Goal: Transaction & Acquisition: Purchase product/service

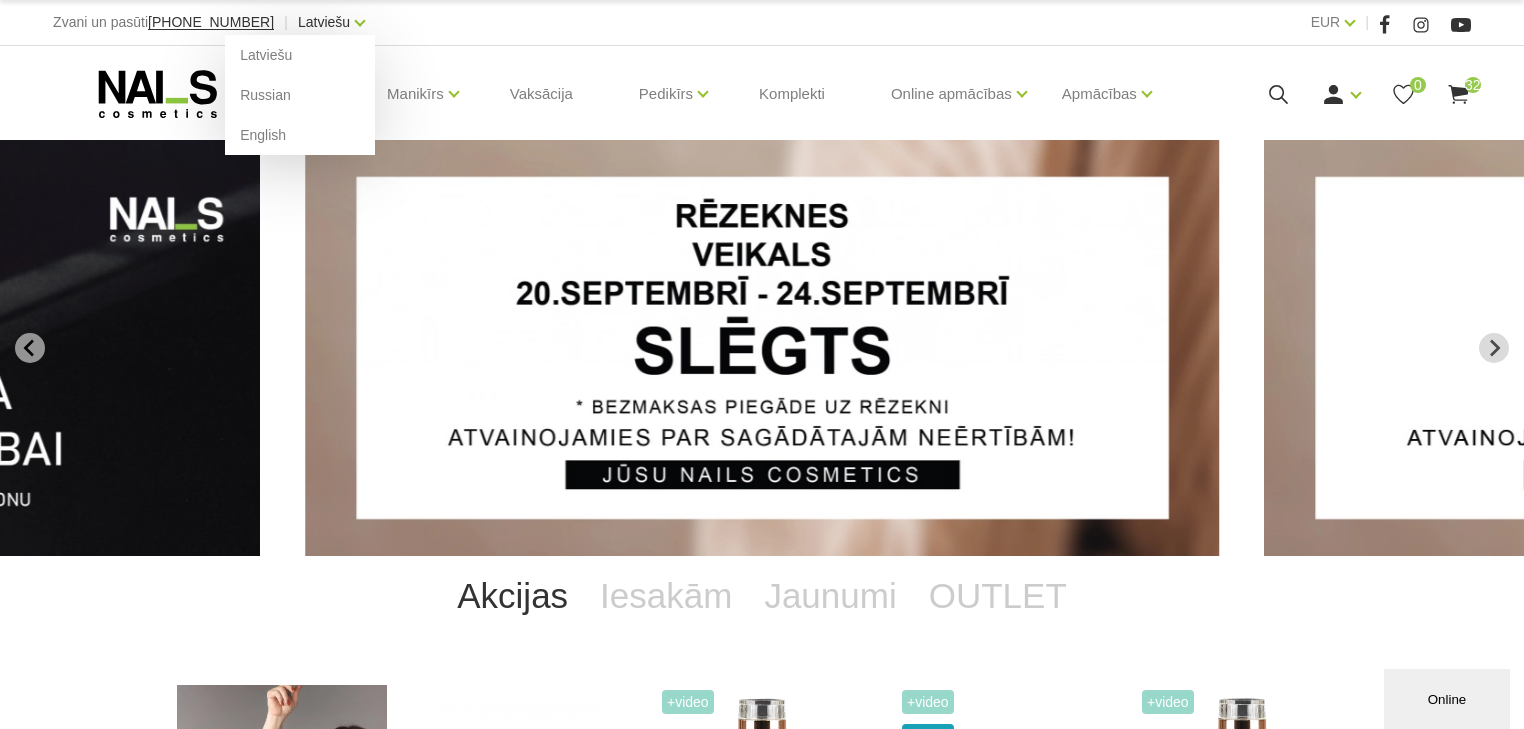
click at [298, 18] on link "Latviešu" at bounding box center [324, 22] width 52 height 24
click at [228, 135] on link "English" at bounding box center [300, 135] width 150 height 40
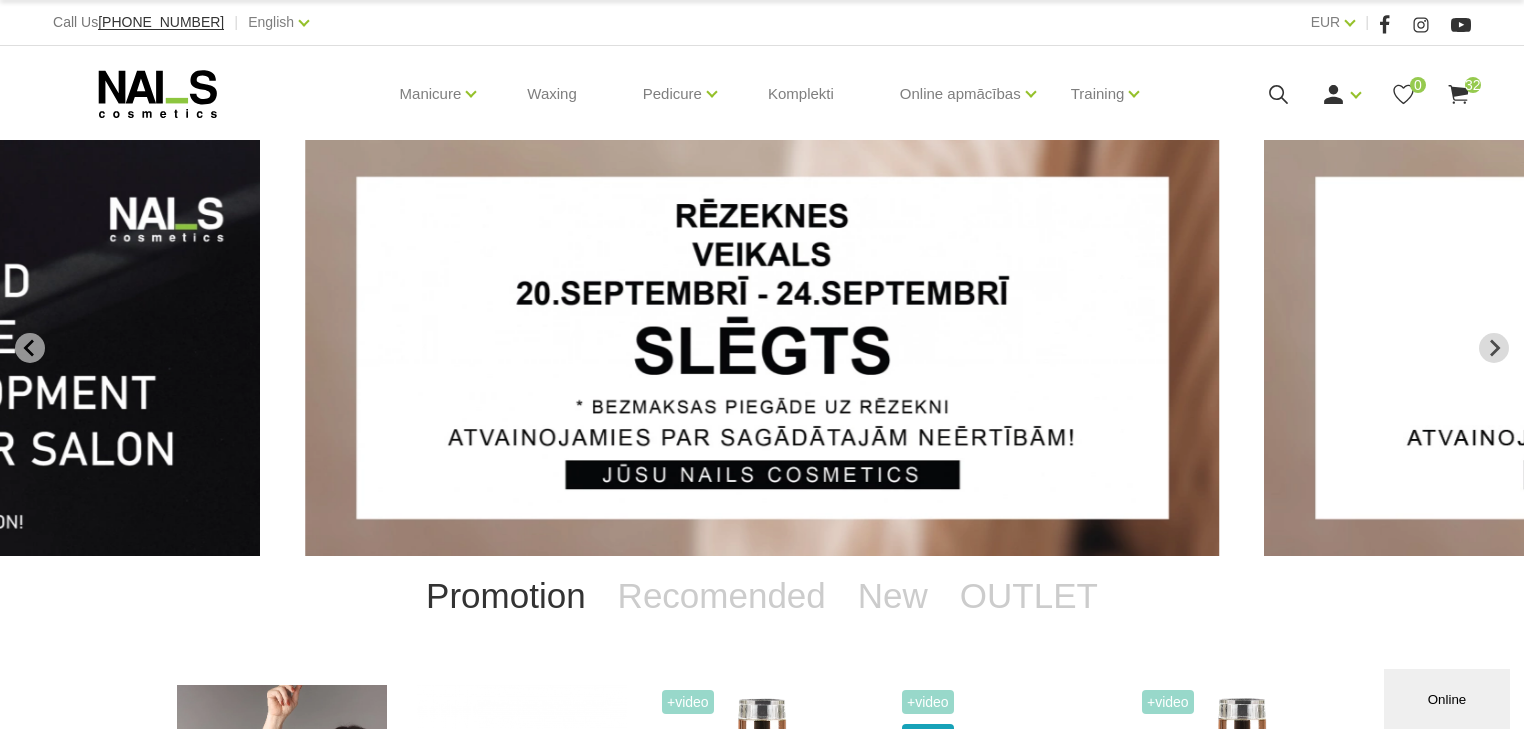
click at [1320, 102] on div "Login Register 0 32" at bounding box center [1329, 94] width 284 height 25
click at [1315, 120] on link "Login" at bounding box center [1296, 127] width 150 height 40
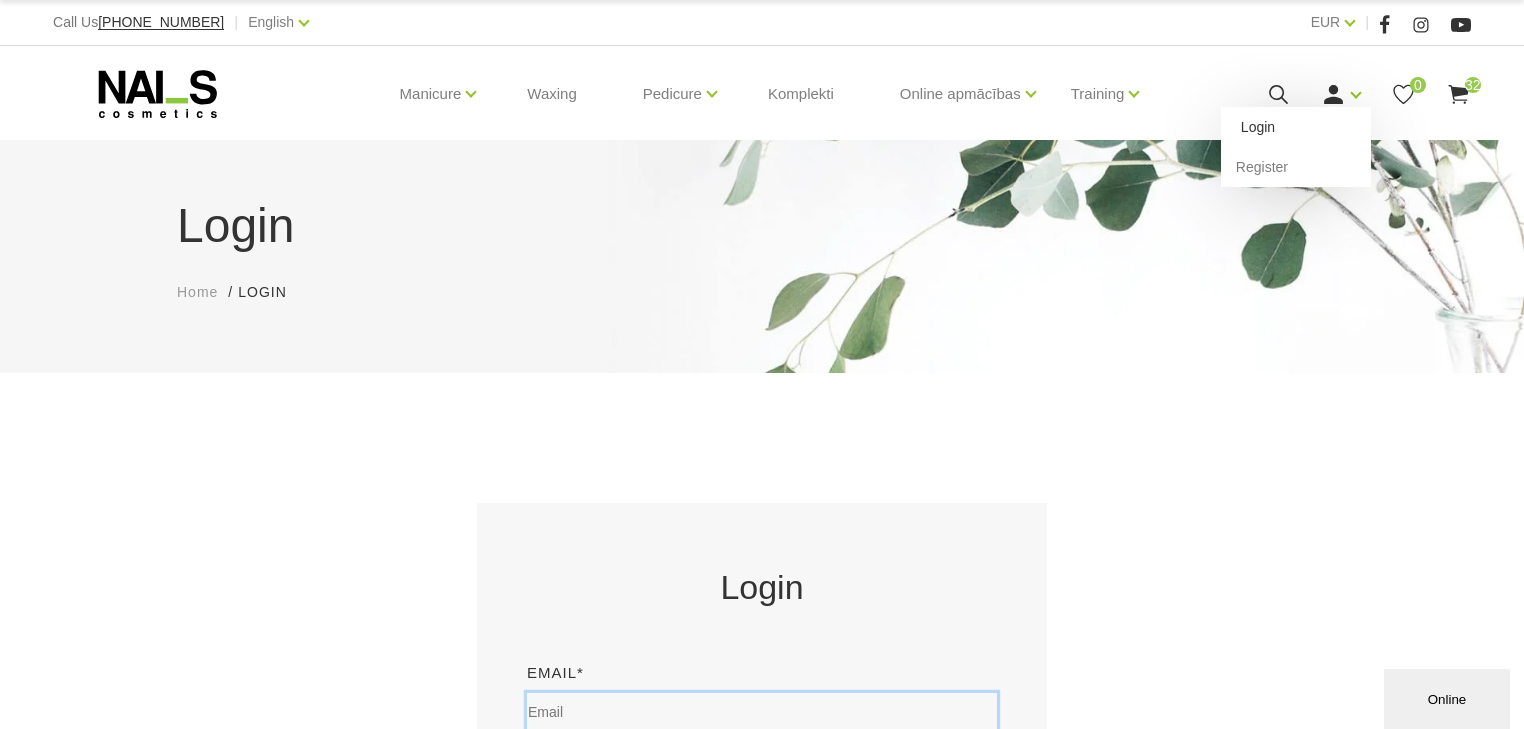
type input "davy_de_graef@hotmail.com"
click at [1250, 130] on link "Login" at bounding box center [1296, 127] width 150 height 40
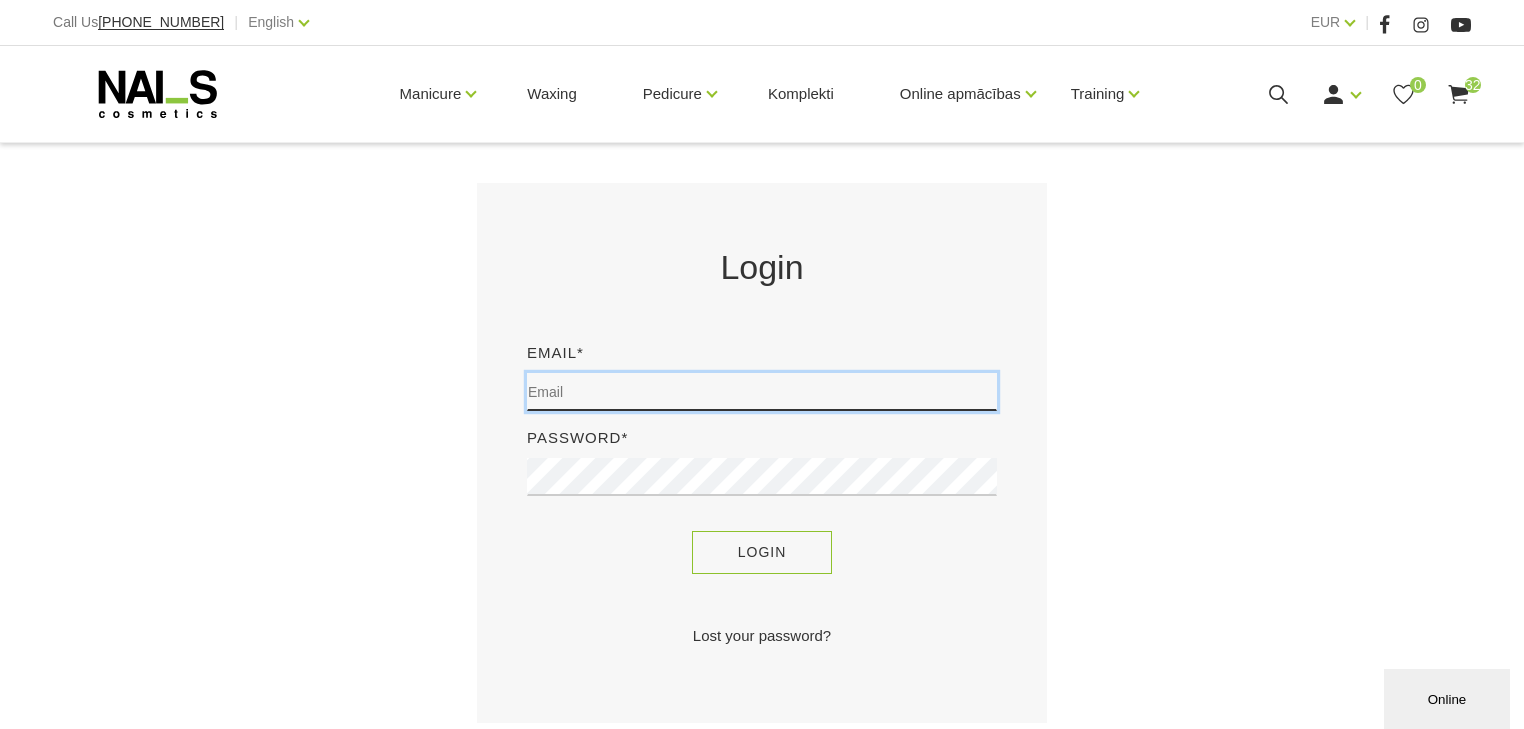
type input "davy_de_graef@hotmail.com"
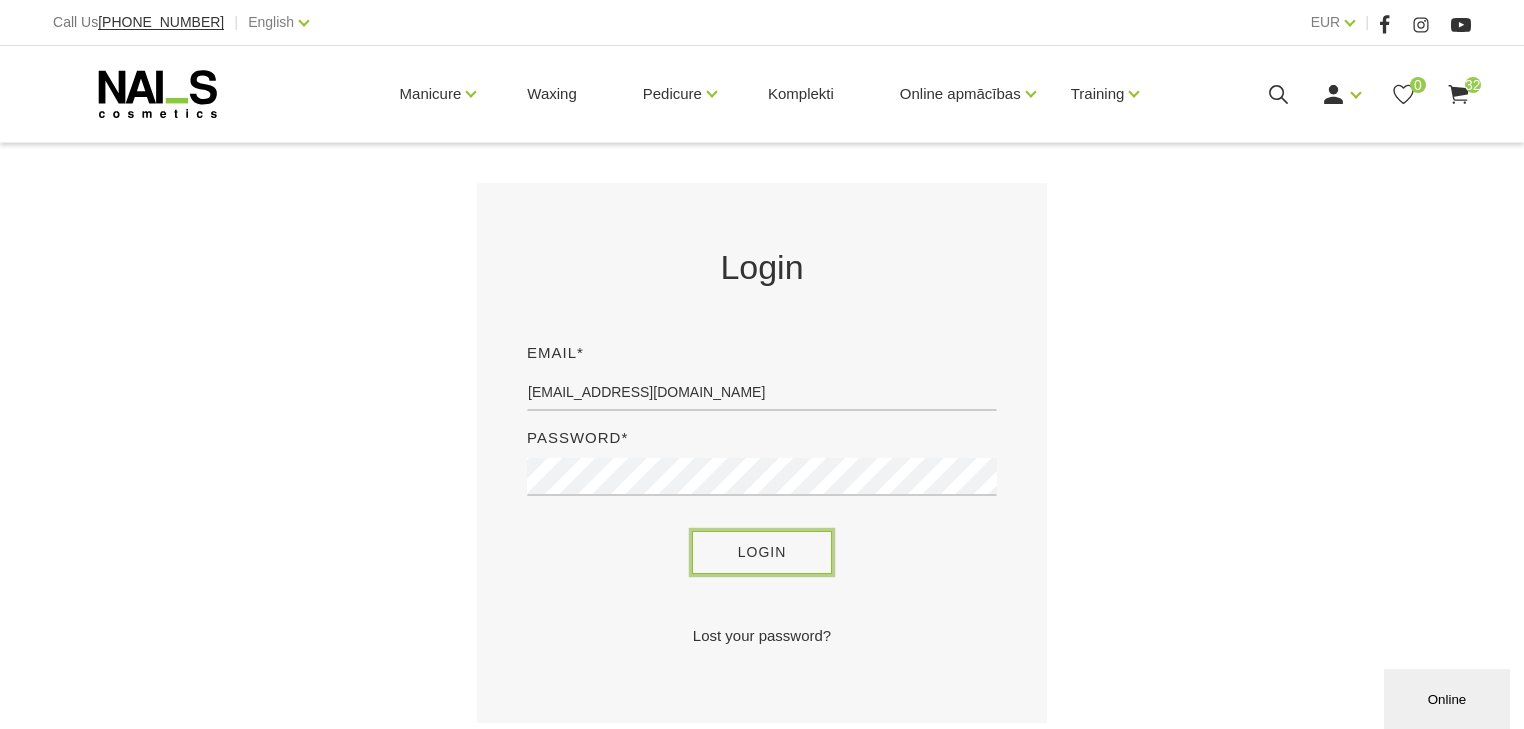
click at [767, 557] on button "Login" at bounding box center [762, 552] width 141 height 43
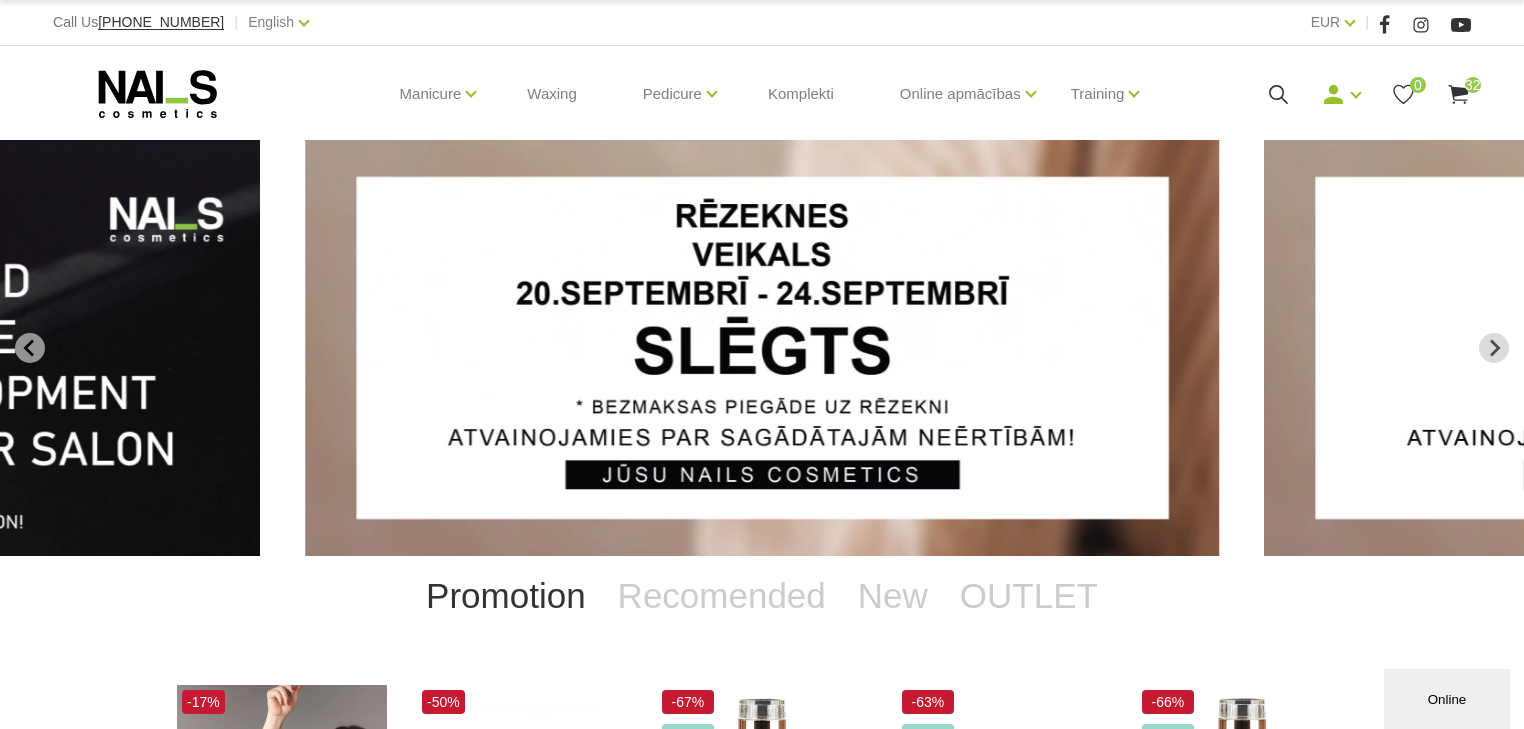
click at [1466, 84] on span "32" at bounding box center [1473, 85] width 16 height 16
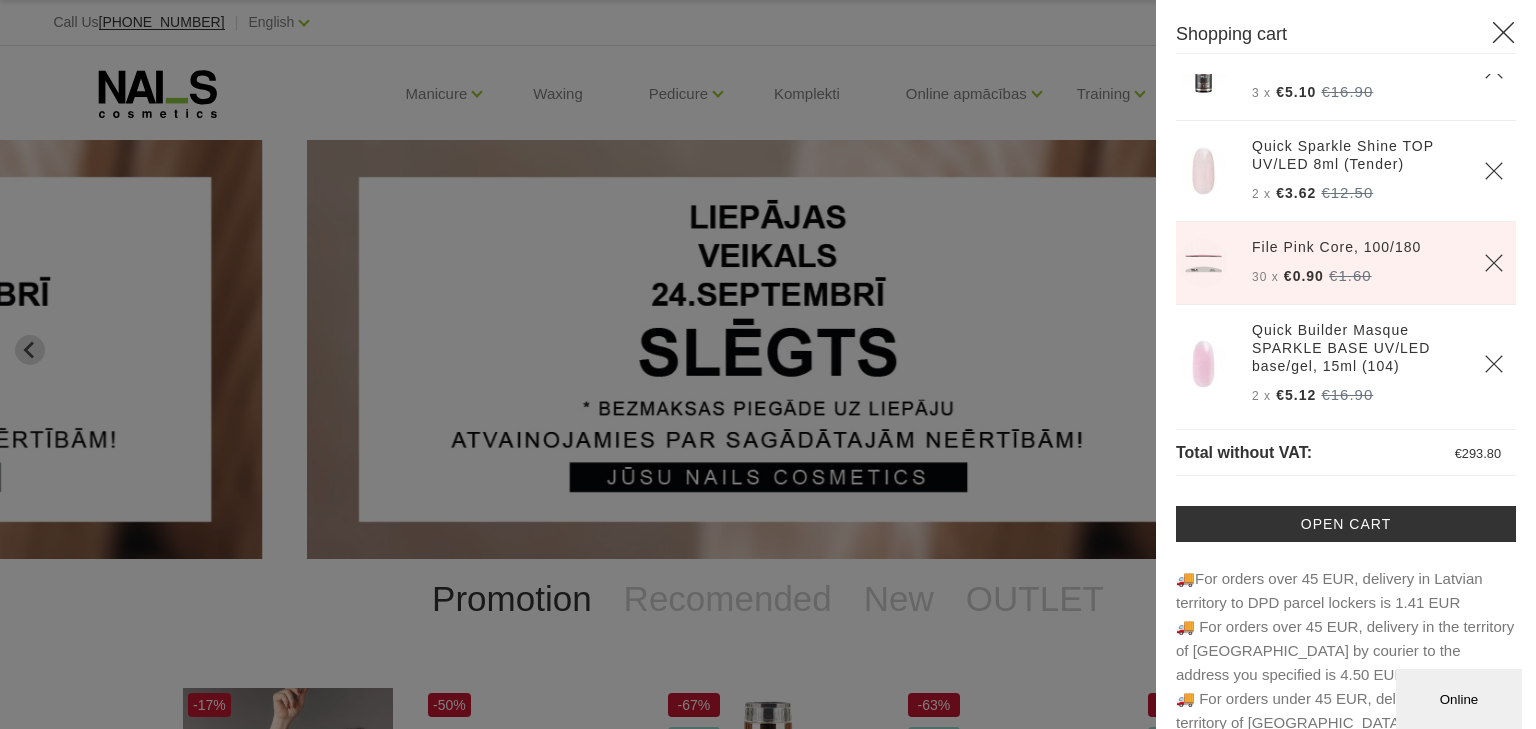
scroll to position [3070, 0]
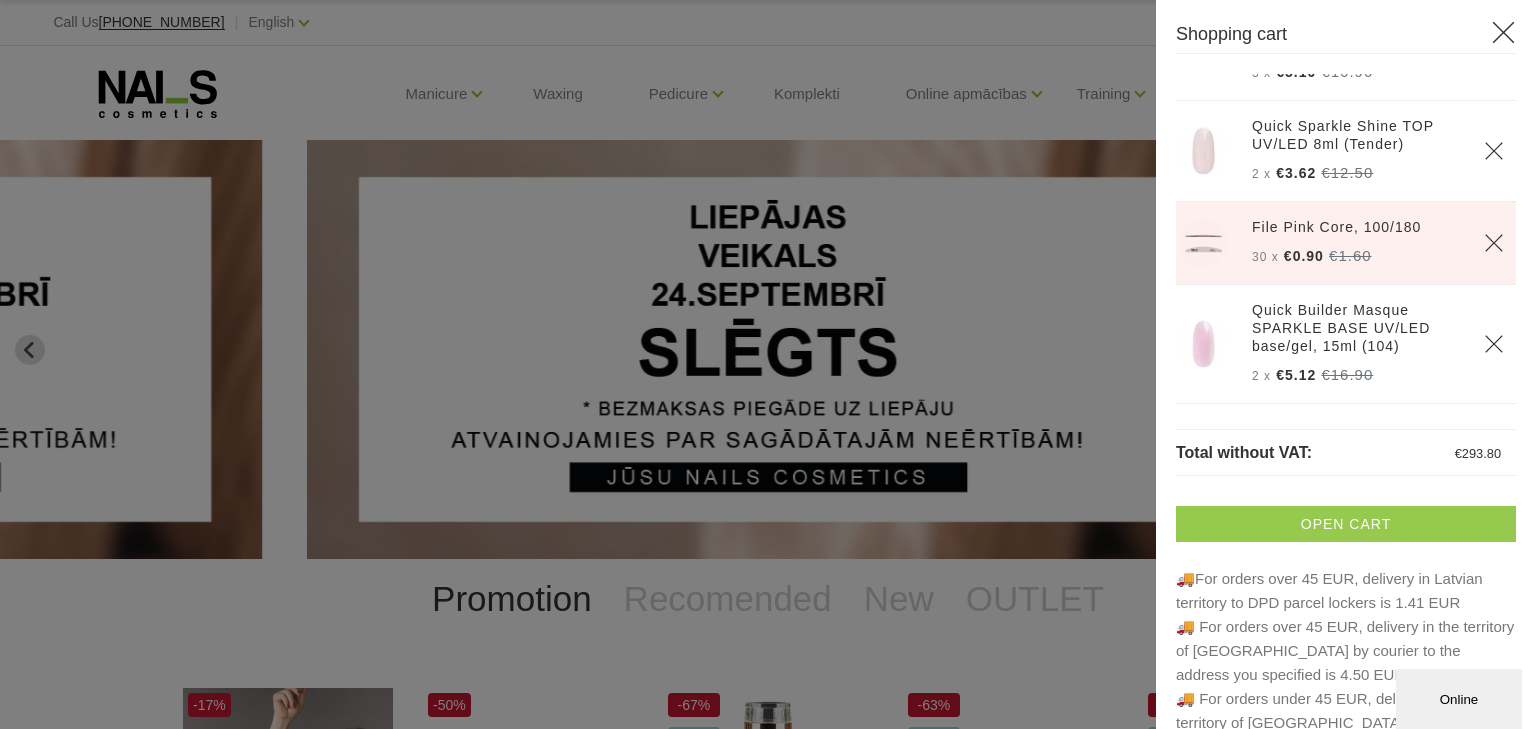
click at [1356, 523] on link "Open cart" at bounding box center [1346, 524] width 340 height 36
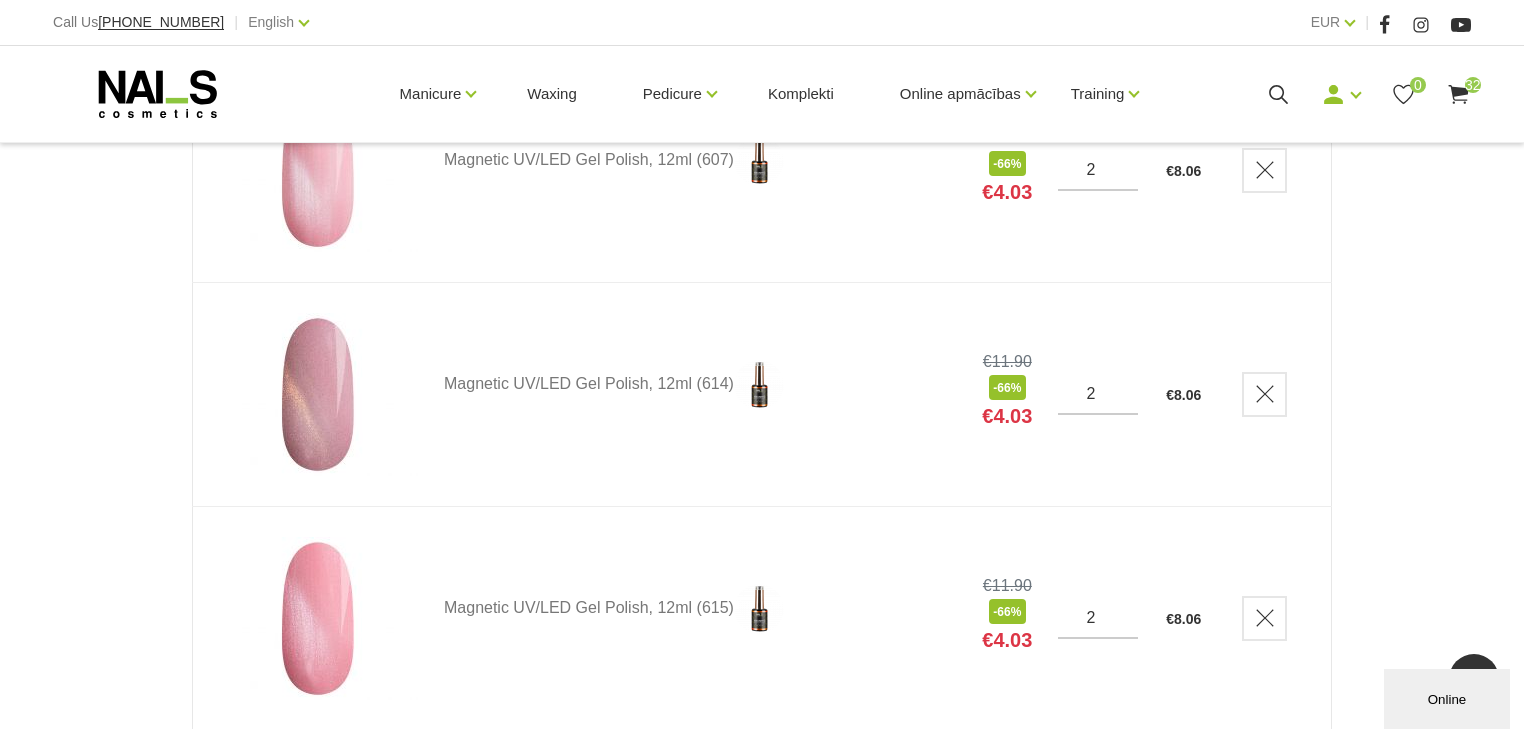
scroll to position [880, 0]
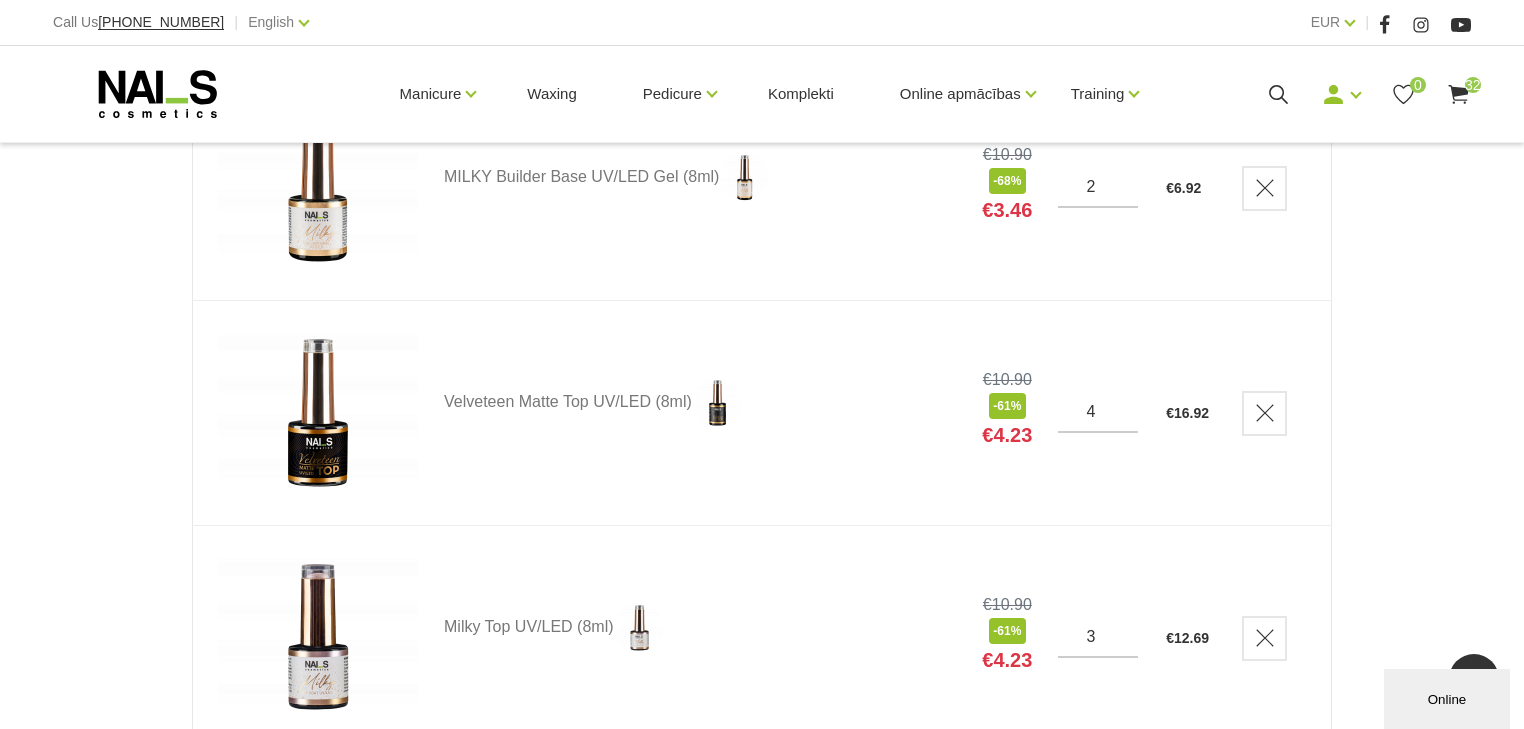
scroll to position [3120, 0]
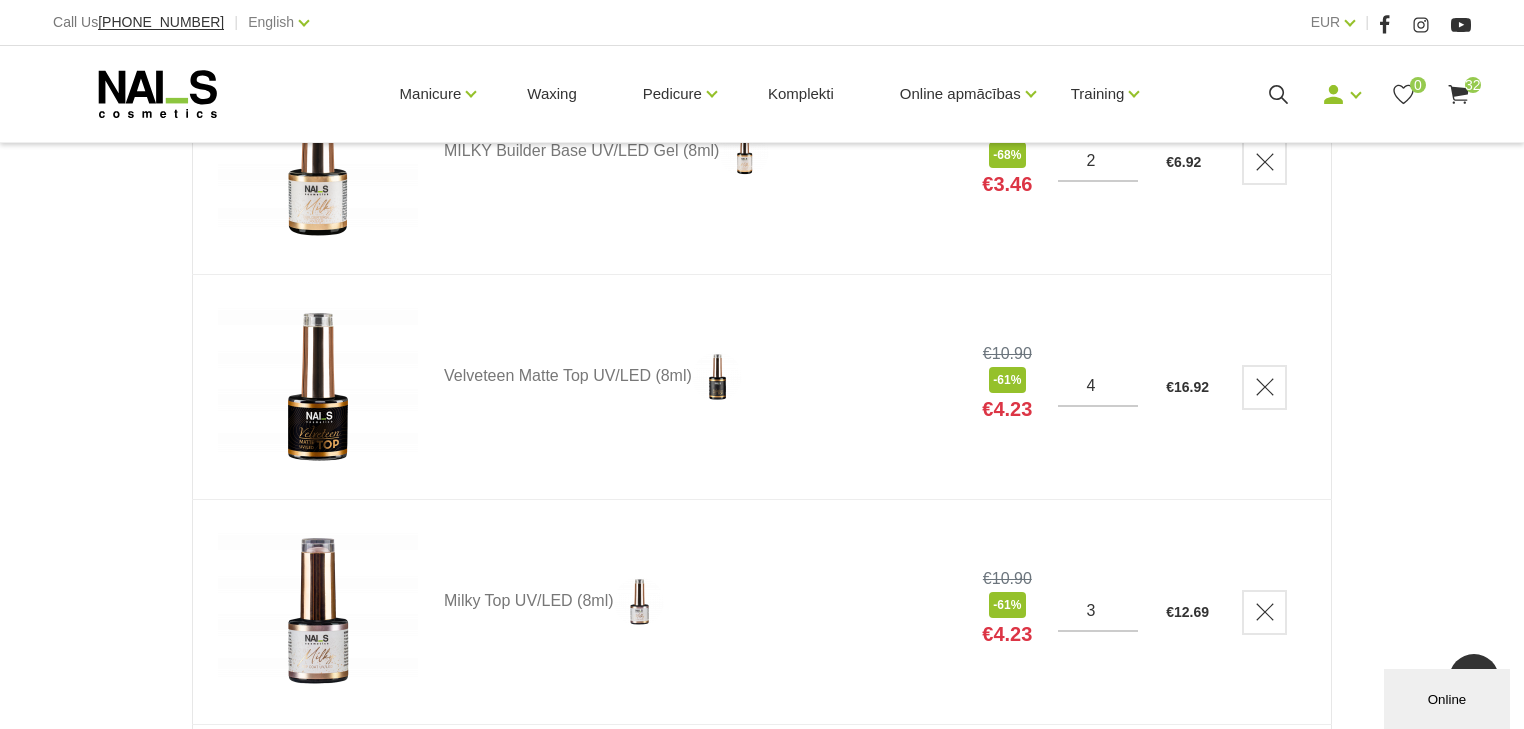
click at [1107, 387] on input "4" at bounding box center [1098, 386] width 80 height 18
click at [1129, 394] on input "3" at bounding box center [1098, 386] width 80 height 18
type input "4"
click at [1124, 380] on input "4" at bounding box center [1098, 386] width 80 height 18
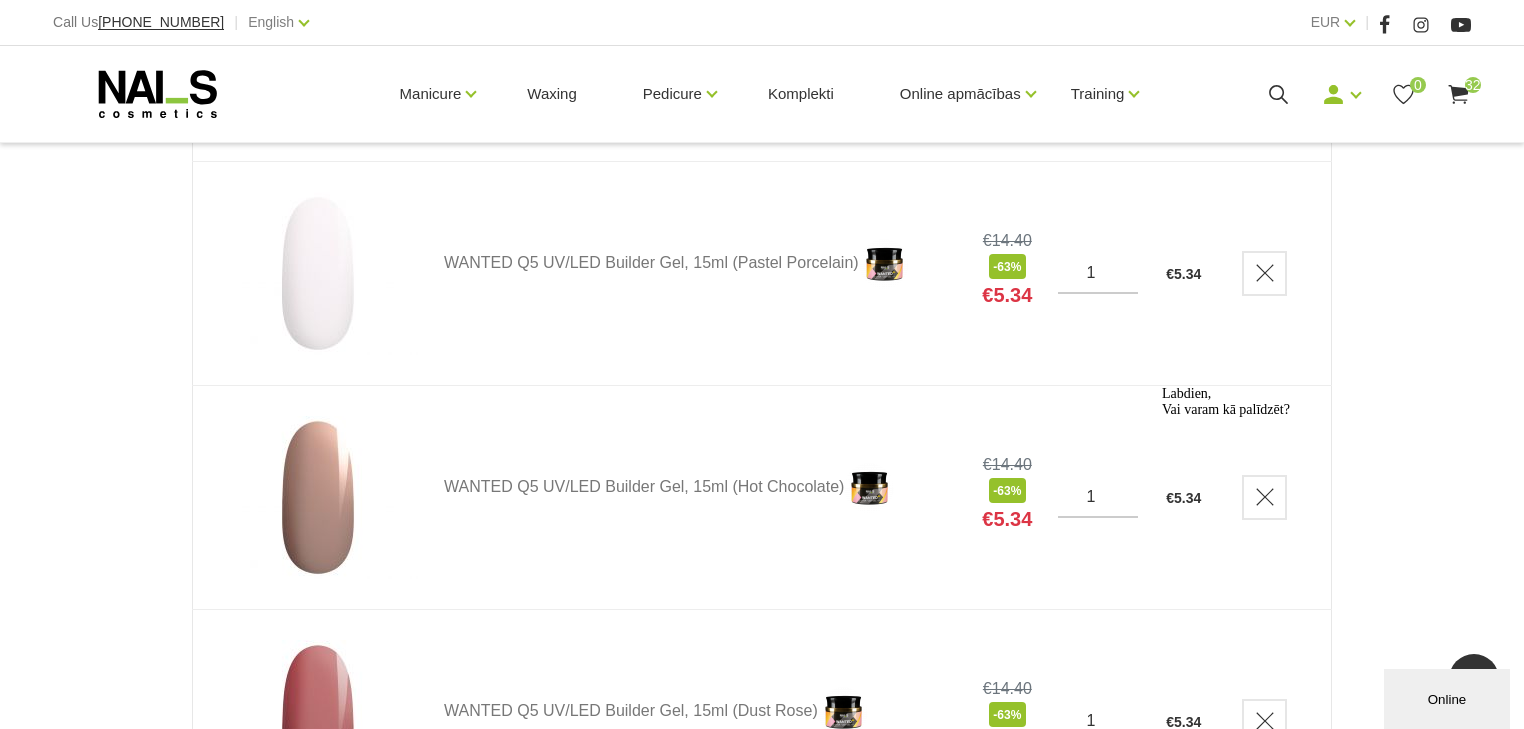
scroll to position [4160, 0]
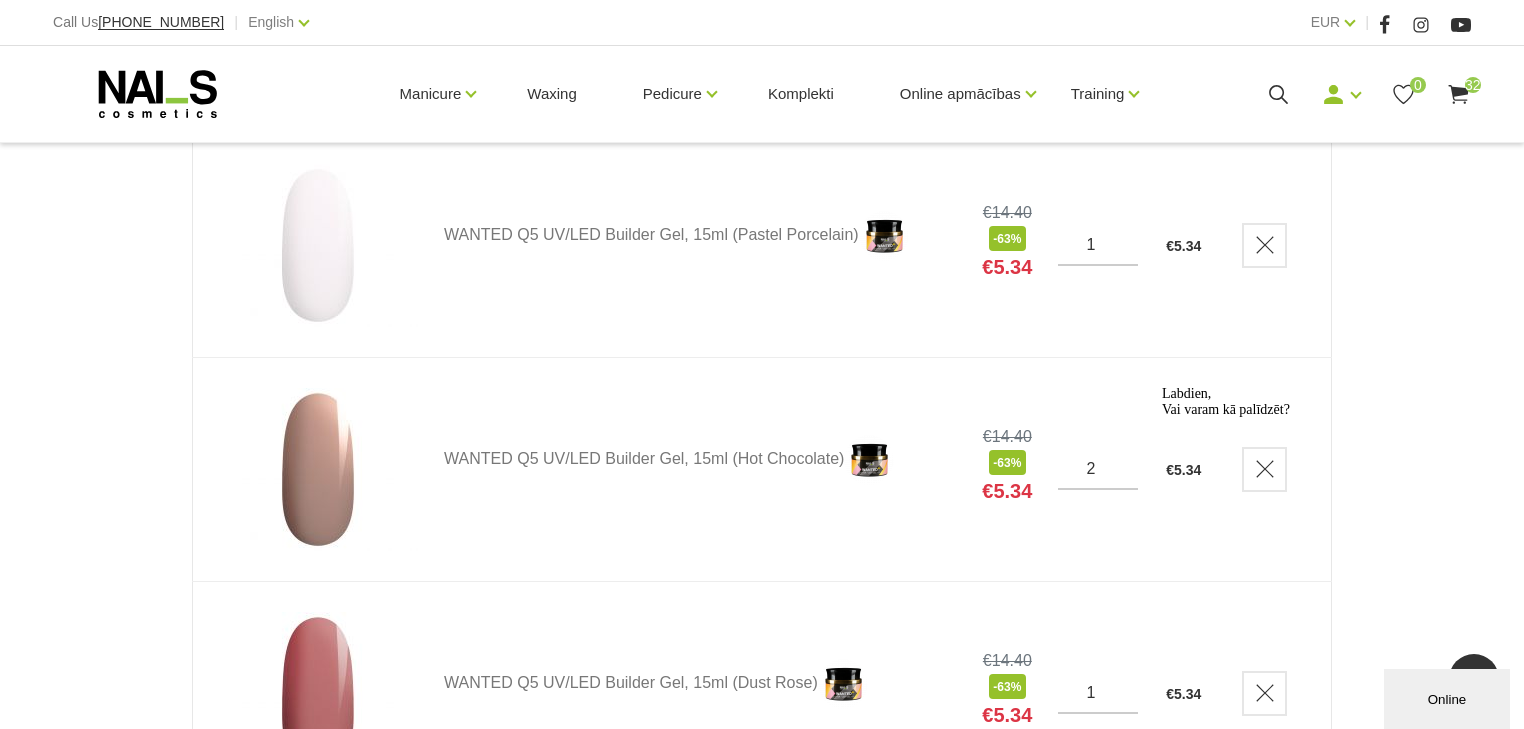
type input "2"
click at [1122, 460] on input "2" at bounding box center [1098, 469] width 80 height 18
click at [1184, 418] on div "Labdien, Vai varam kā palīdzēt?" at bounding box center [1342, 402] width 360 height 32
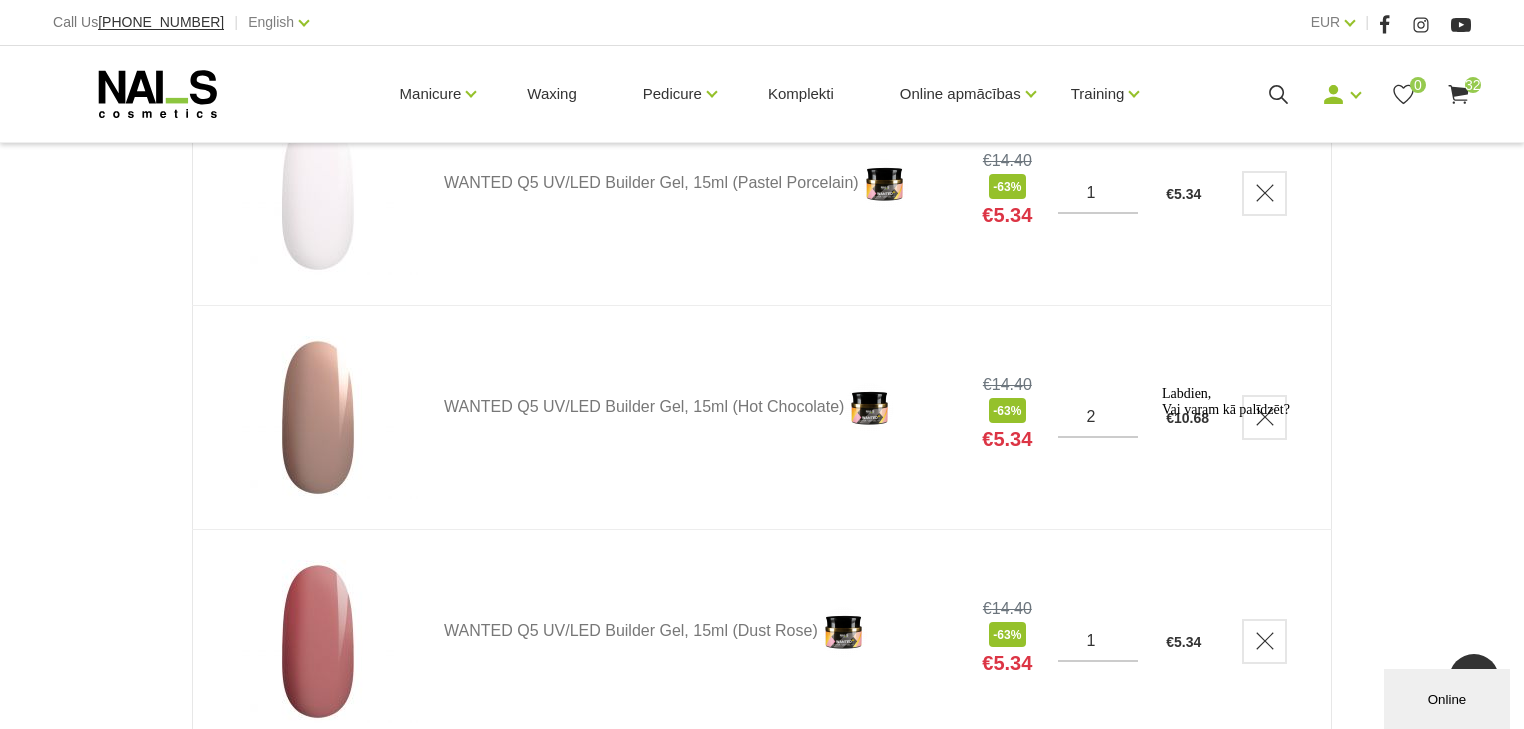
scroll to position [4240, 0]
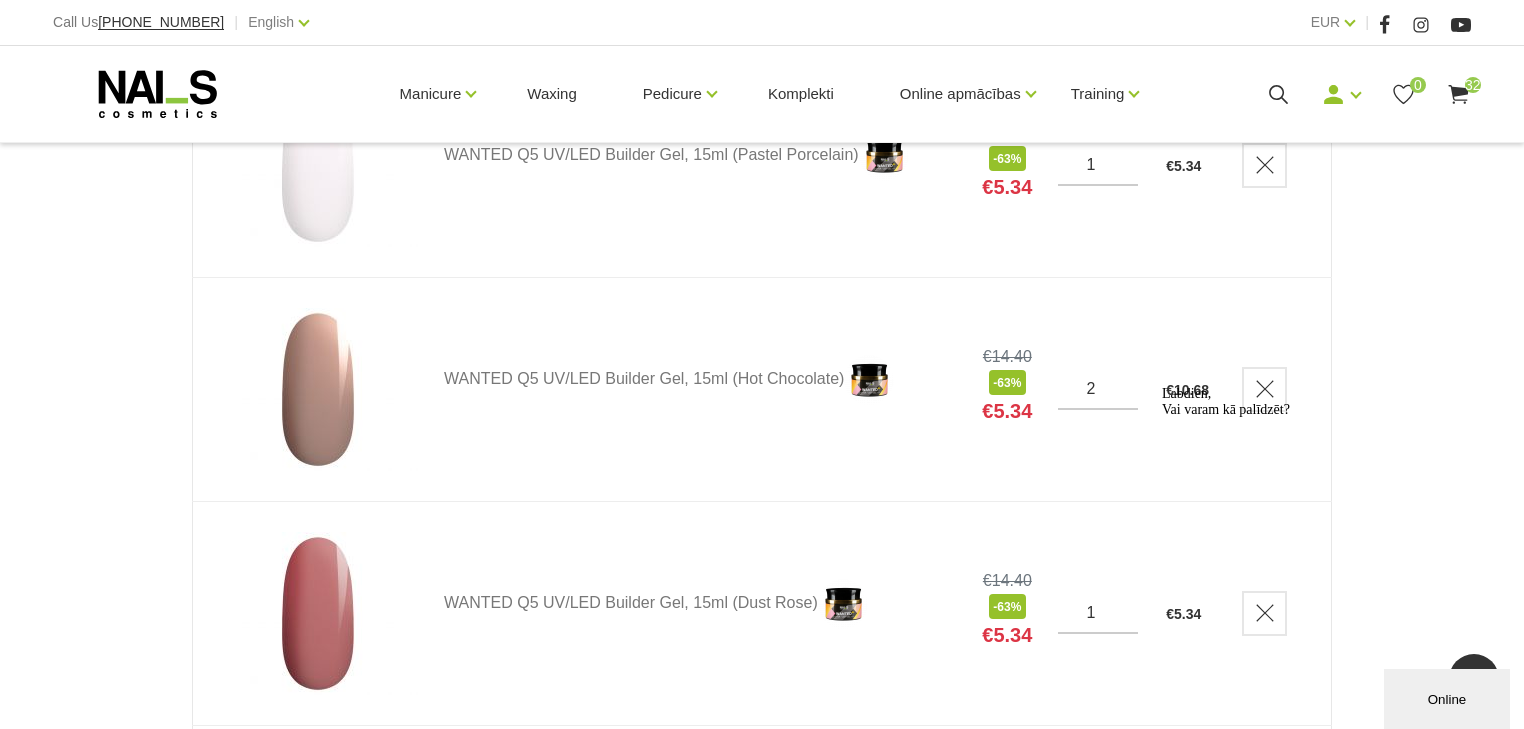
click at [1162, 386] on icon "Logrīka uzmanības tvērējs" at bounding box center [1162, 386] width 0 height 0
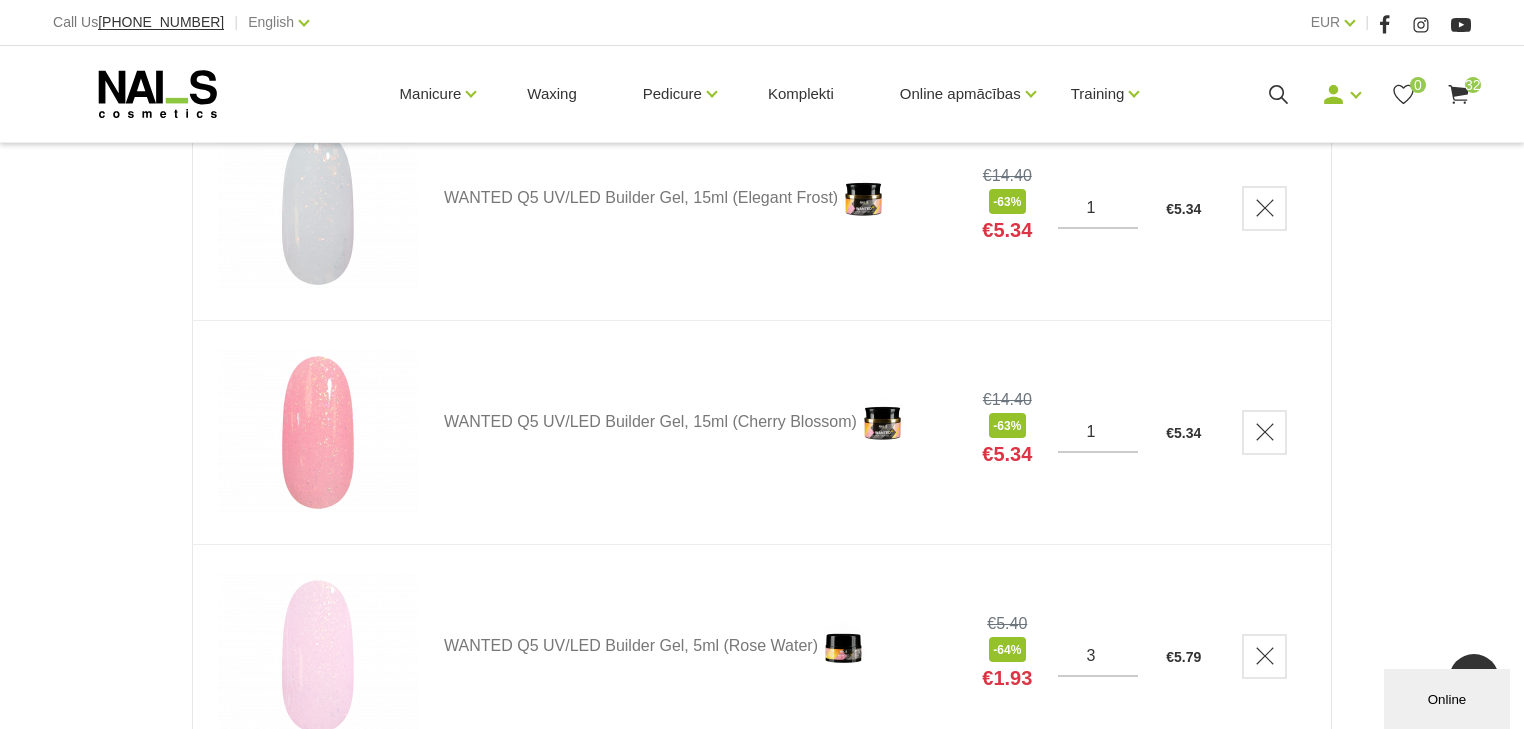
scroll to position [5120, 0]
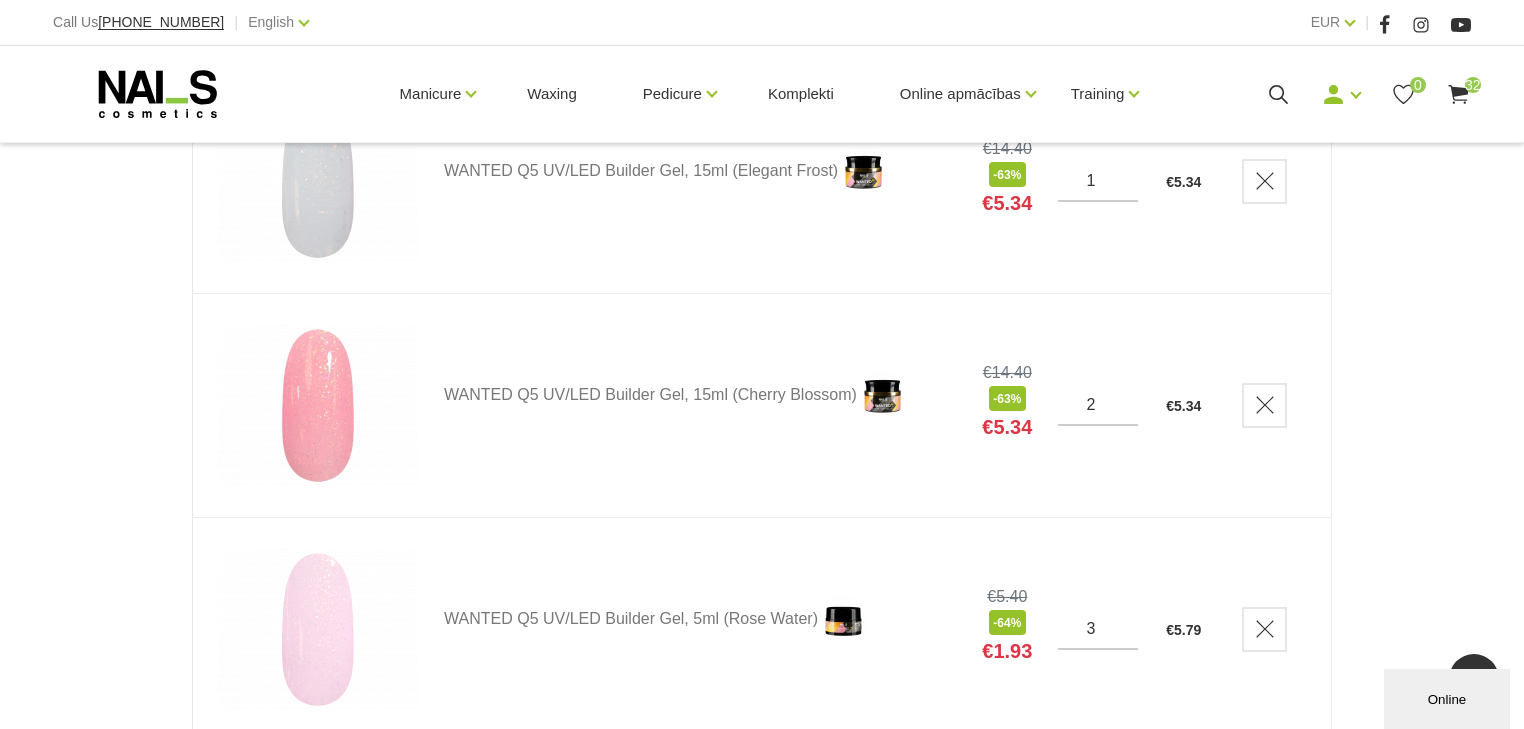
type input "2"
click at [1125, 396] on input "2" at bounding box center [1098, 405] width 80 height 18
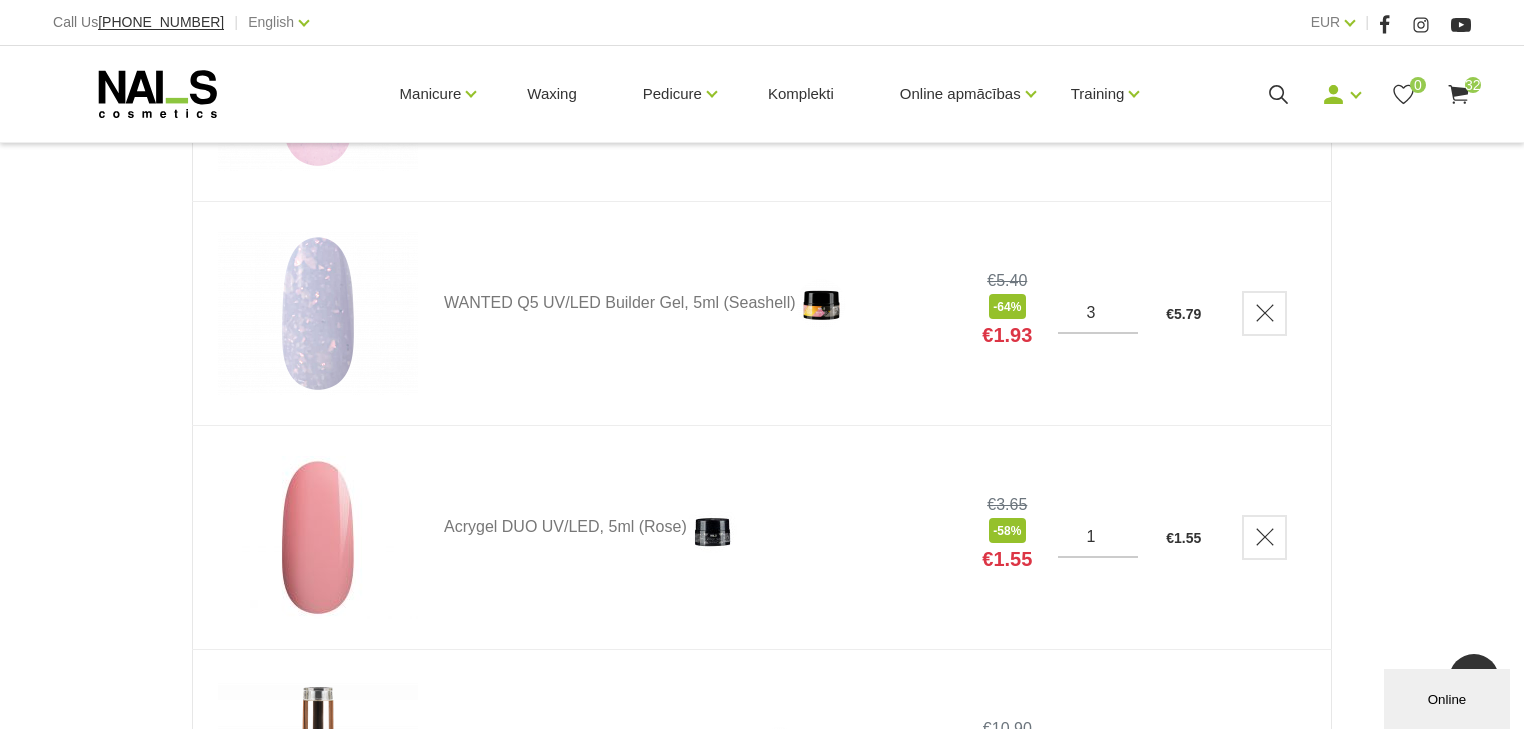
scroll to position [5920, 0]
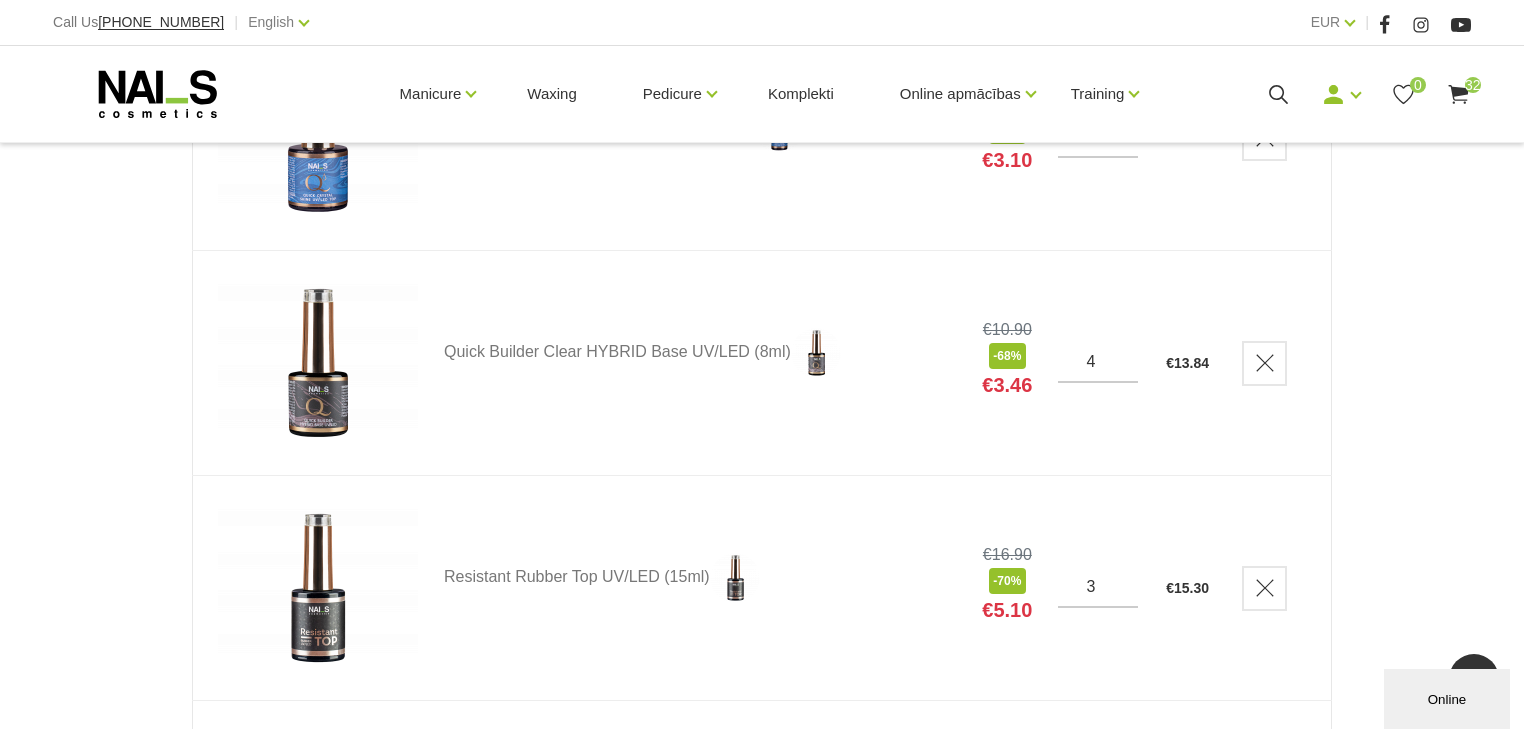
scroll to position [6320, 0]
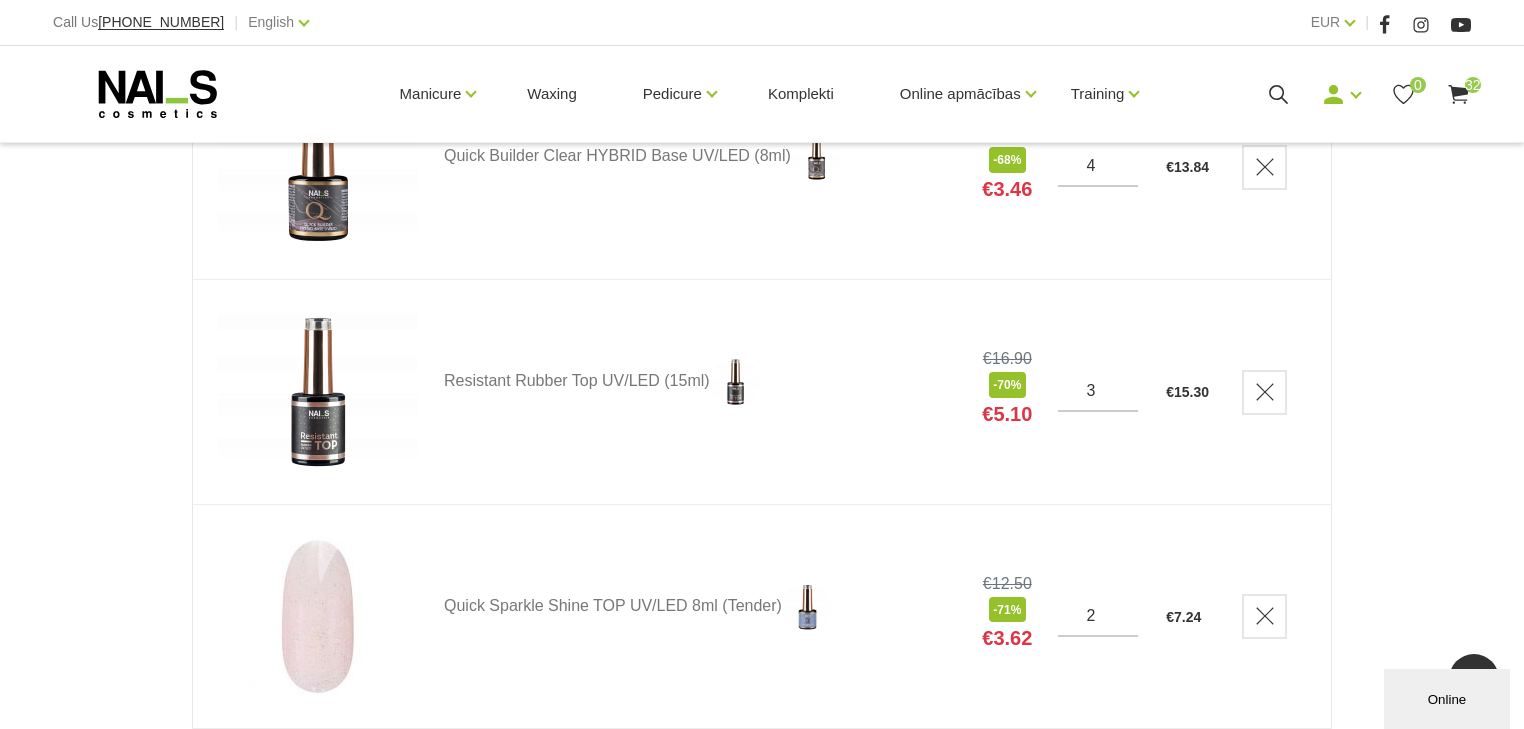
scroll to position [6560, 0]
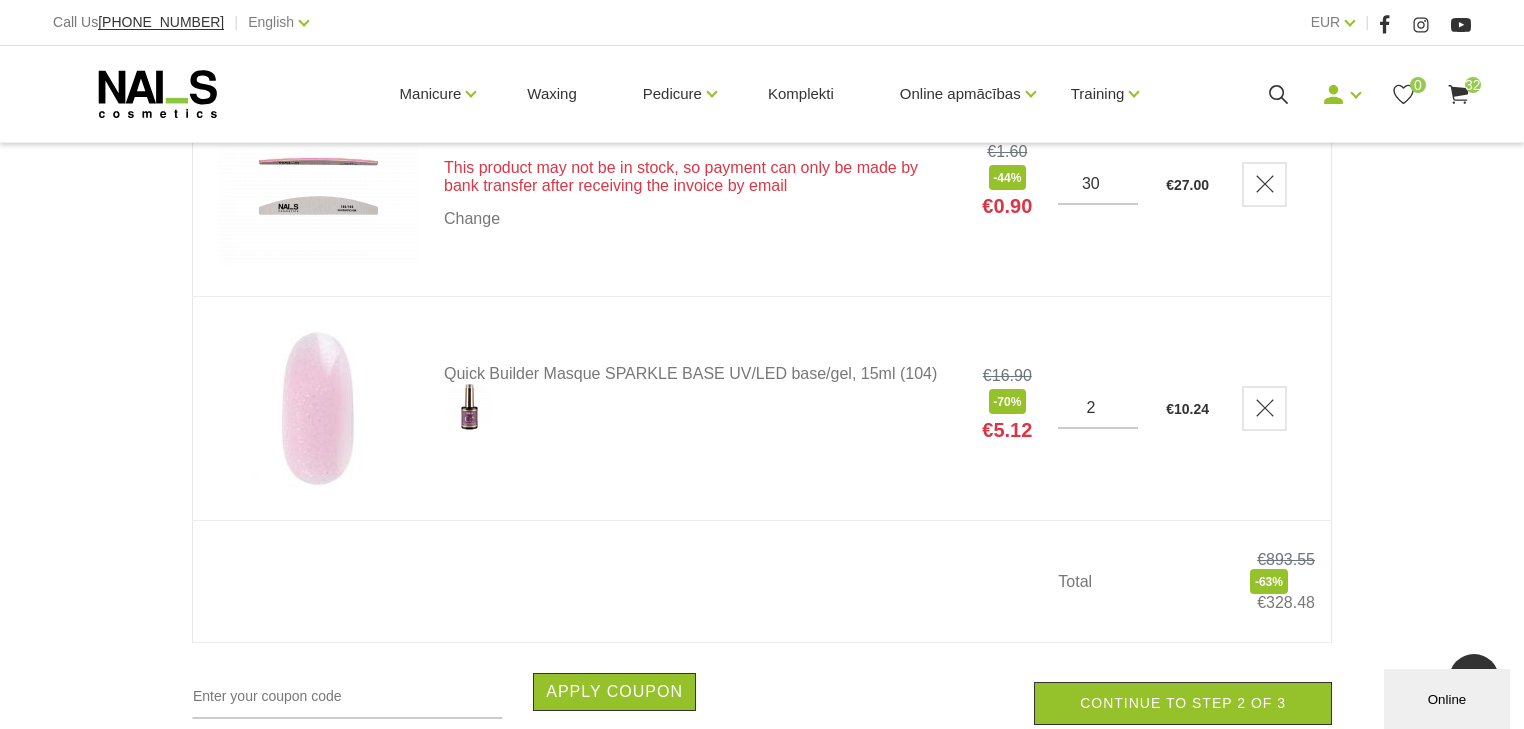
scroll to position [7200, 0]
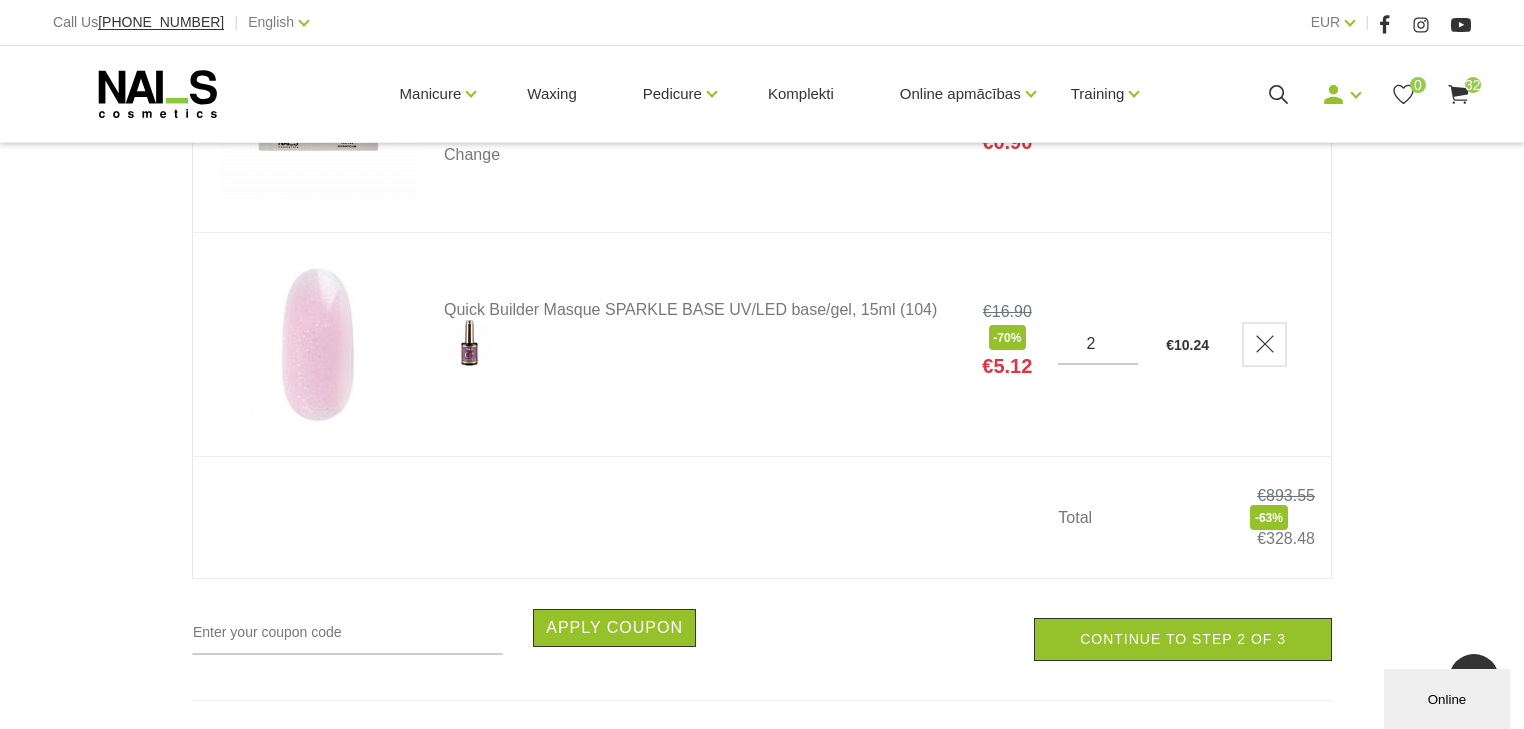
click at [1111, 348] on input "2" at bounding box center [1098, 344] width 80 height 18
click at [1123, 350] on input "1" at bounding box center [1098, 344] width 80 height 18
type input "2"
click at [1124, 335] on input "2" at bounding box center [1098, 344] width 80 height 18
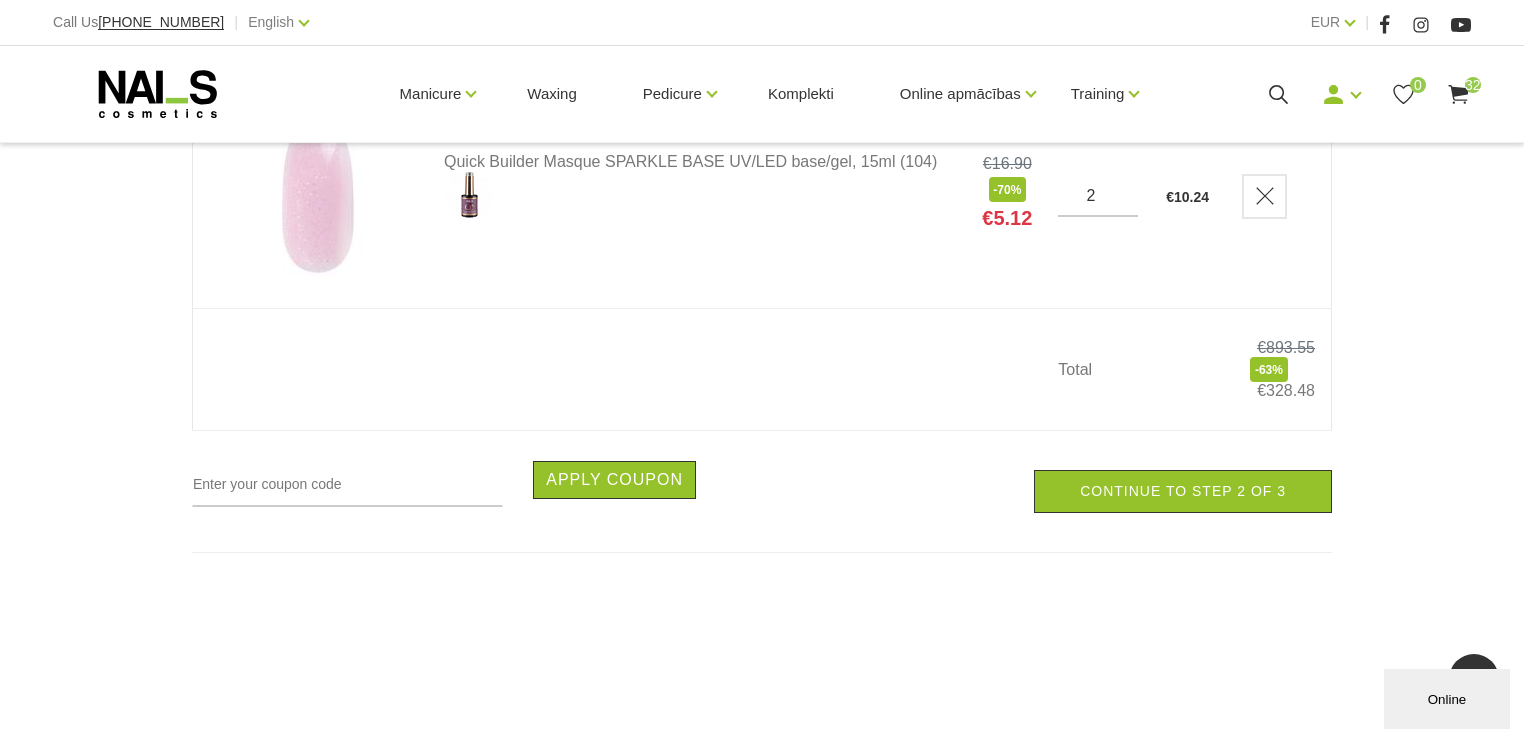
scroll to position [7280, 0]
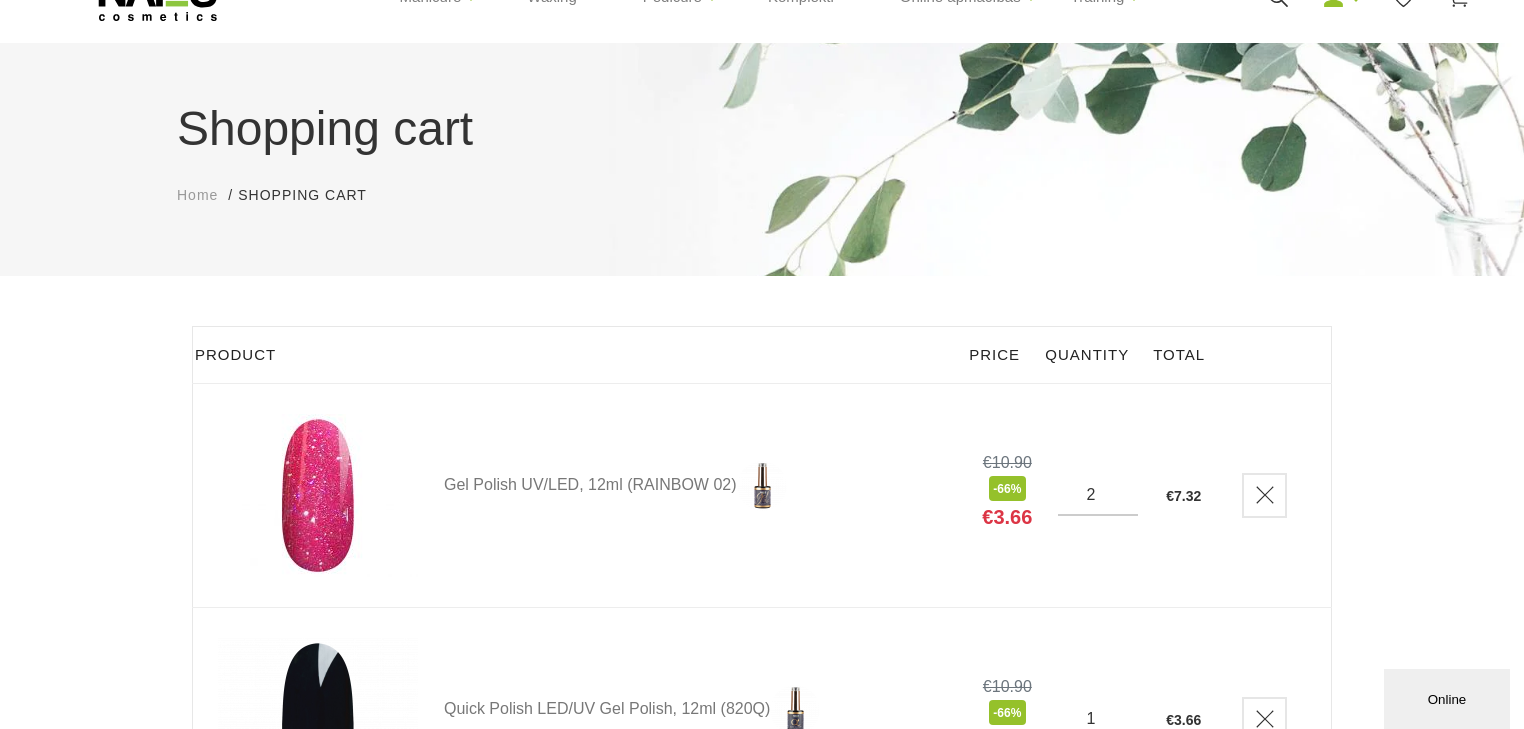
scroll to position [0, 0]
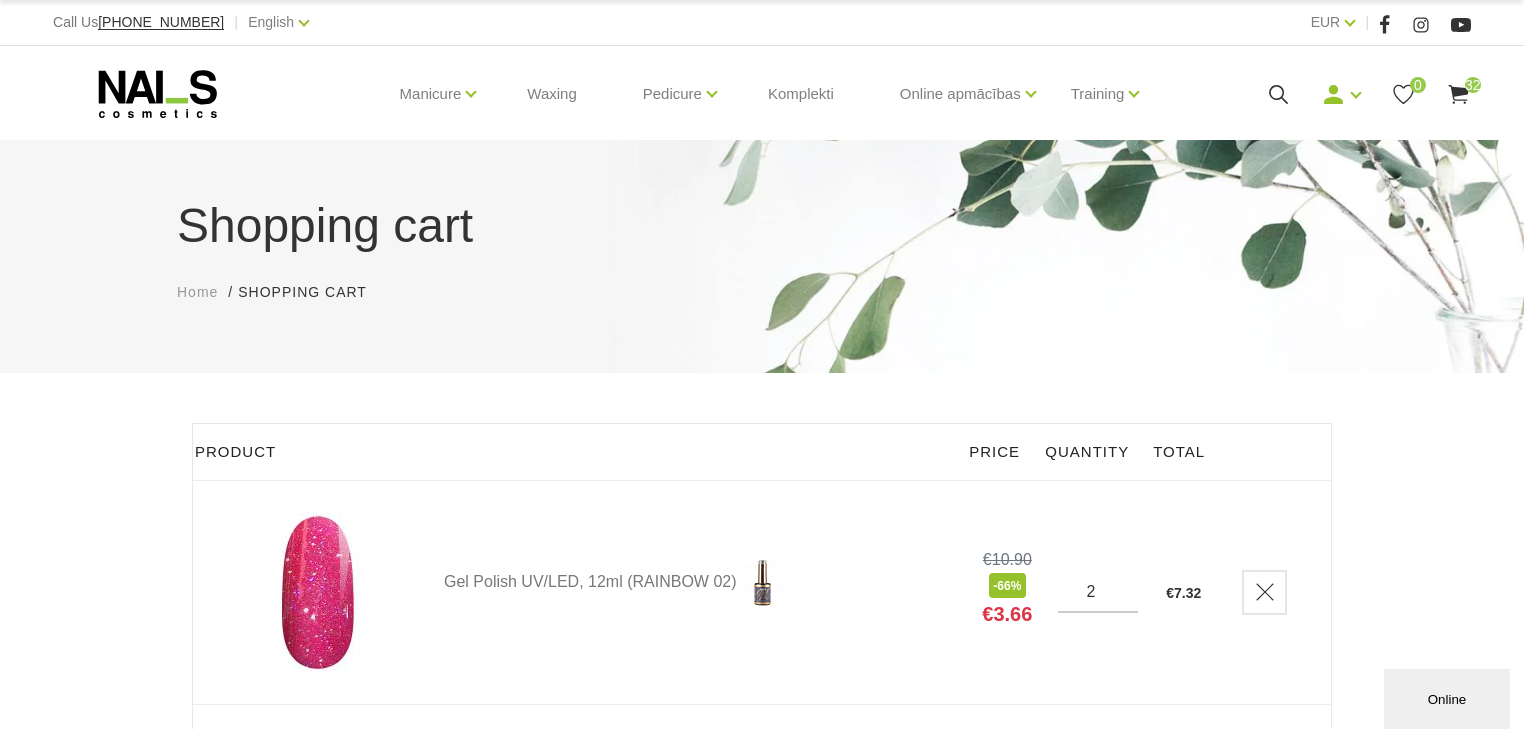
click at [1302, 433] on th at bounding box center [1274, 452] width 114 height 57
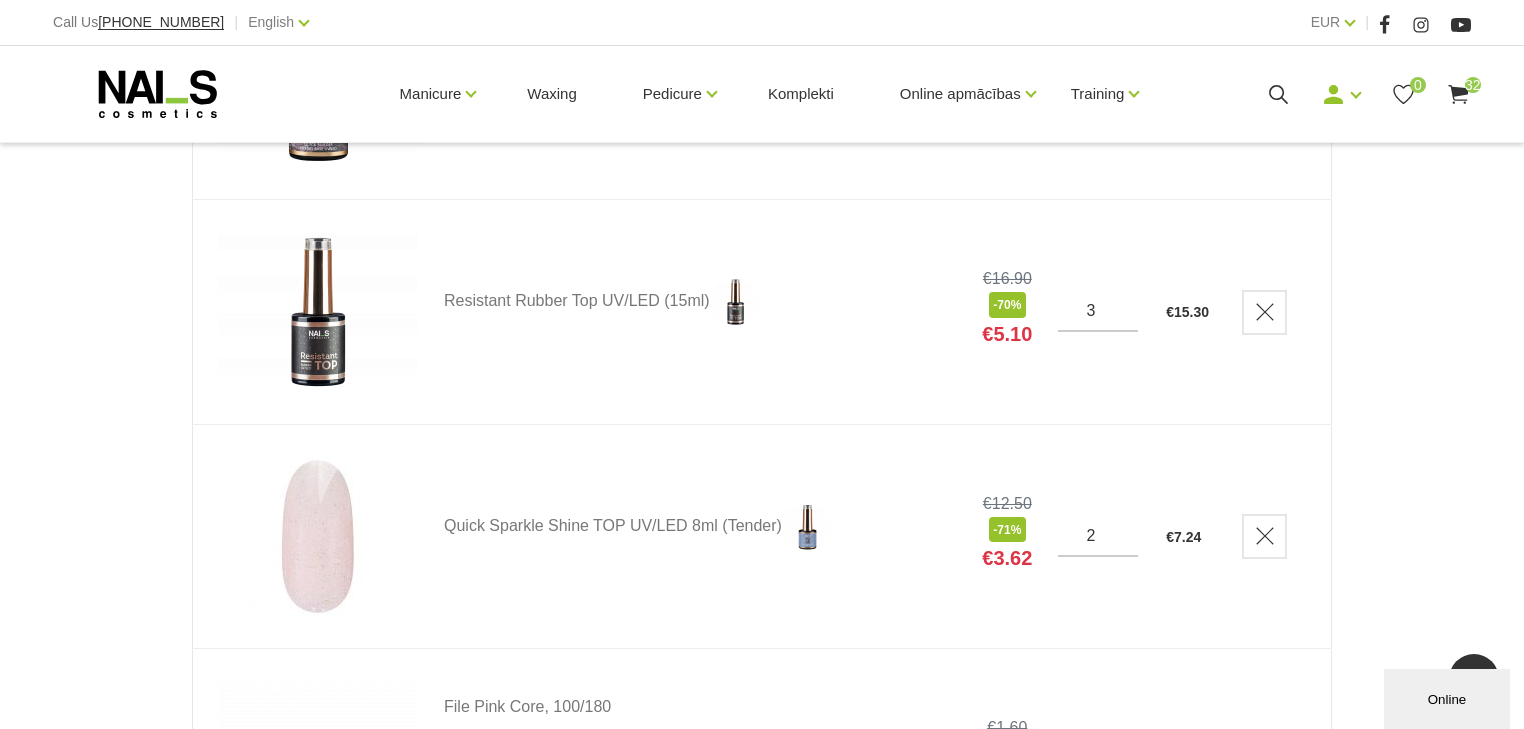
scroll to position [6480, 0]
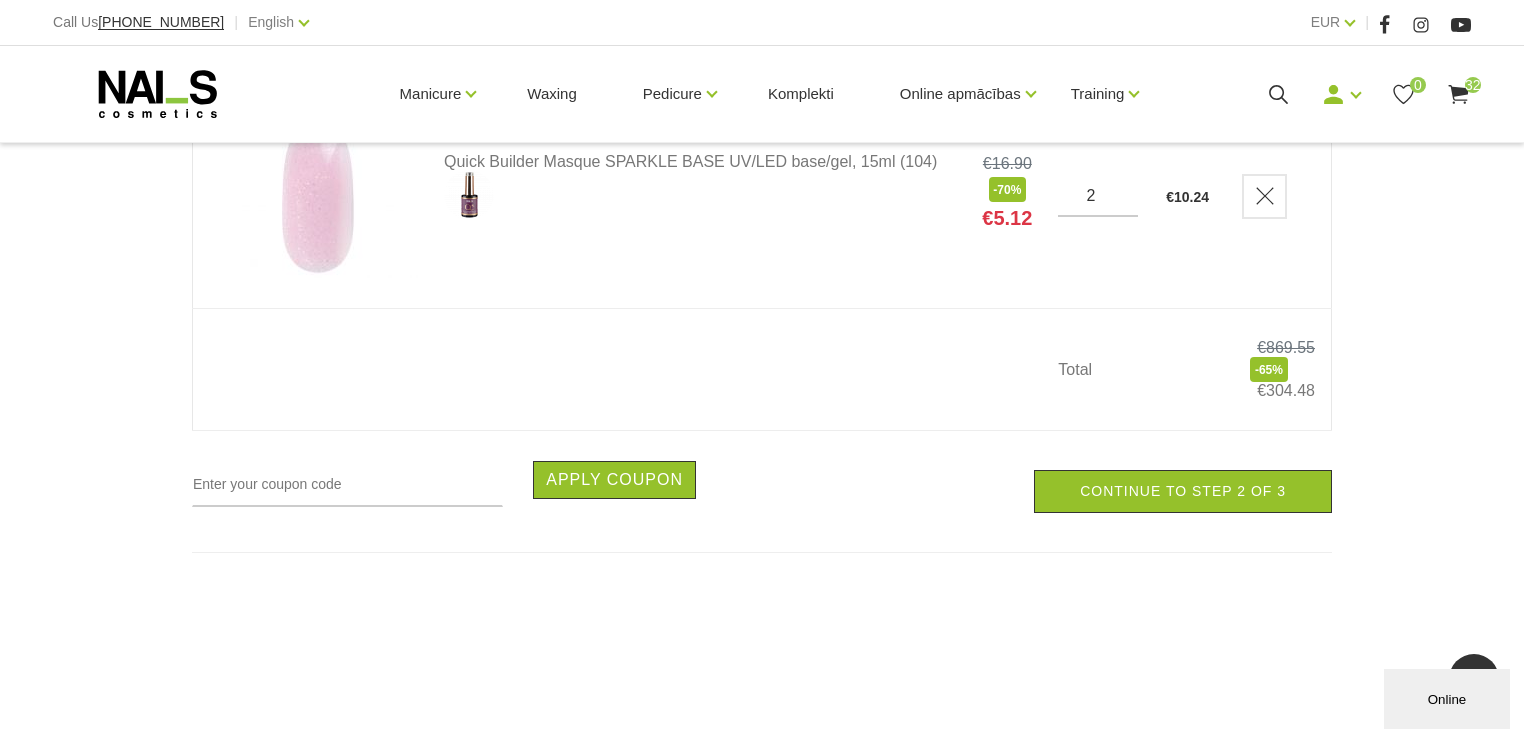
scroll to position [7360, 0]
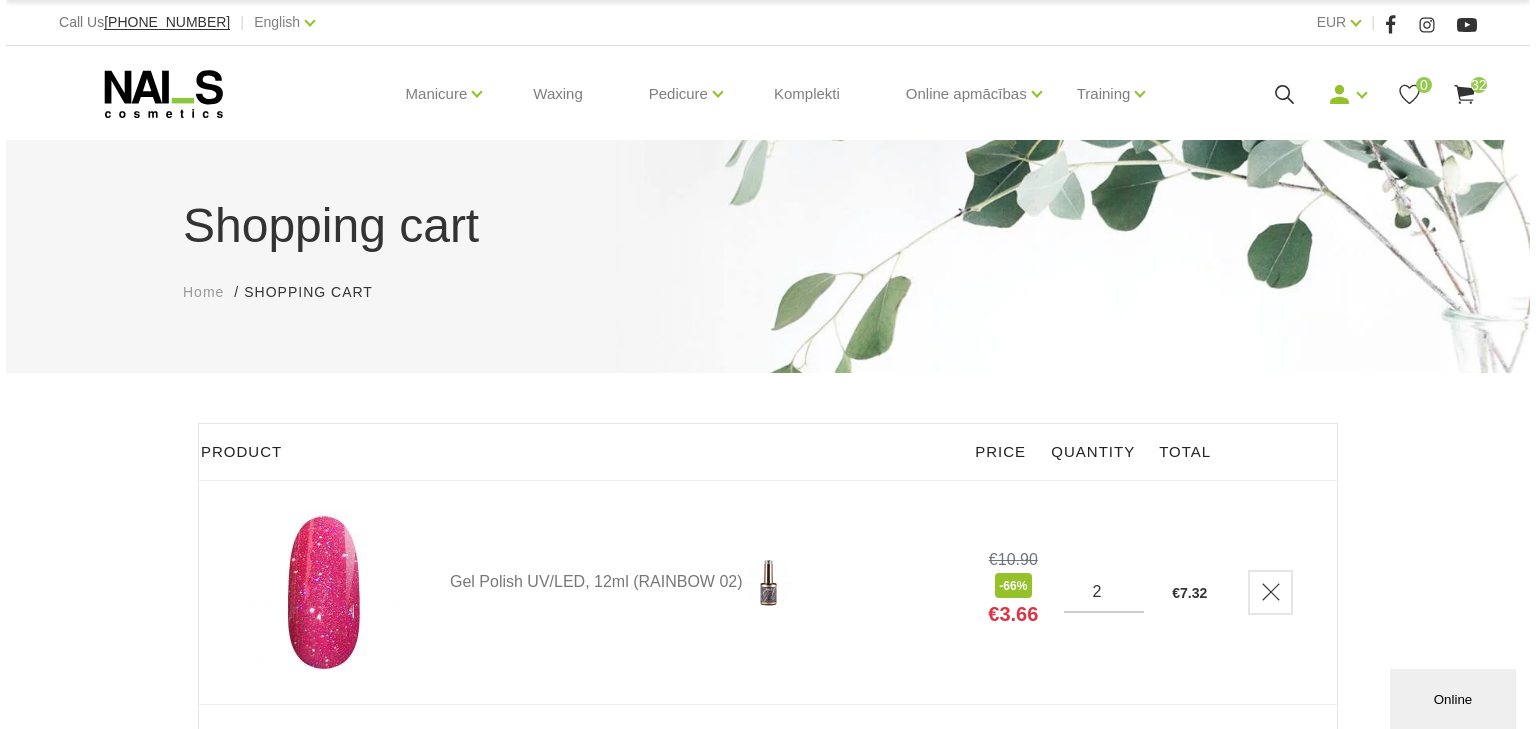
scroll to position [80, 0]
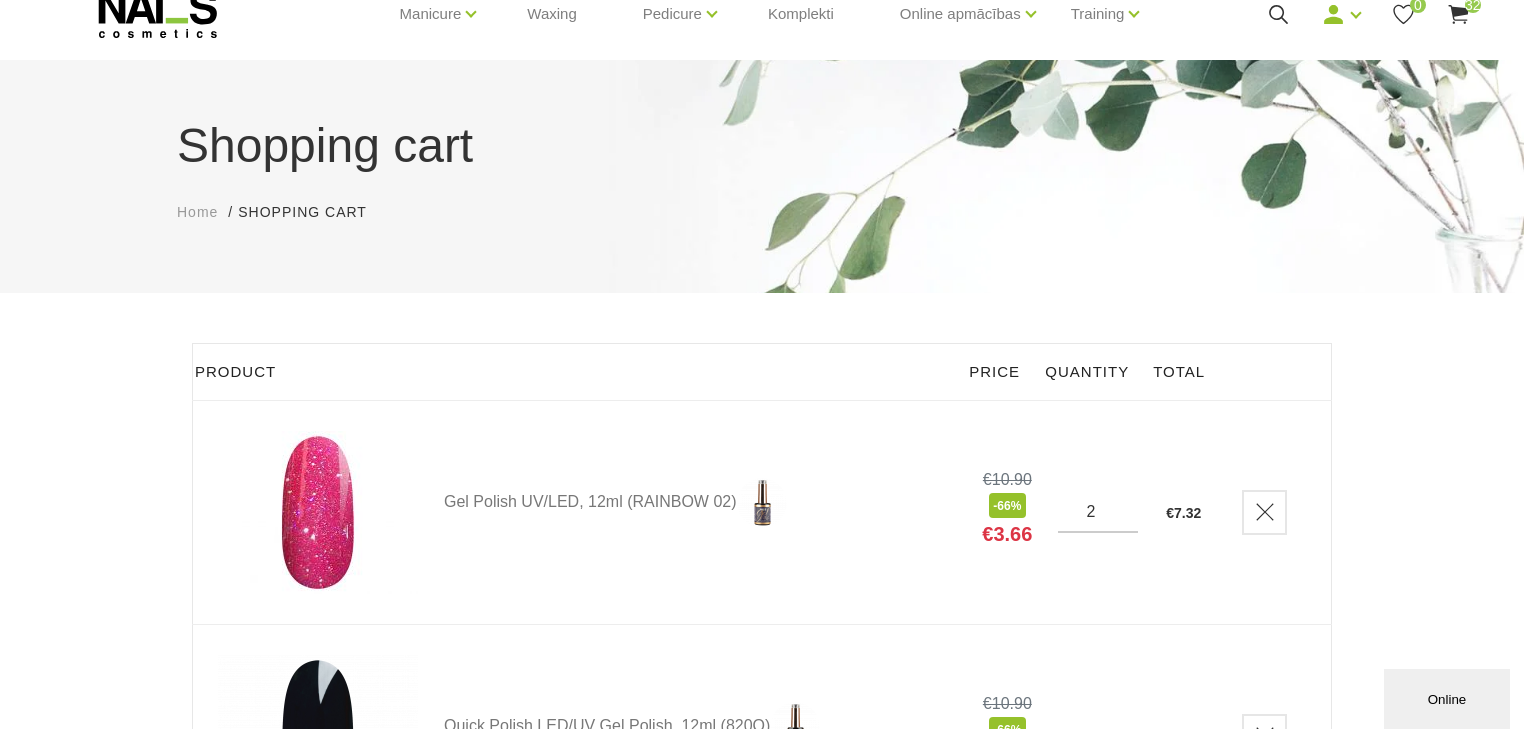
click at [1457, 13] on use at bounding box center [1458, 14] width 20 height 19
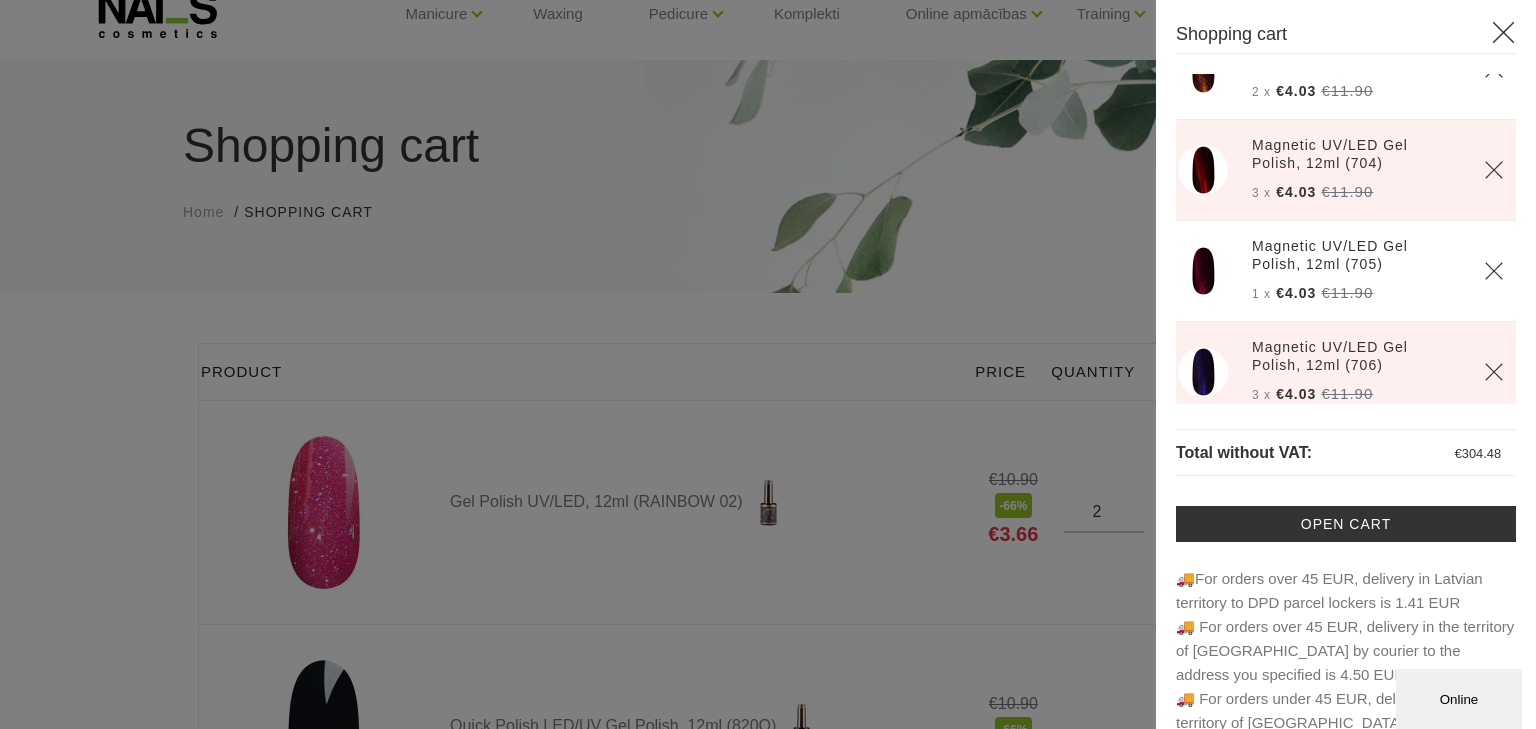
scroll to position [0, 0]
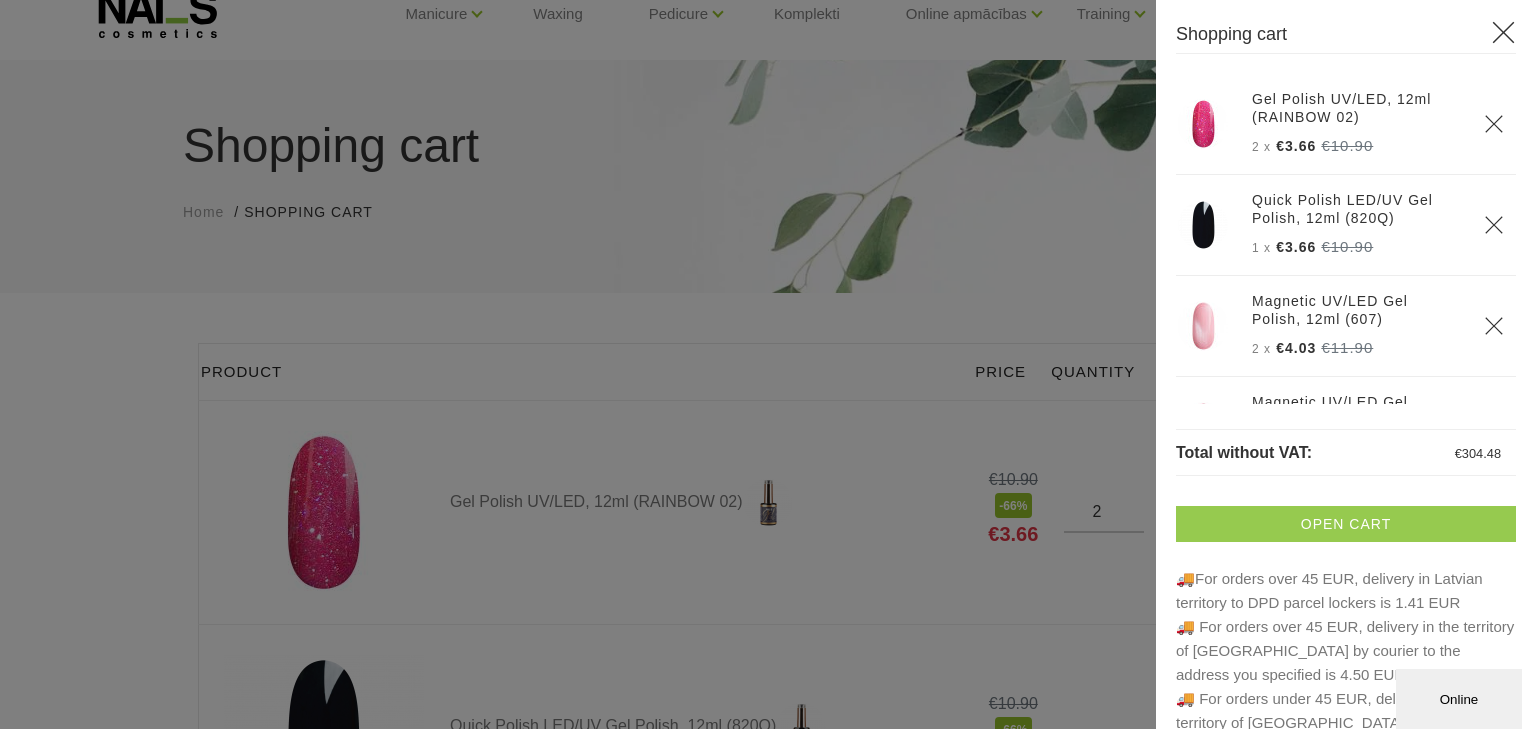
click at [1344, 529] on link "Open cart" at bounding box center [1346, 524] width 340 height 36
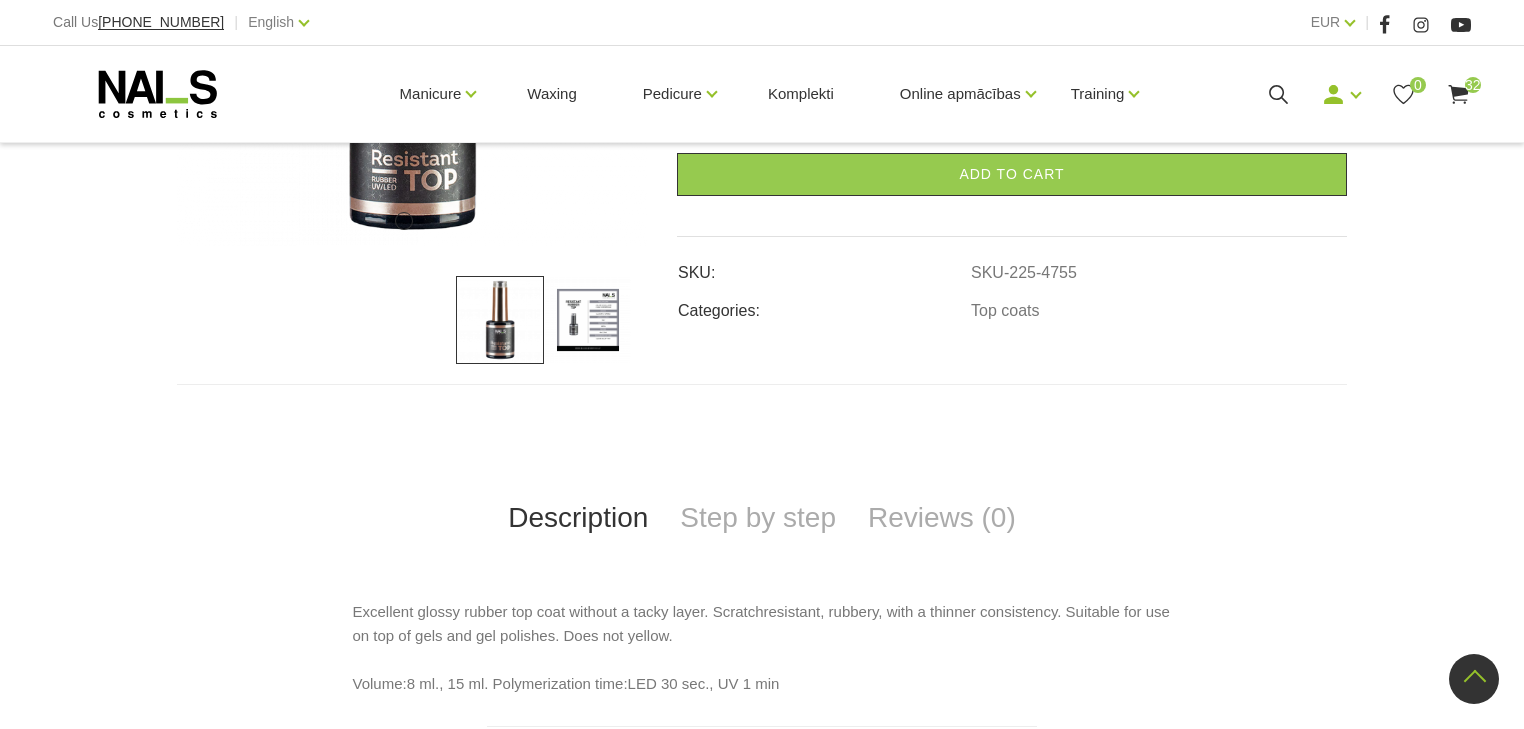
scroll to position [880, 0]
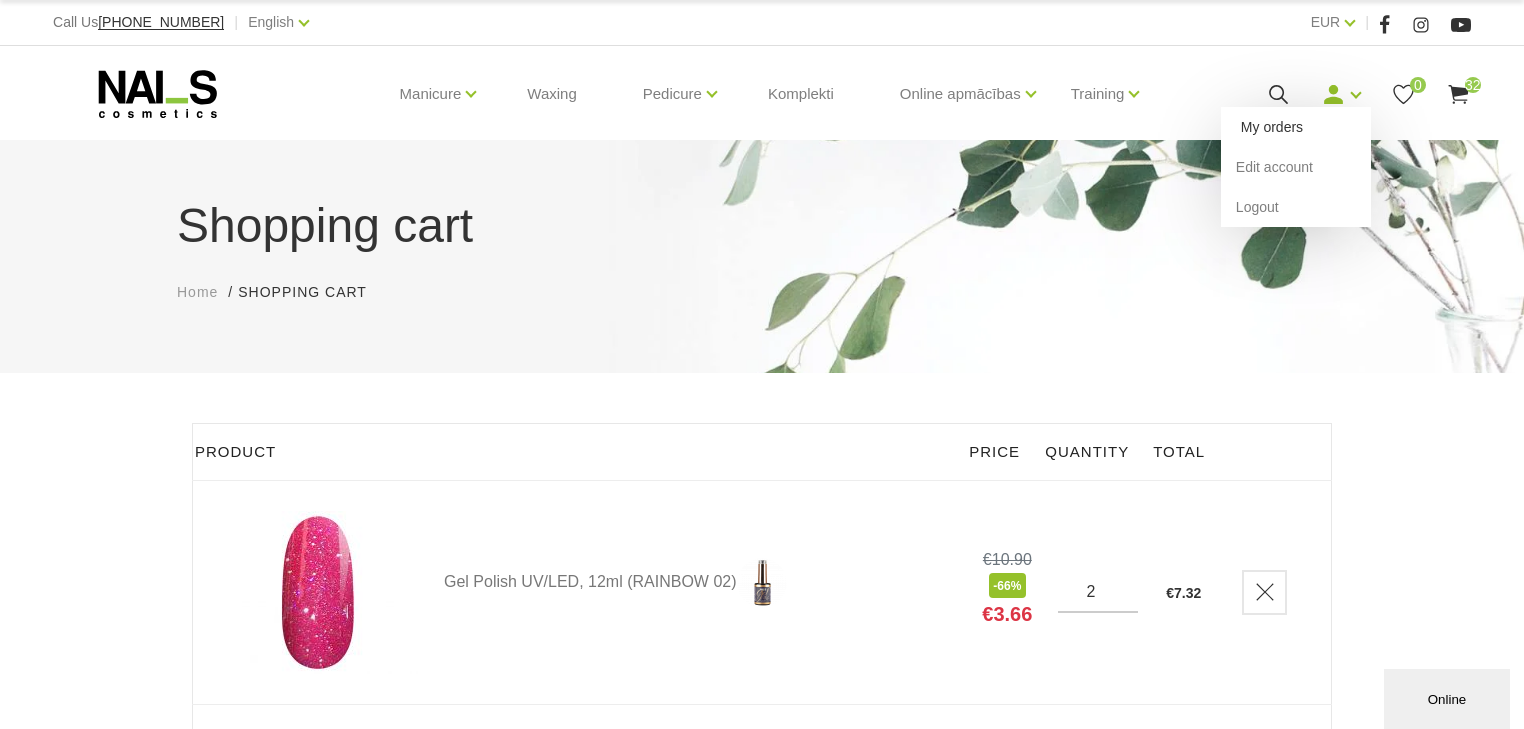
click at [1312, 123] on link "My orders" at bounding box center [1296, 127] width 150 height 40
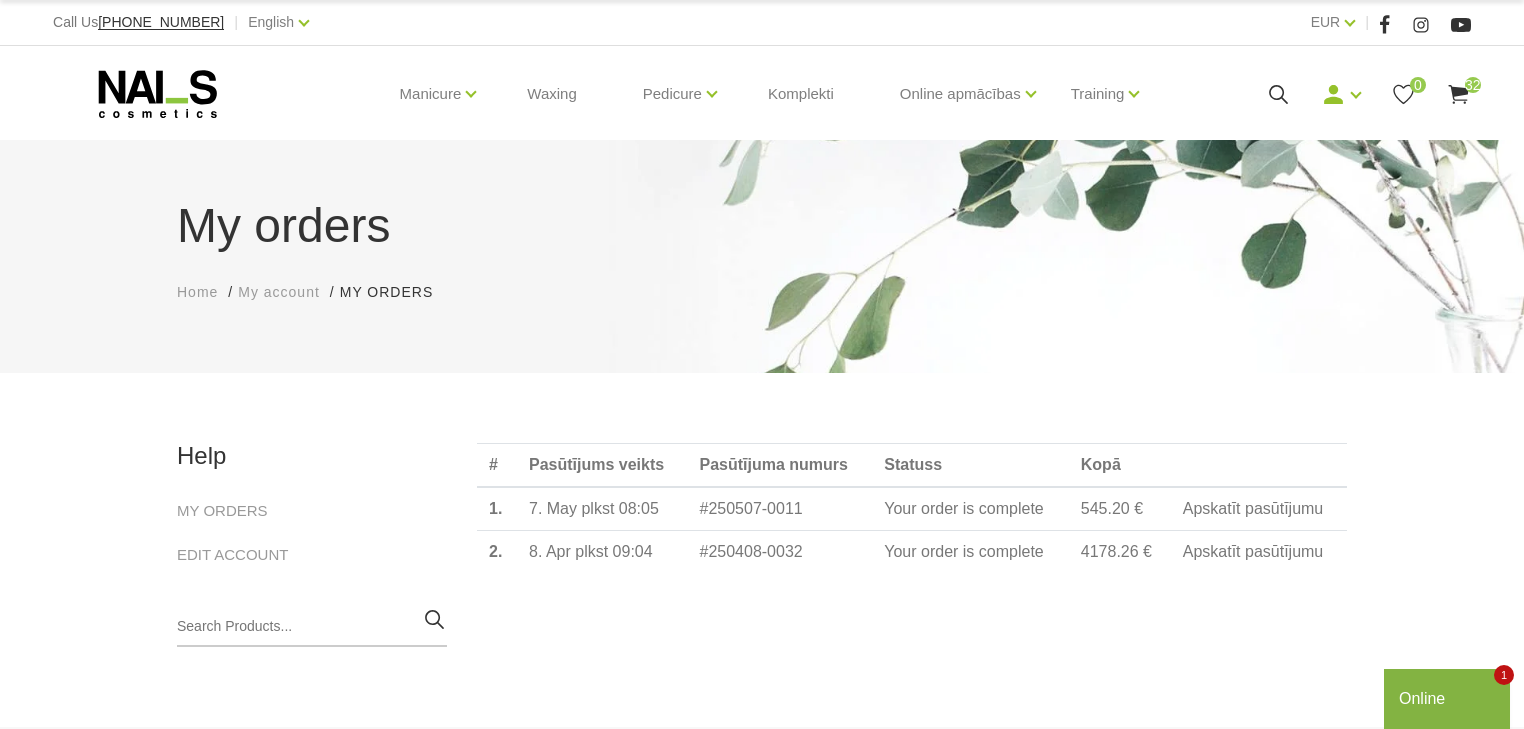
click at [1468, 98] on icon at bounding box center [1458, 94] width 25 height 25
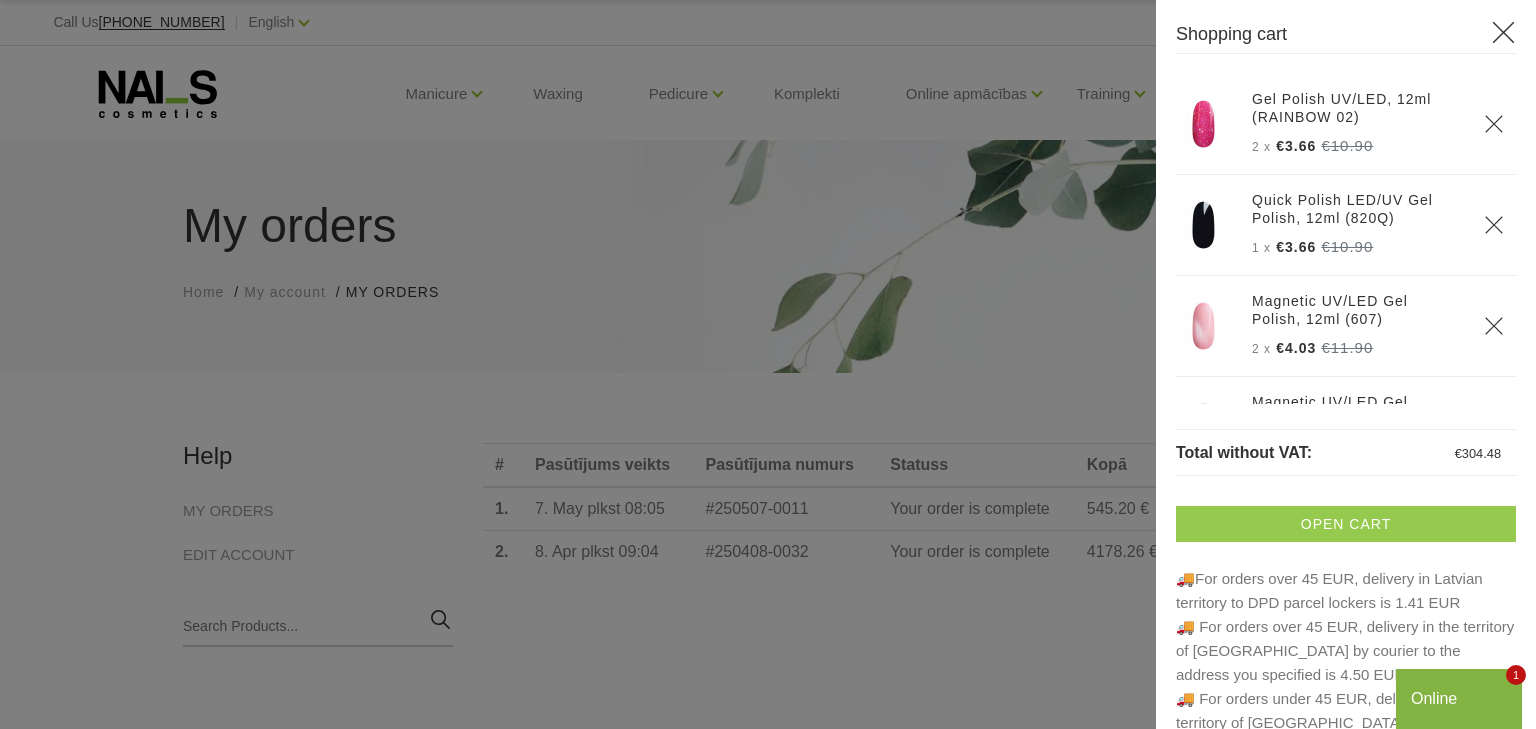
click at [1383, 525] on link "Open cart" at bounding box center [1346, 524] width 340 height 36
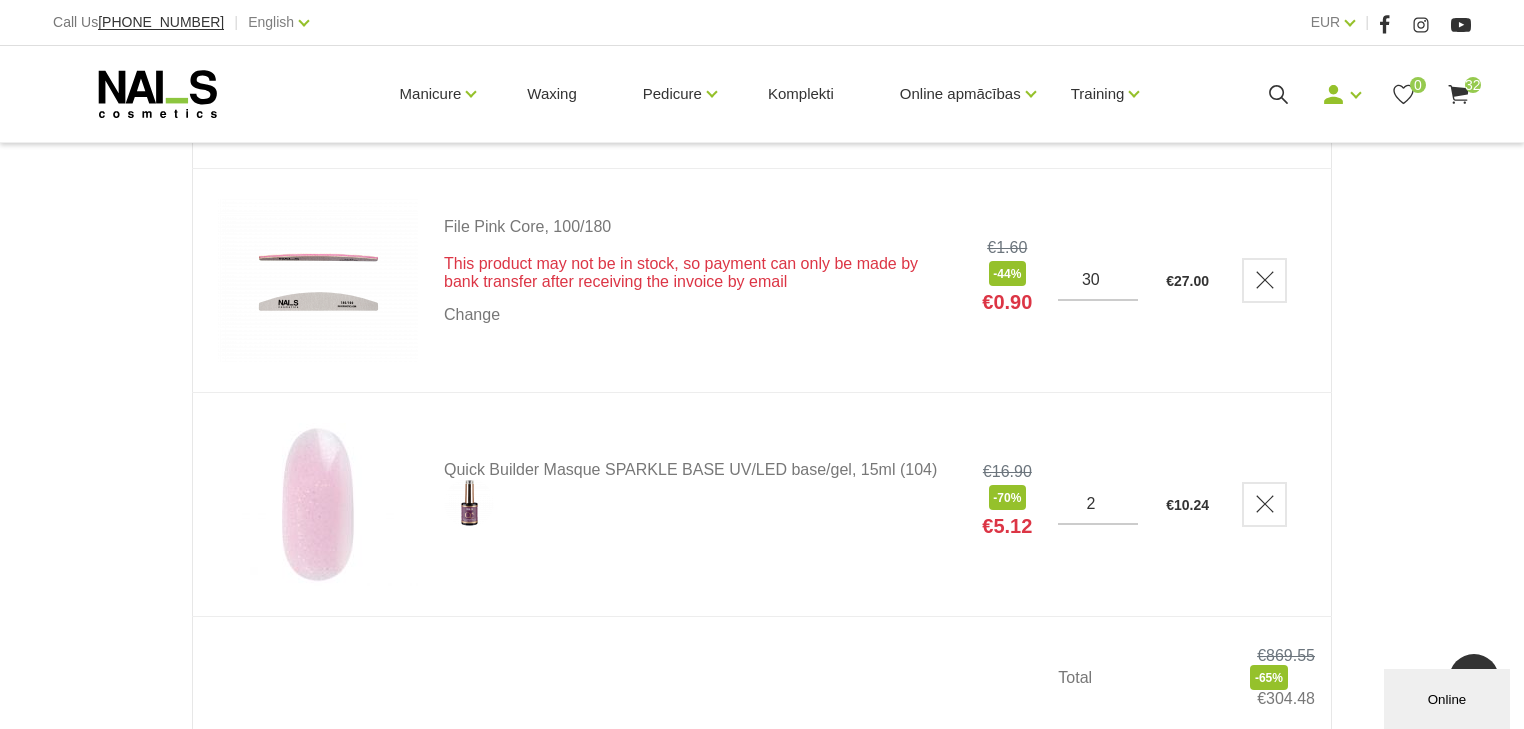
scroll to position [7120, 0]
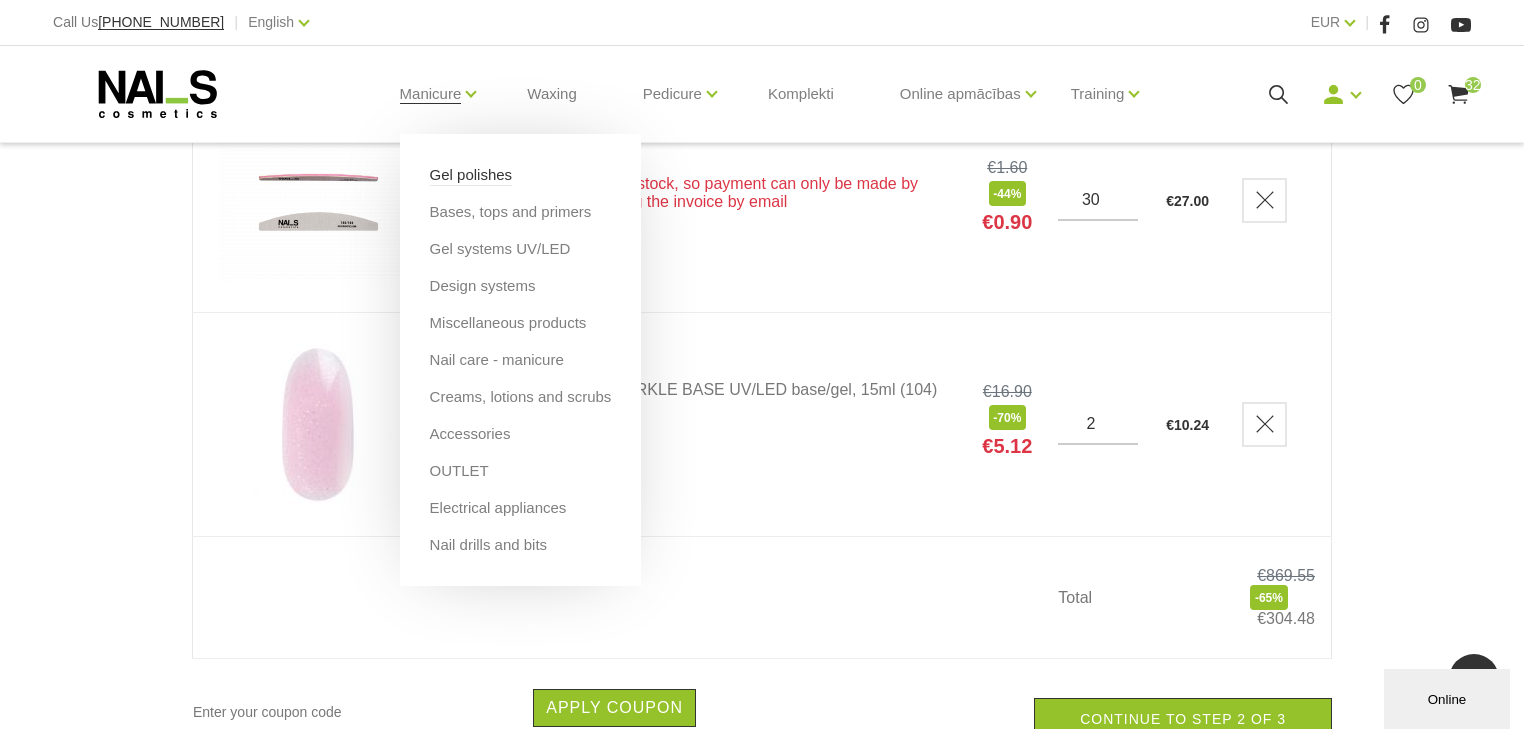
click at [456, 176] on link "Gel polishes" at bounding box center [471, 175] width 83 height 22
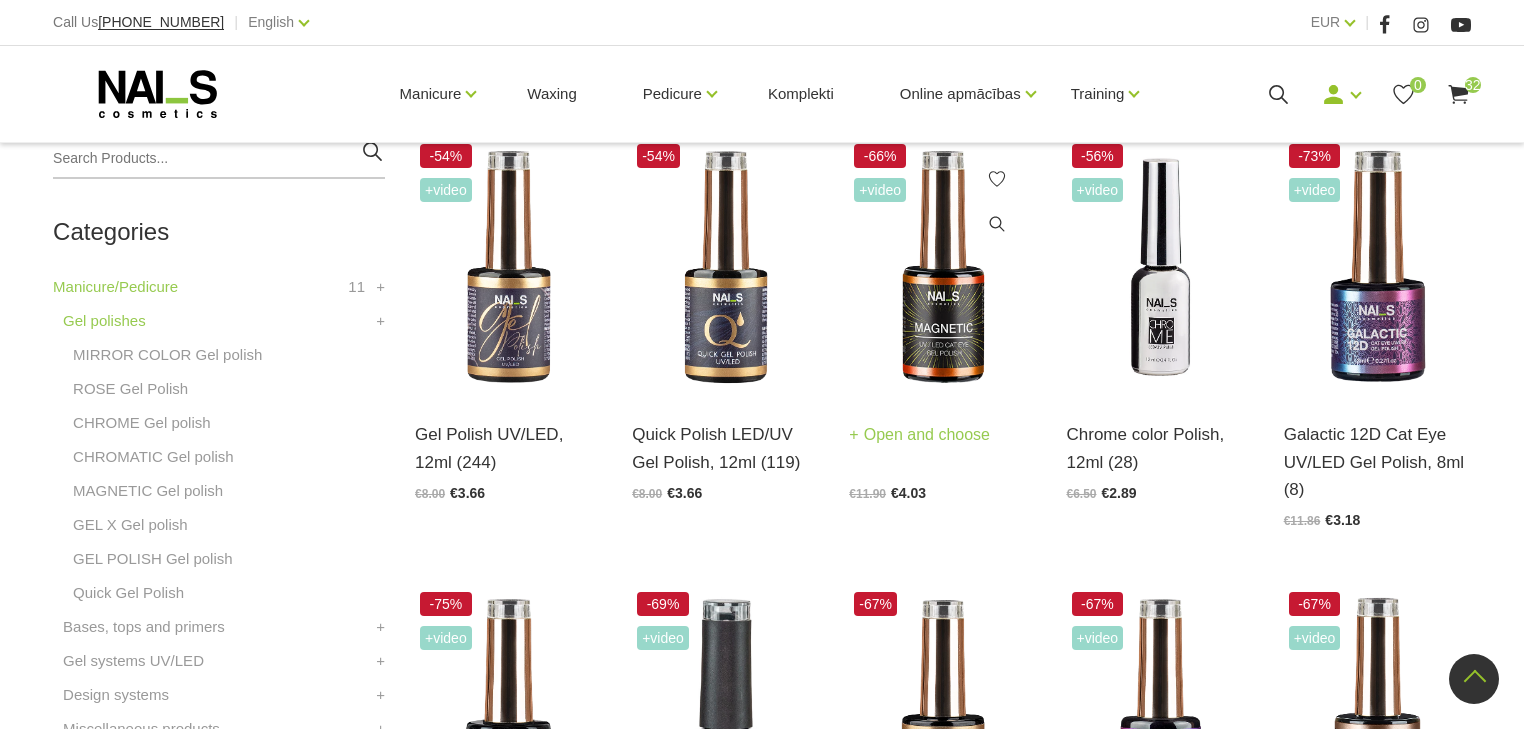
scroll to position [560, 0]
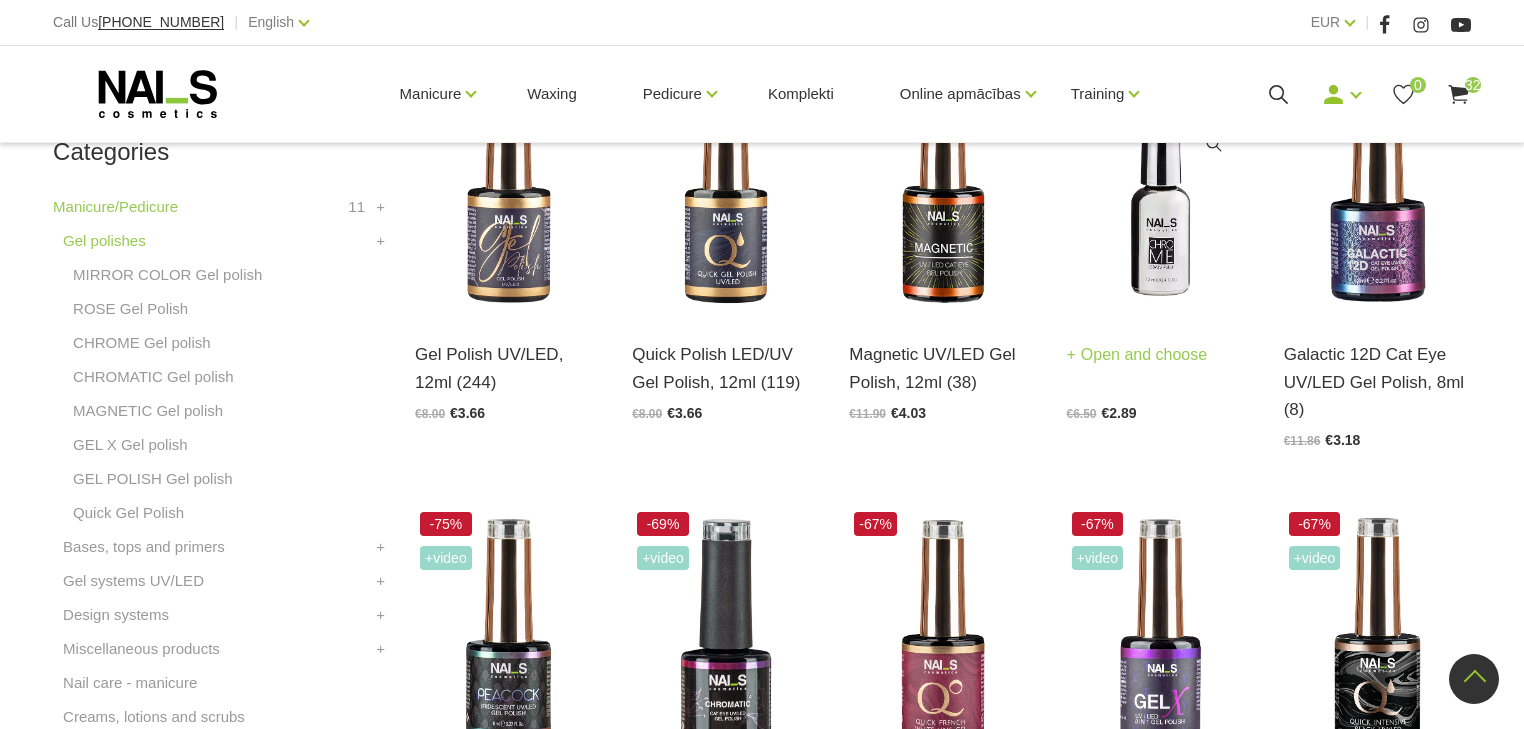
click at [1136, 252] on img at bounding box center [1160, 187] width 187 height 257
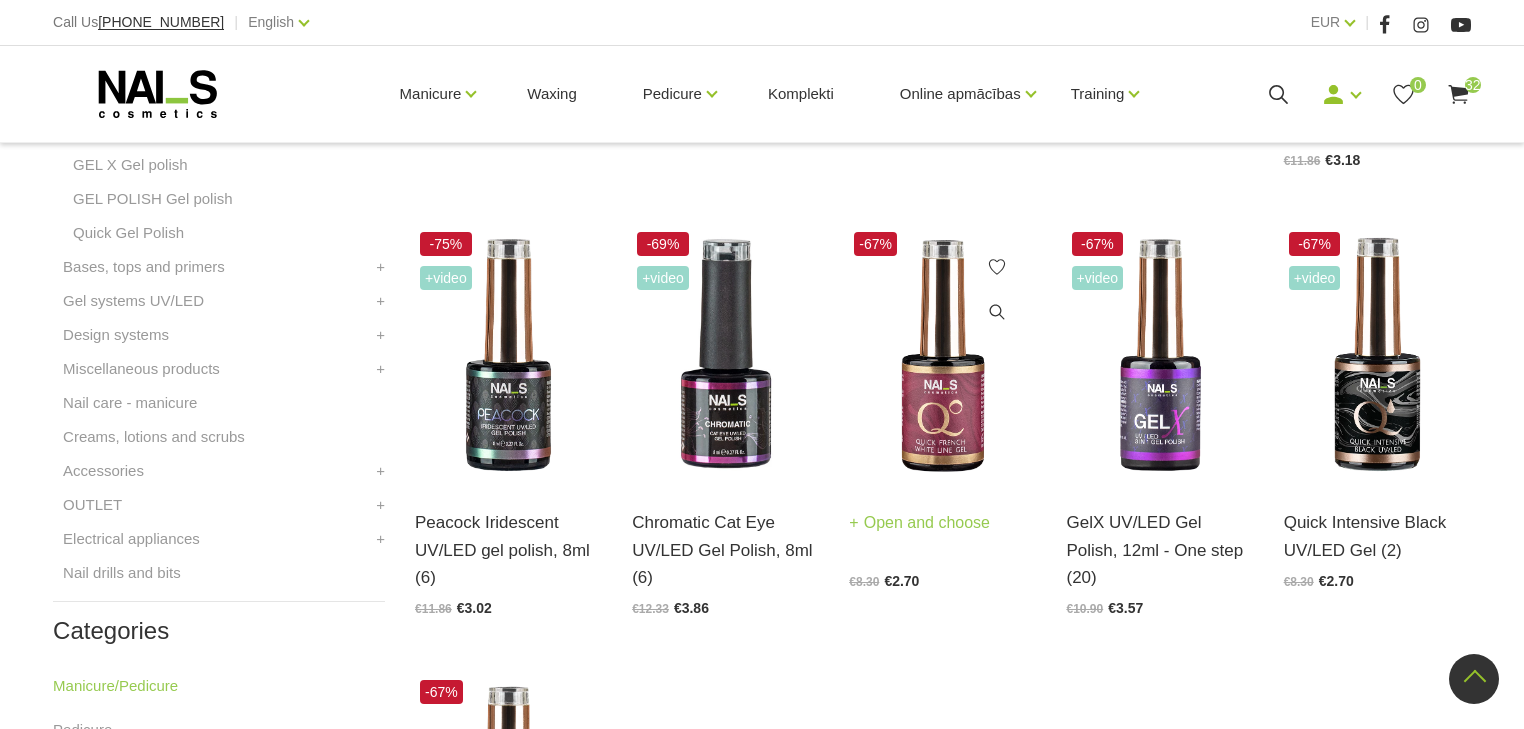
scroll to position [880, 0]
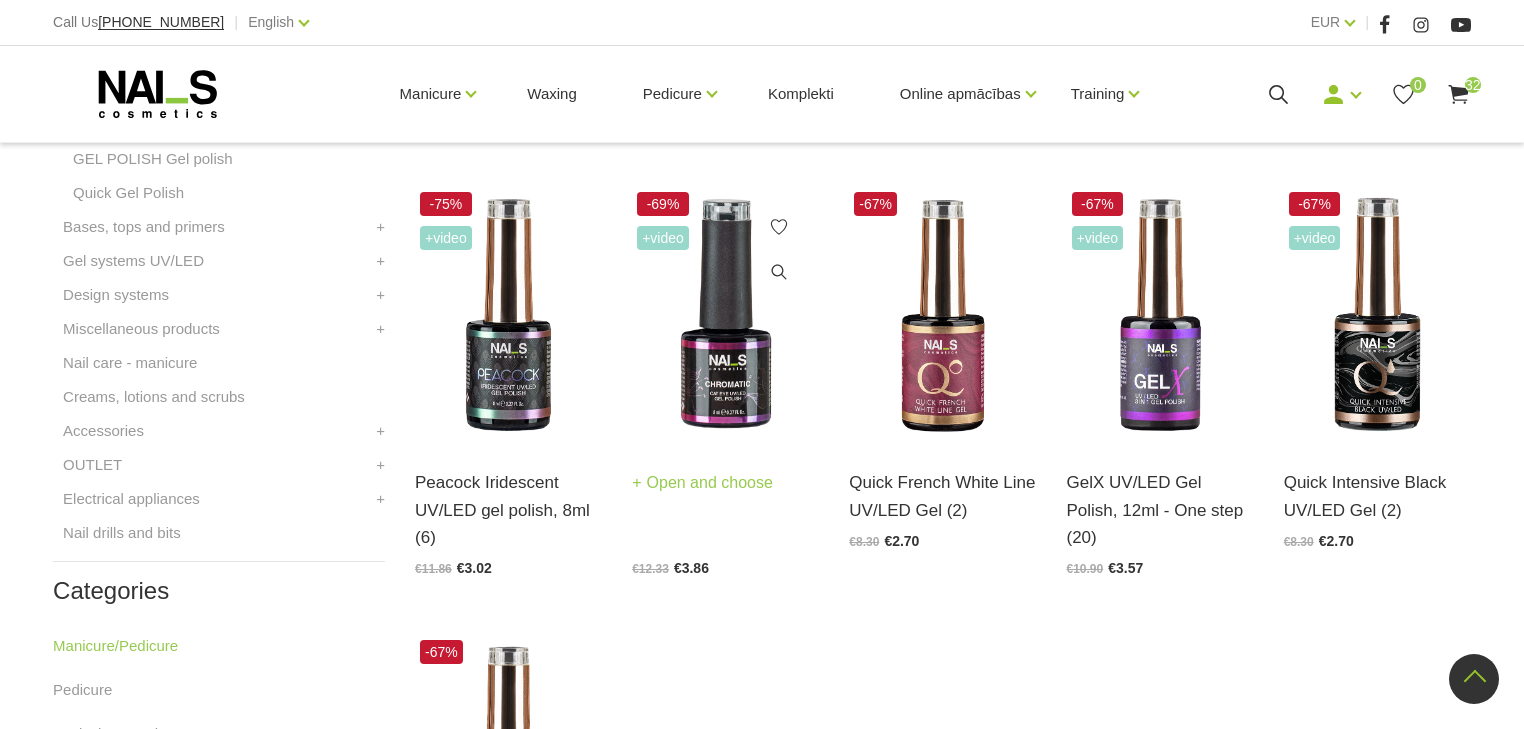
click at [724, 367] on img at bounding box center [725, 315] width 187 height 257
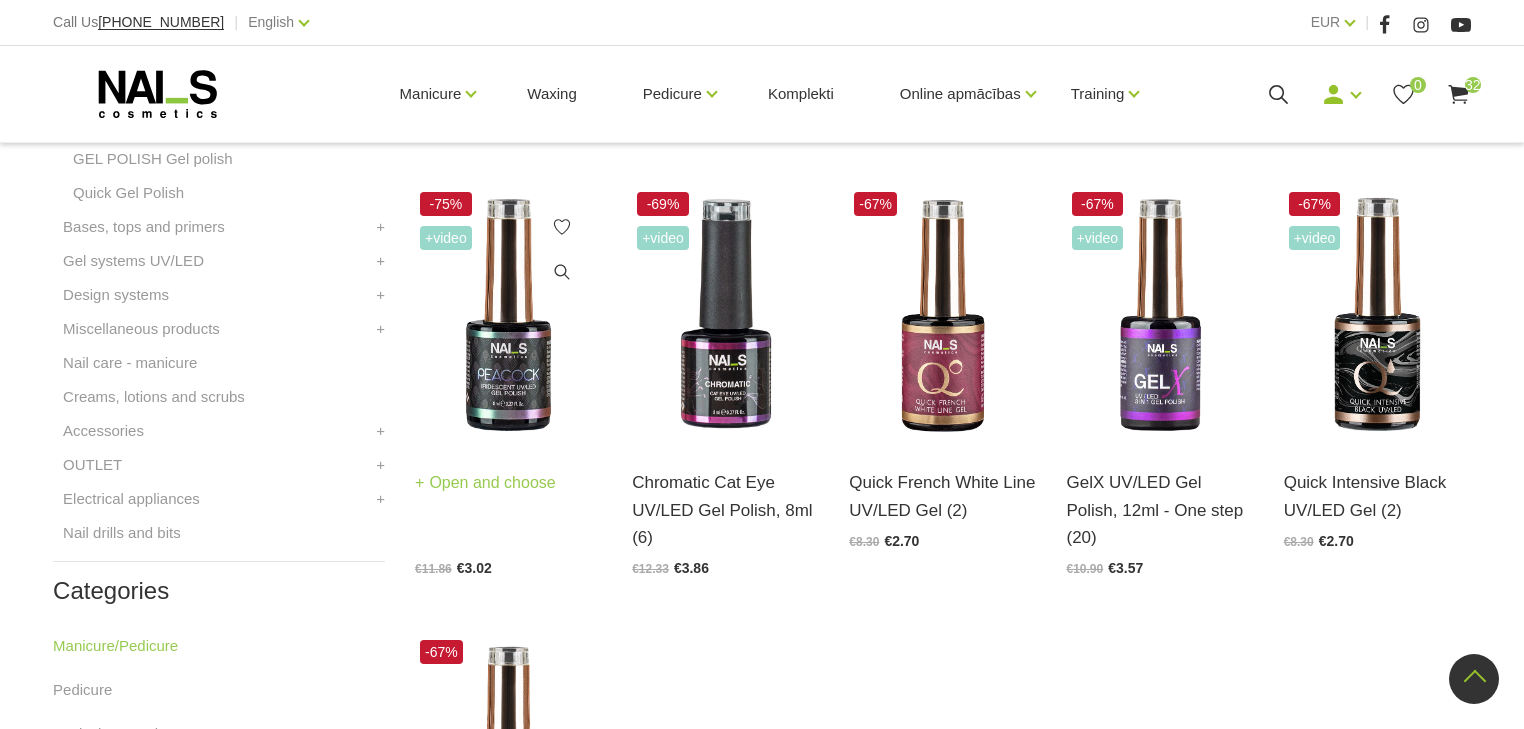
click at [493, 372] on img at bounding box center [508, 315] width 187 height 257
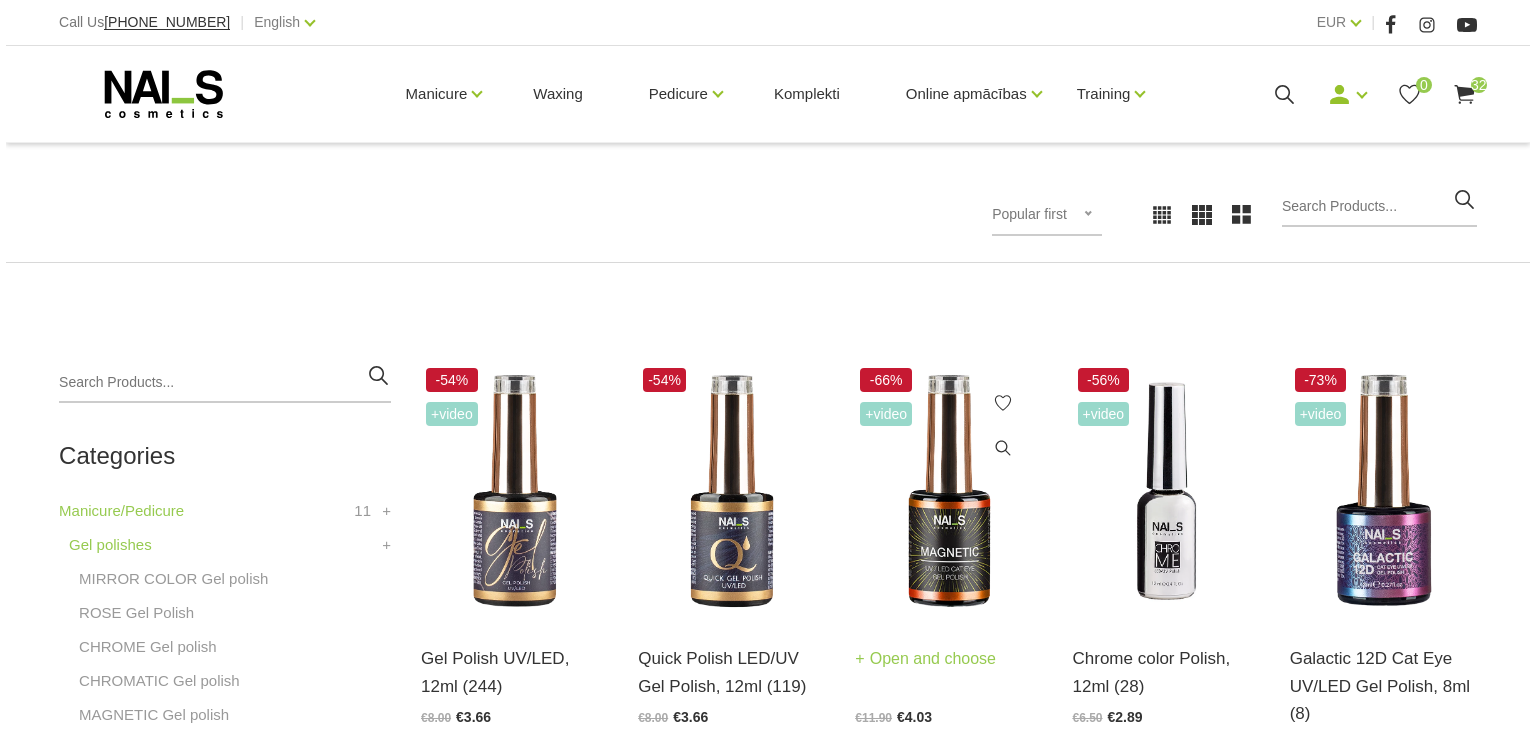
scroll to position [320, 0]
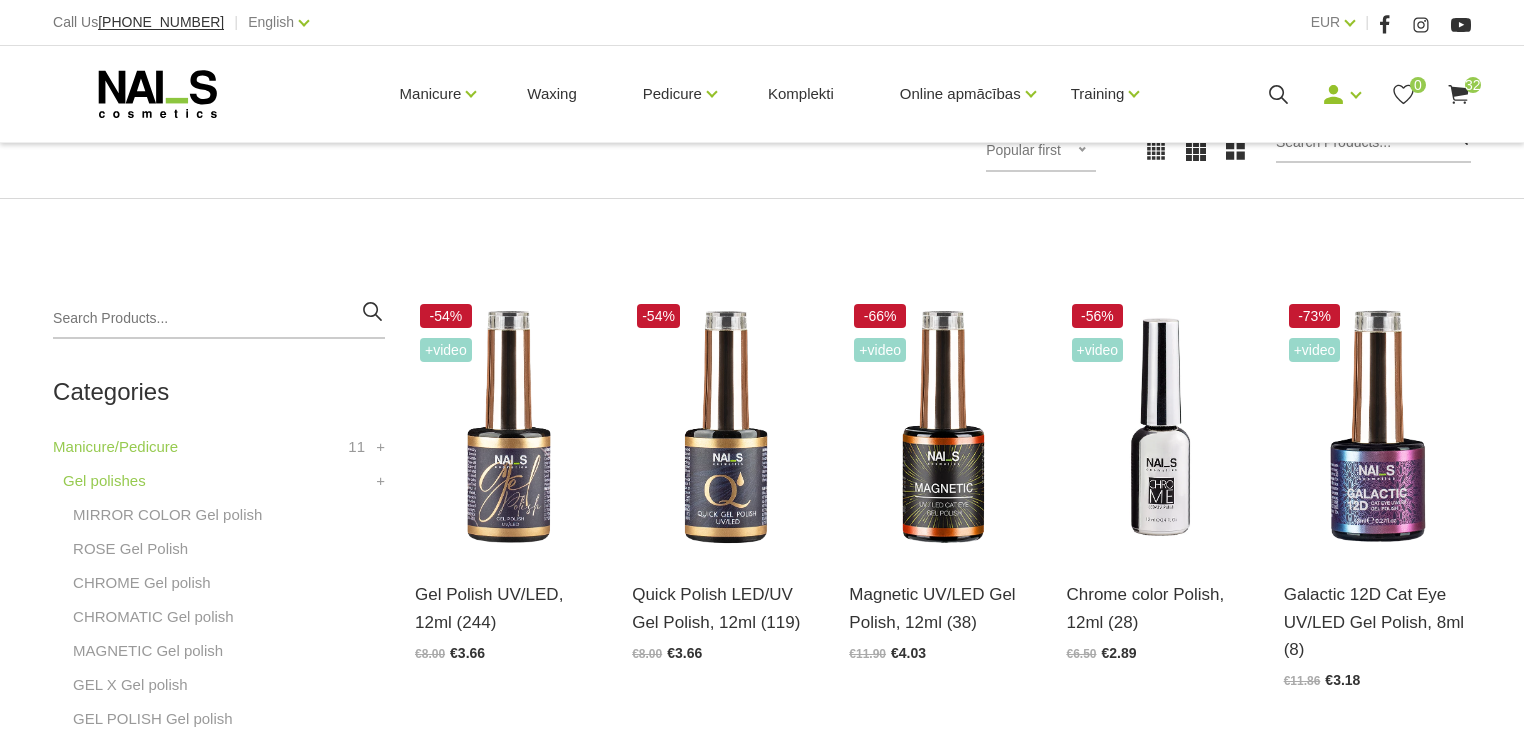
click at [1458, 91] on use at bounding box center [1458, 94] width 20 height 19
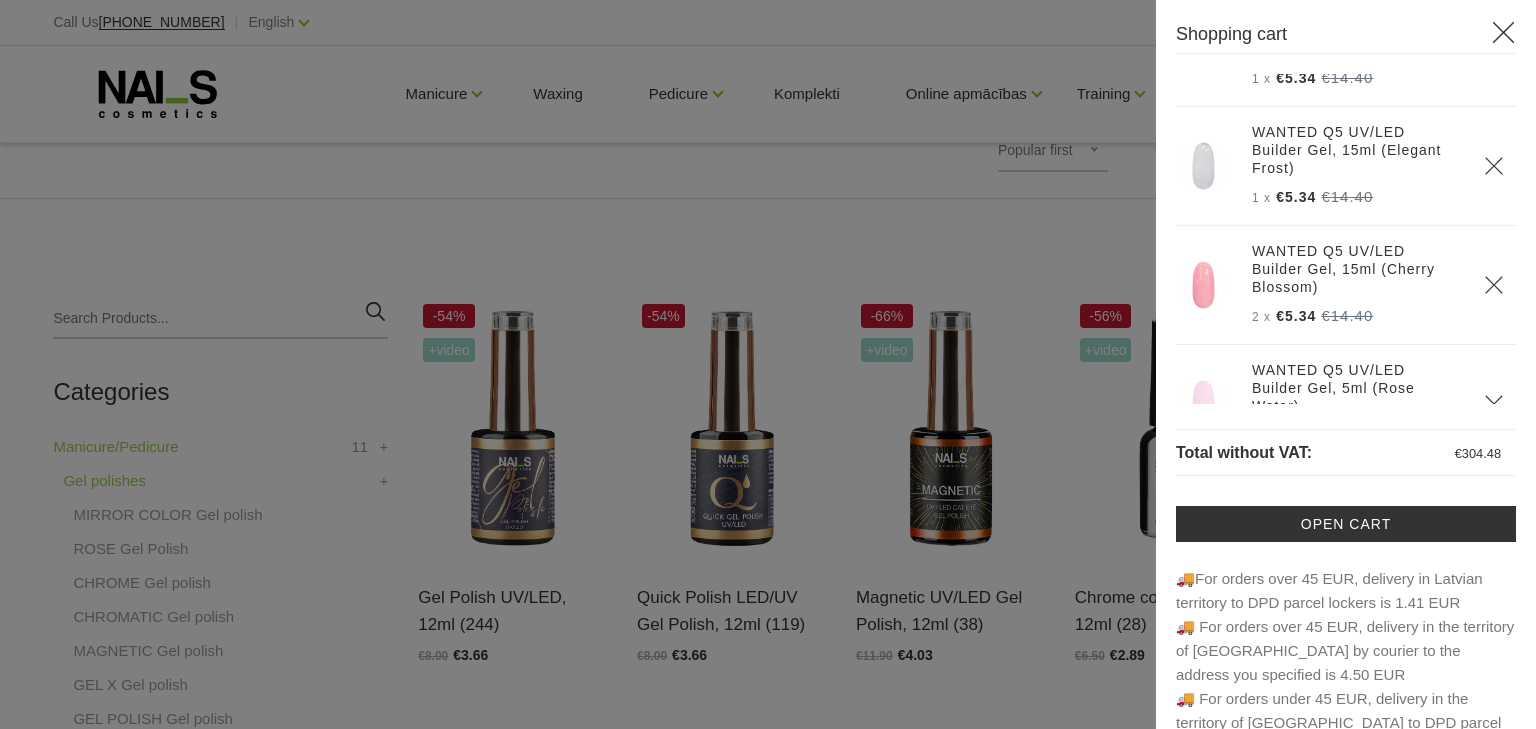
scroll to position [2240, 0]
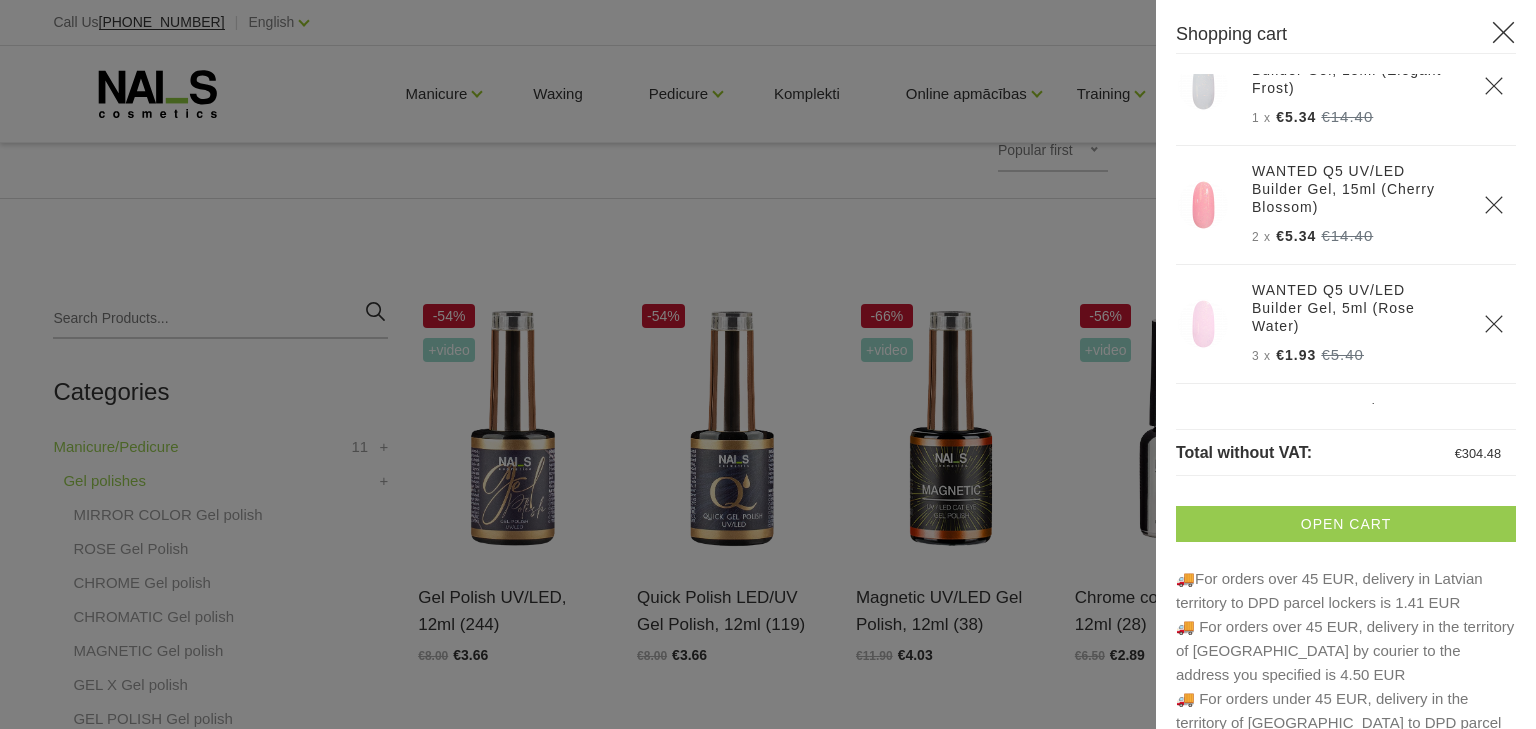
click at [1333, 527] on link "Open cart" at bounding box center [1346, 524] width 340 height 36
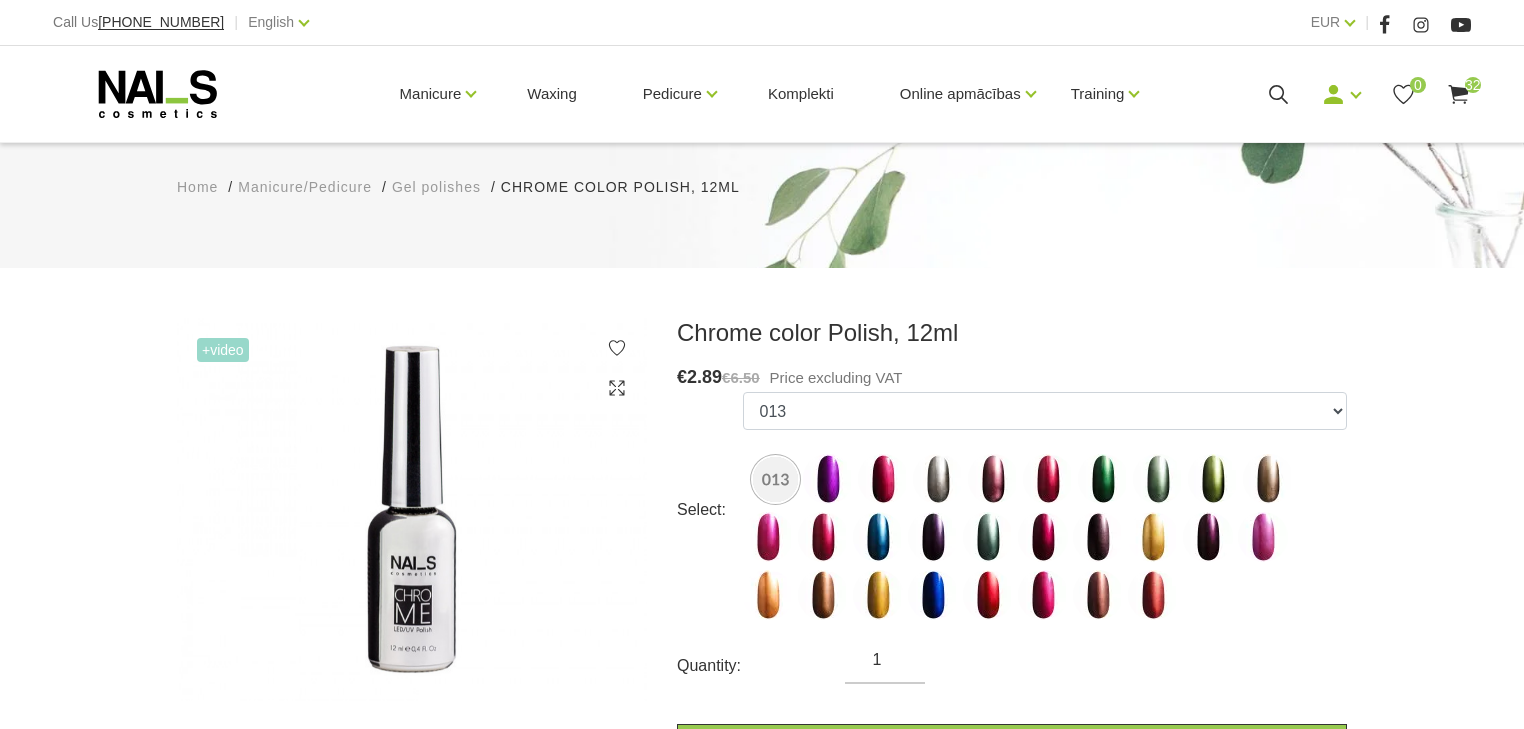
scroll to position [160, 0]
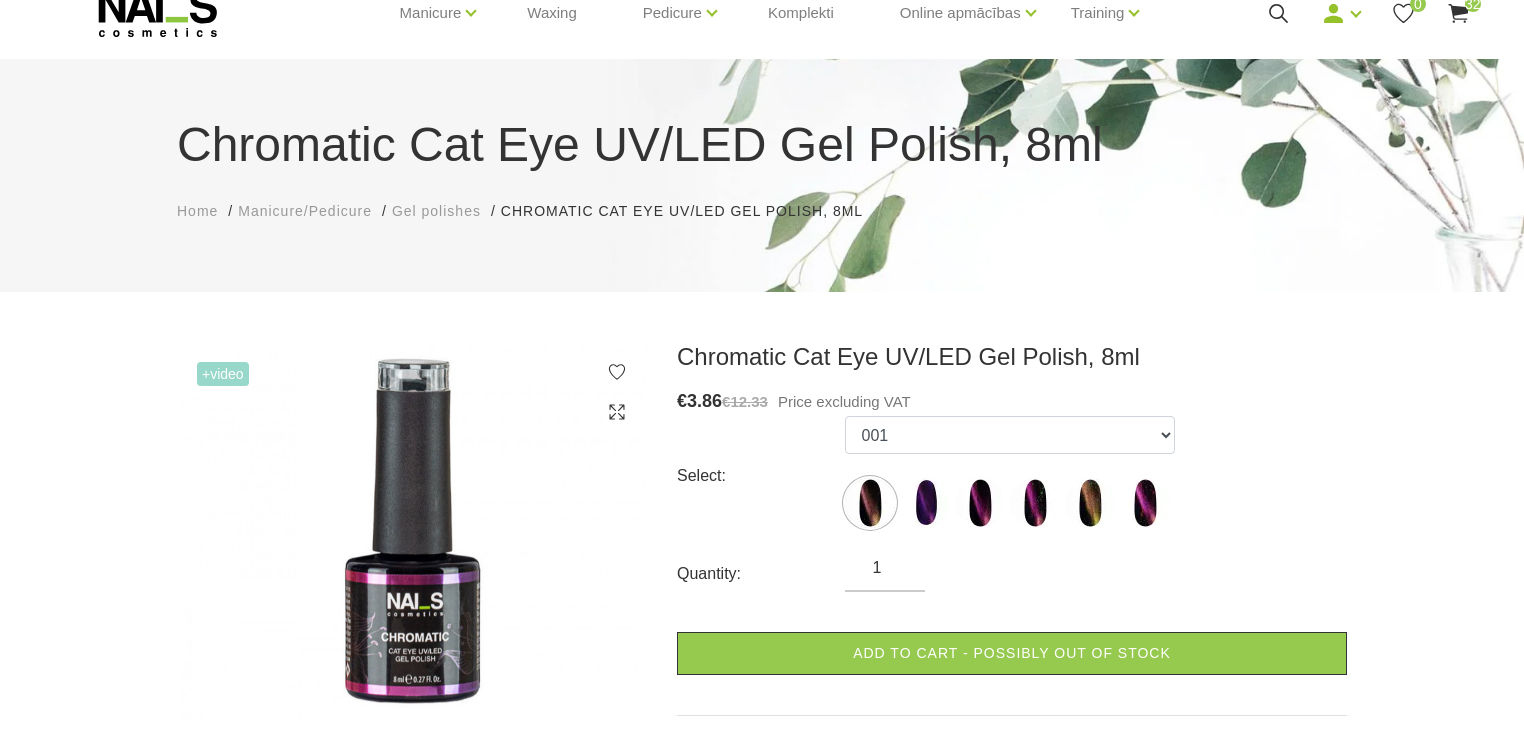
scroll to position [160, 0]
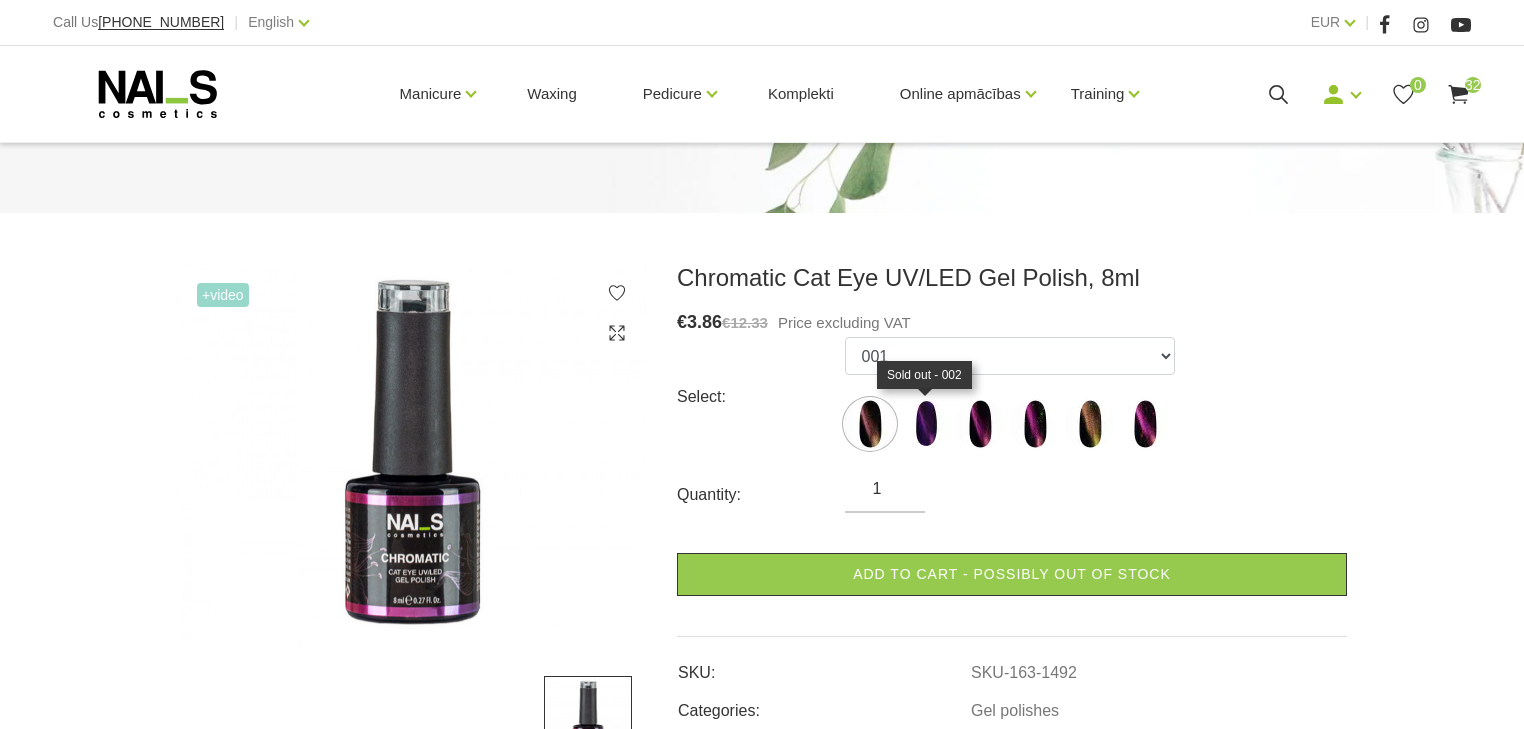
click at [934, 426] on img at bounding box center [925, 424] width 50 height 50
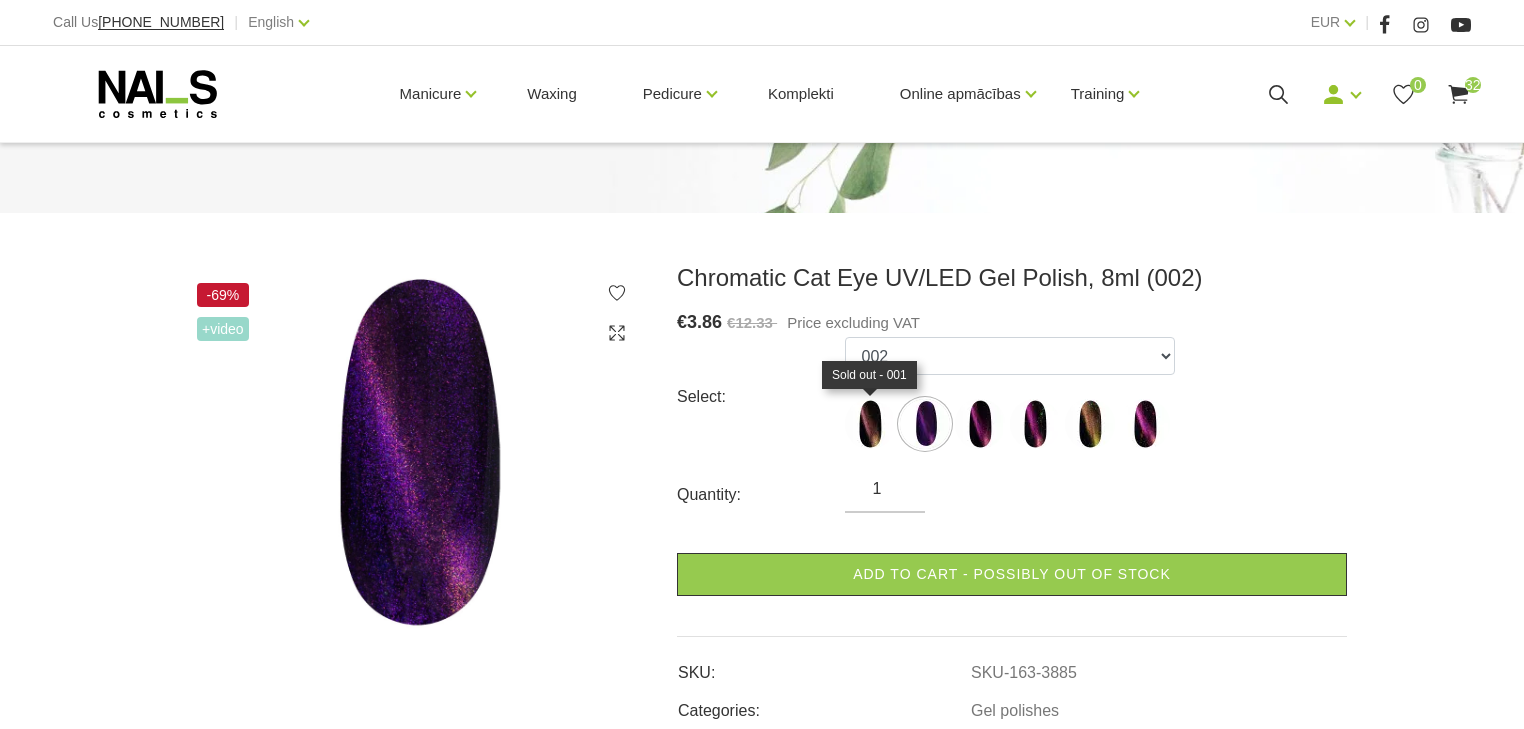
click at [859, 420] on img at bounding box center [870, 424] width 50 height 50
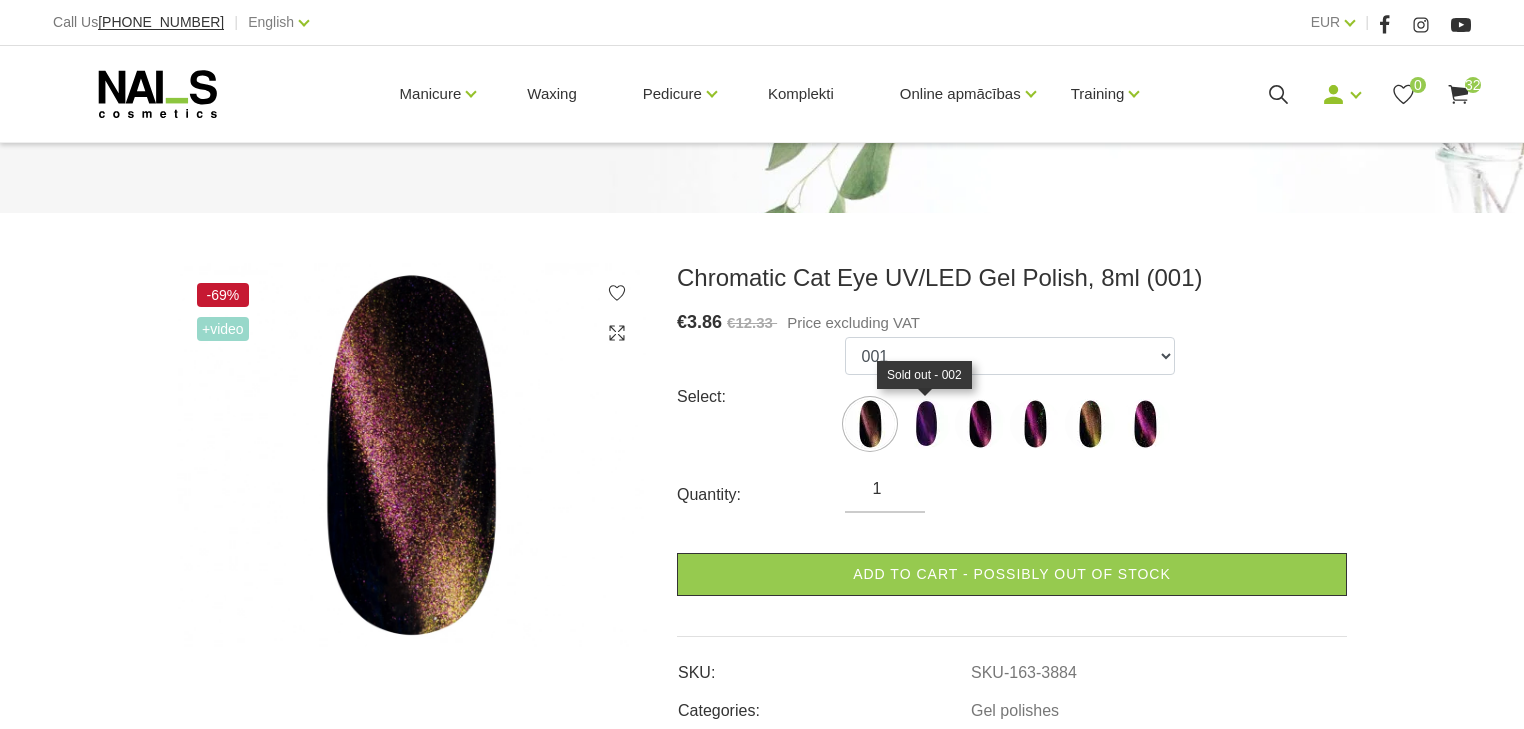
click at [925, 423] on img at bounding box center [925, 424] width 50 height 50
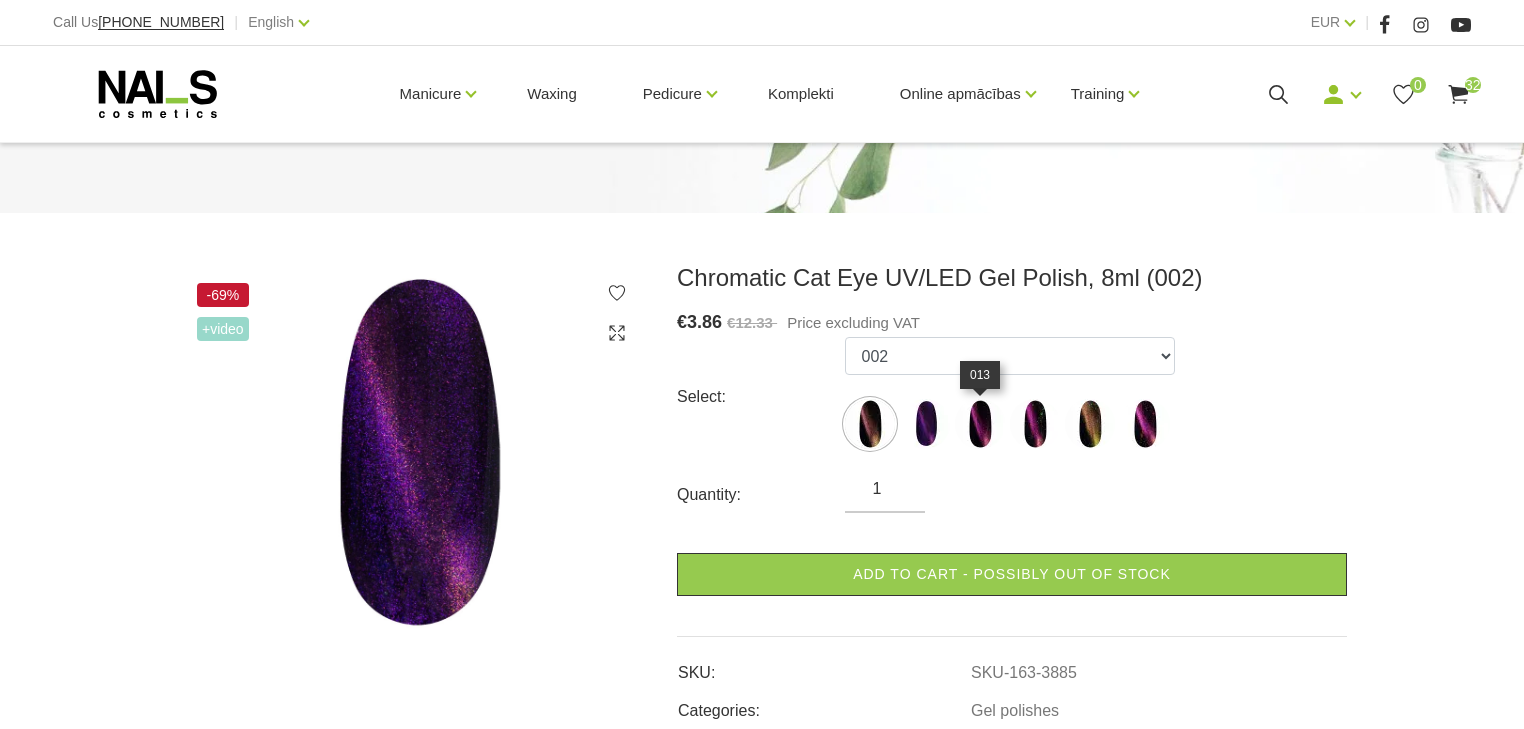
click at [980, 427] on img at bounding box center [980, 424] width 50 height 50
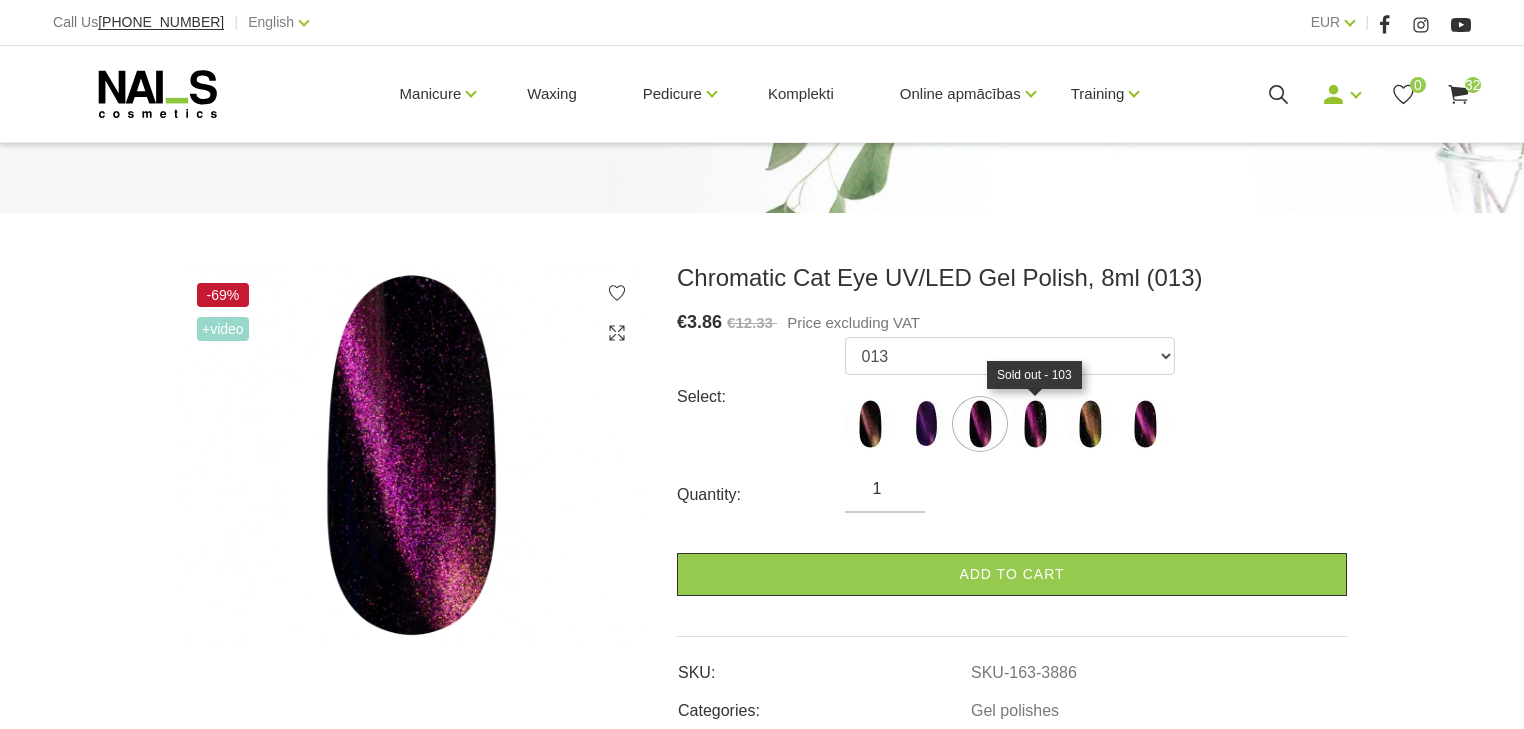
click at [1035, 425] on img at bounding box center [1035, 424] width 50 height 50
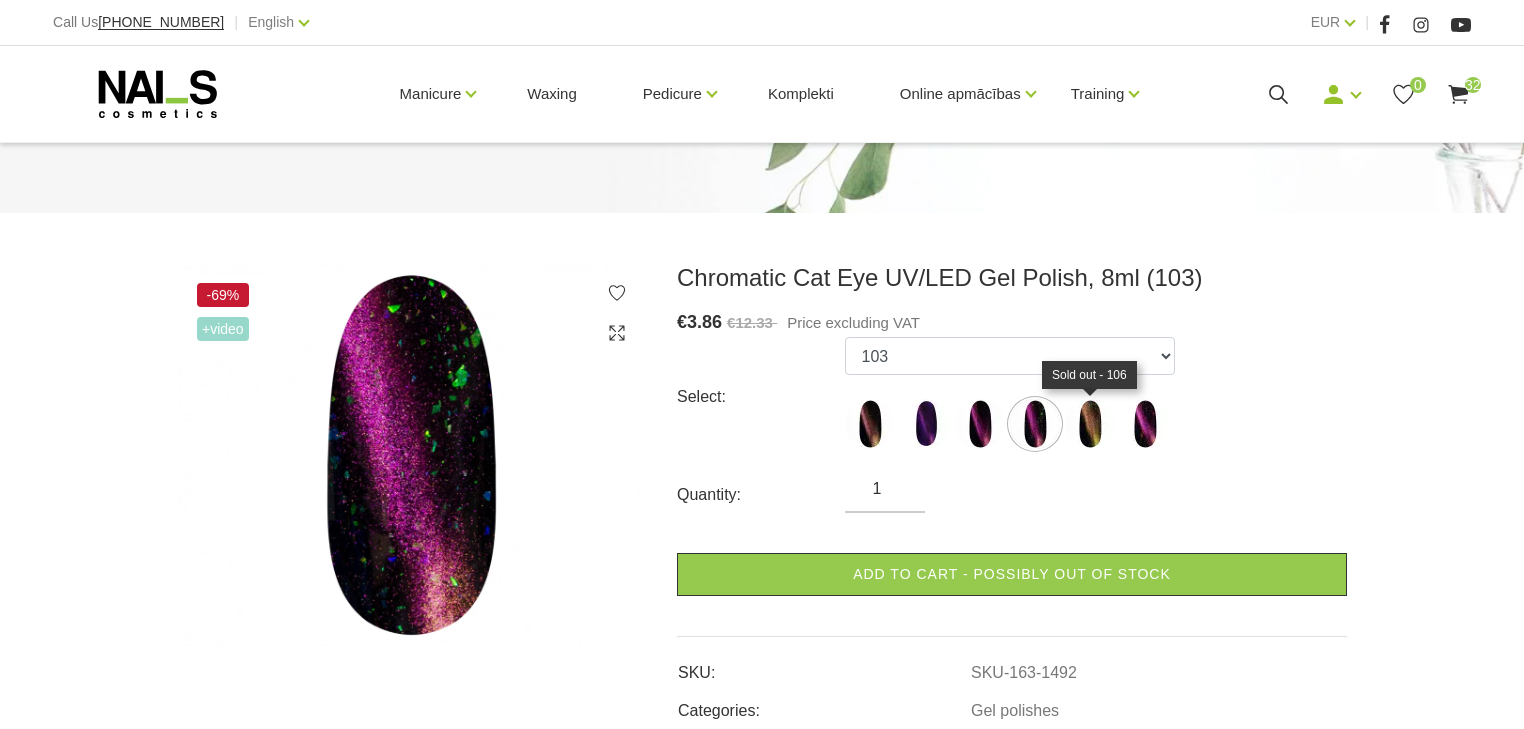
click at [1083, 425] on img at bounding box center [1090, 424] width 50 height 50
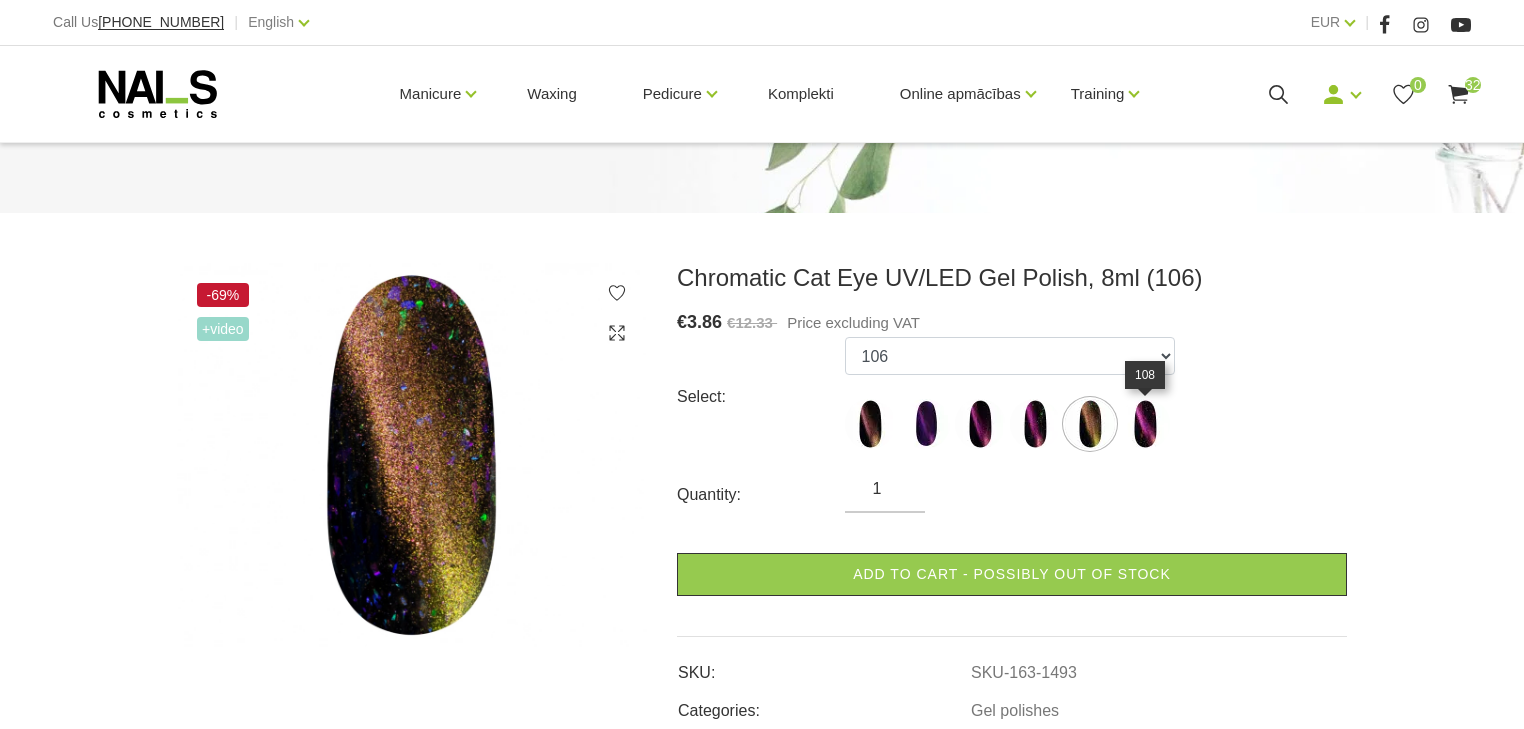
click at [1149, 428] on img at bounding box center [1145, 424] width 50 height 50
select select "1494"
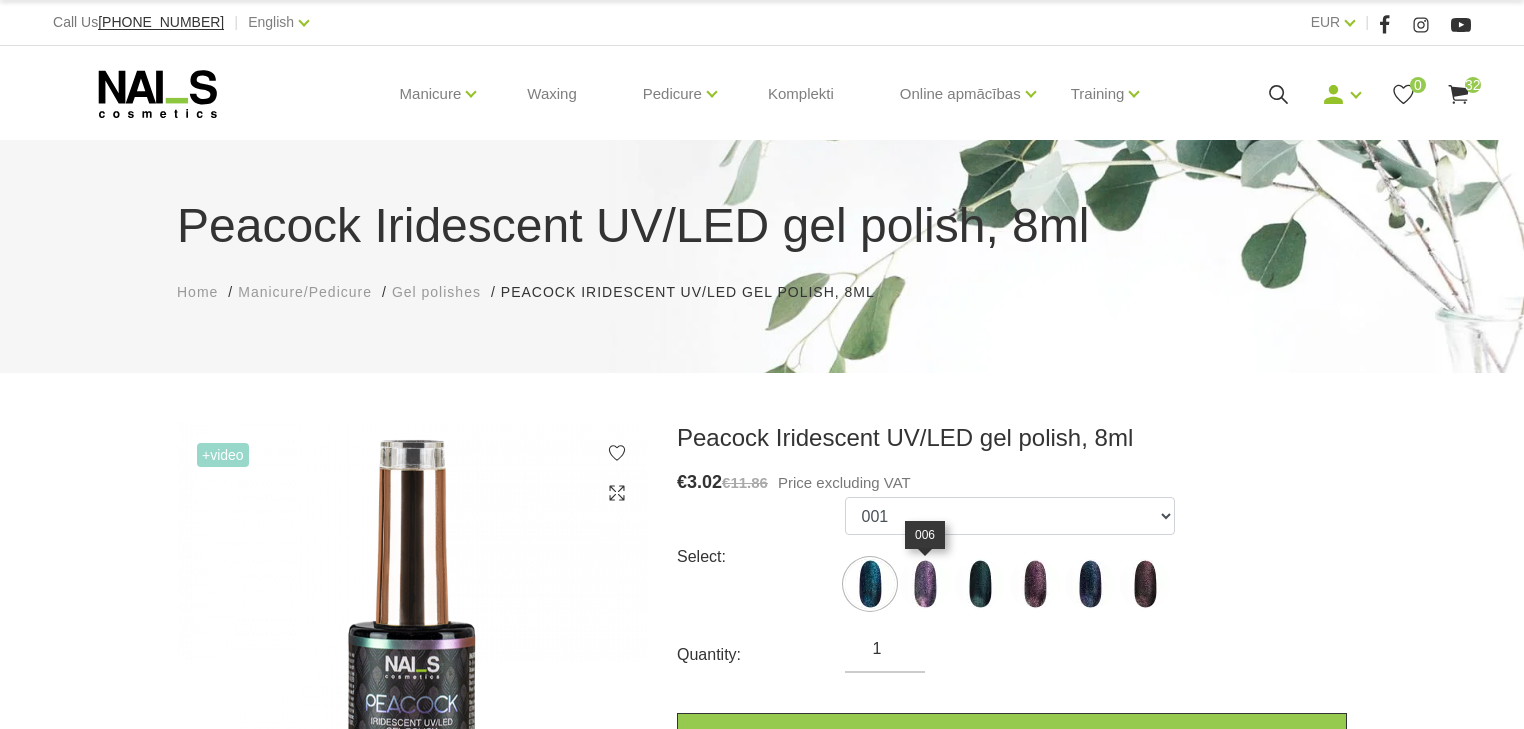
click at [915, 585] on img at bounding box center [925, 584] width 50 height 50
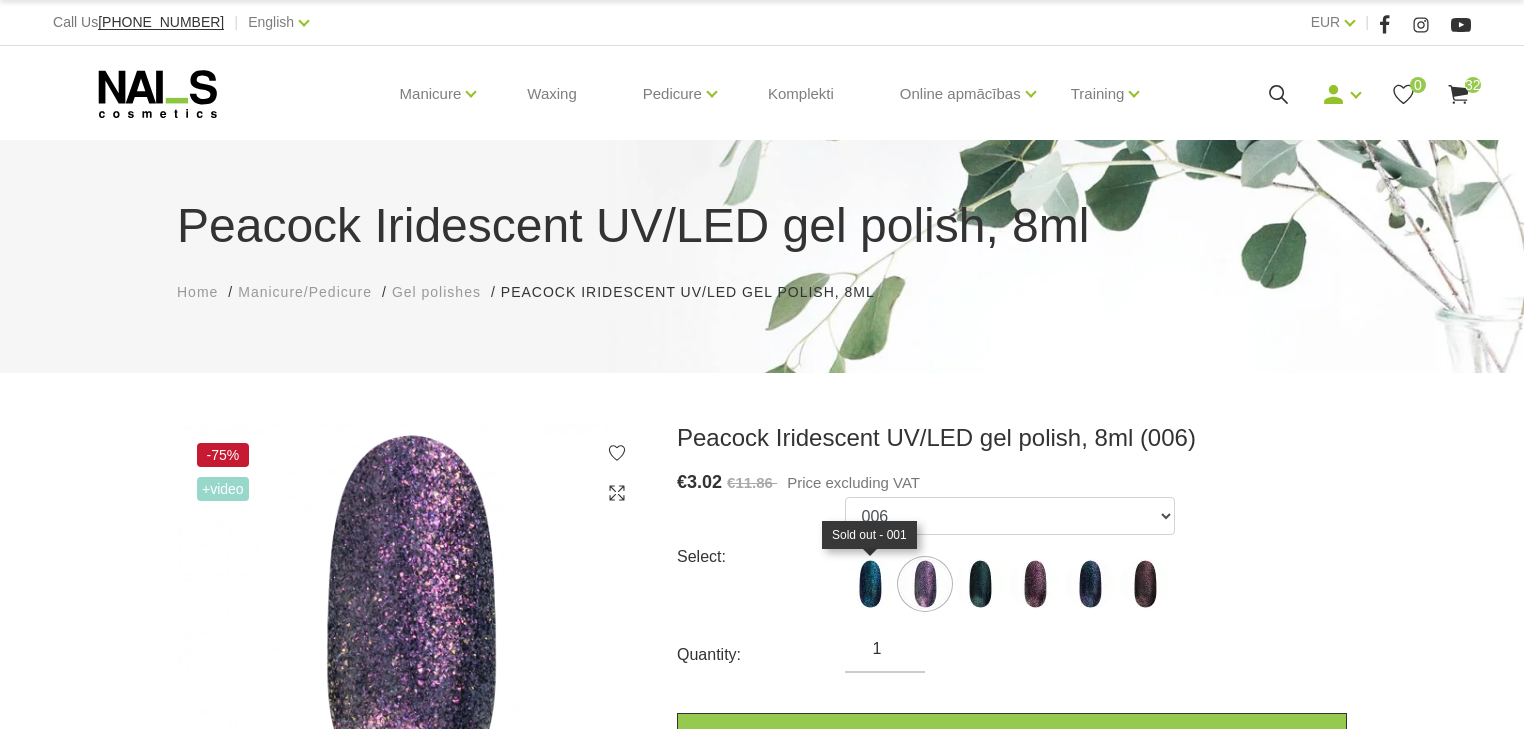
click at [870, 581] on img at bounding box center [870, 584] width 50 height 50
select select "1666"
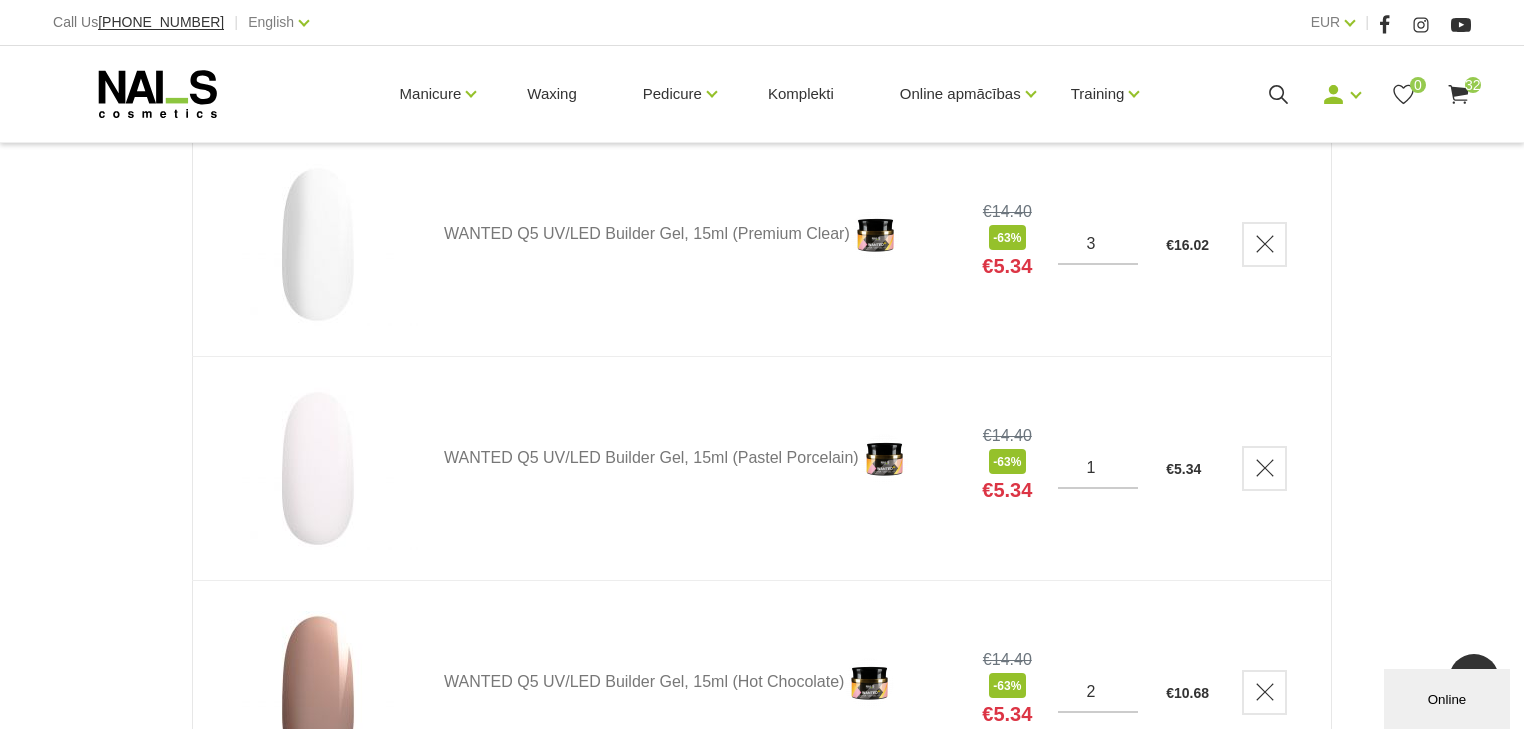
scroll to position [3920, 0]
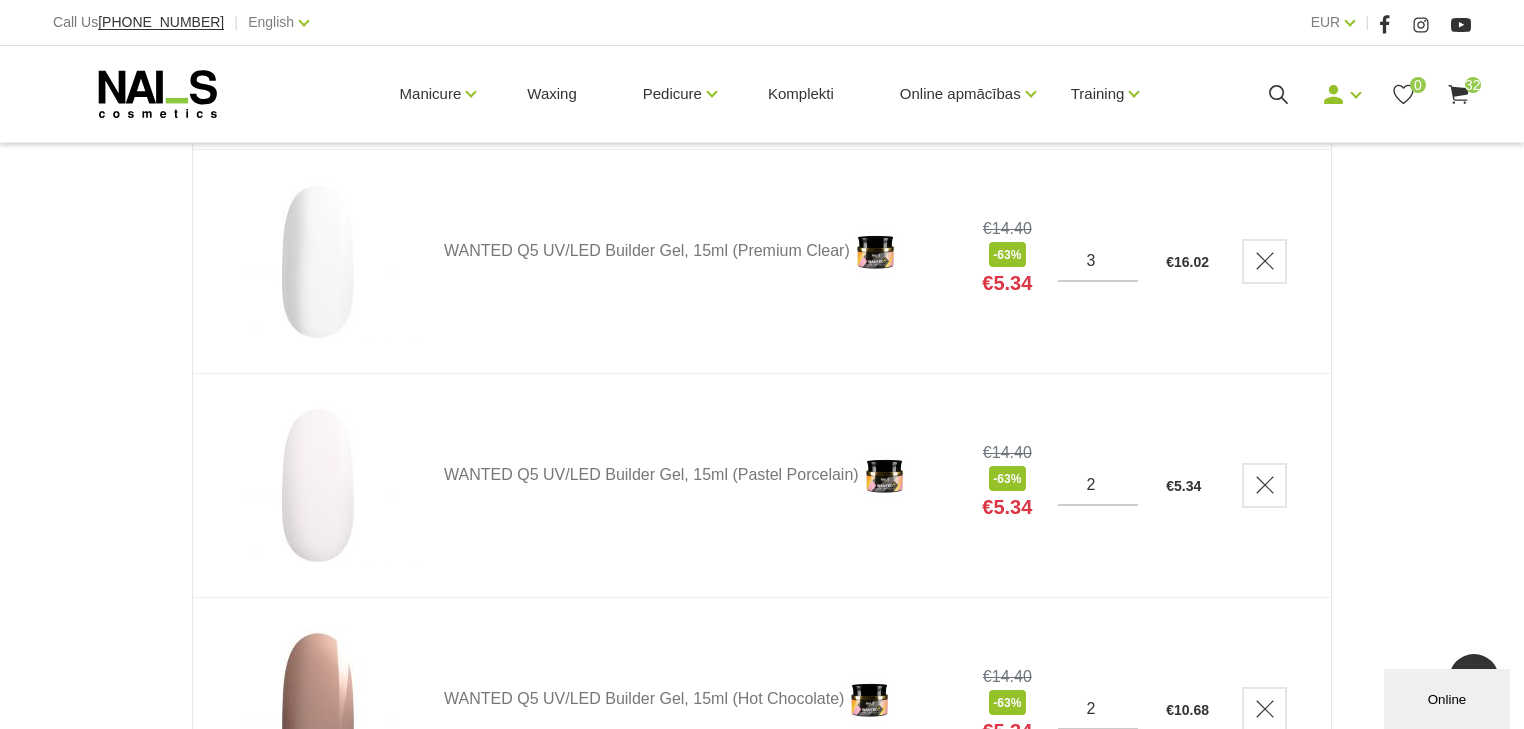
click at [1122, 477] on input "2" at bounding box center [1098, 485] width 80 height 18
click at [1124, 491] on input "1" at bounding box center [1098, 485] width 80 height 18
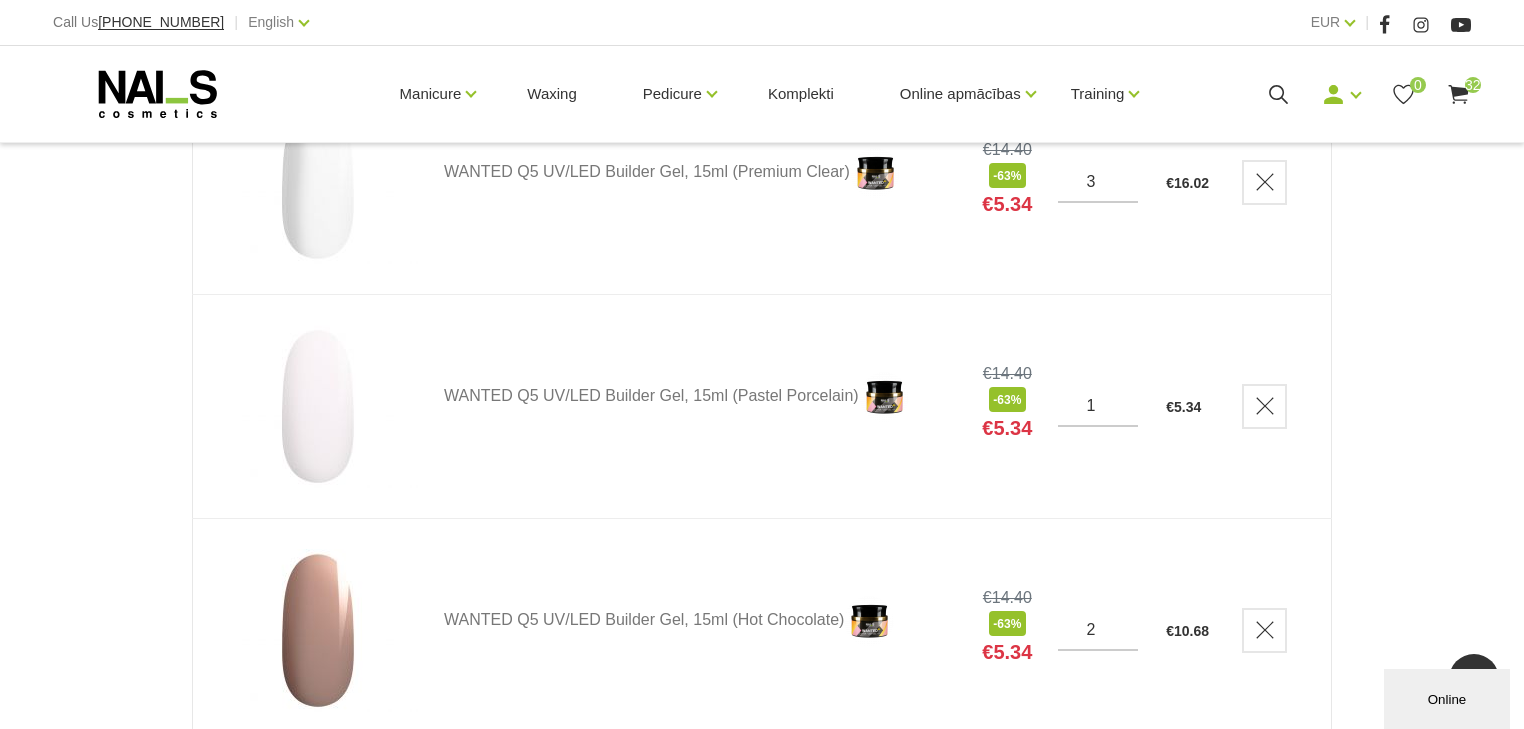
scroll to position [4000, 0]
type input "2"
click at [1123, 398] on input "2" at bounding box center [1098, 405] width 80 height 18
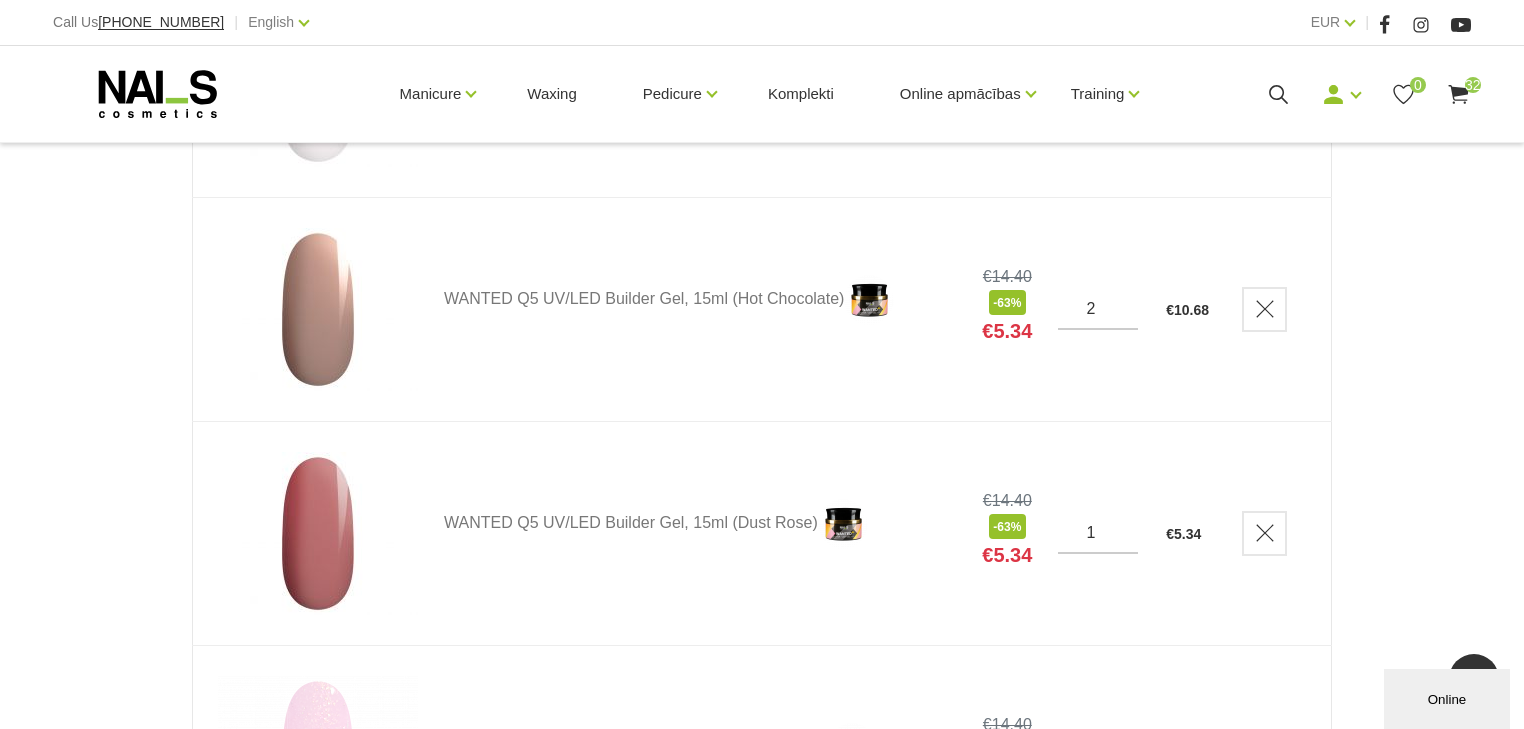
scroll to position [4400, 0]
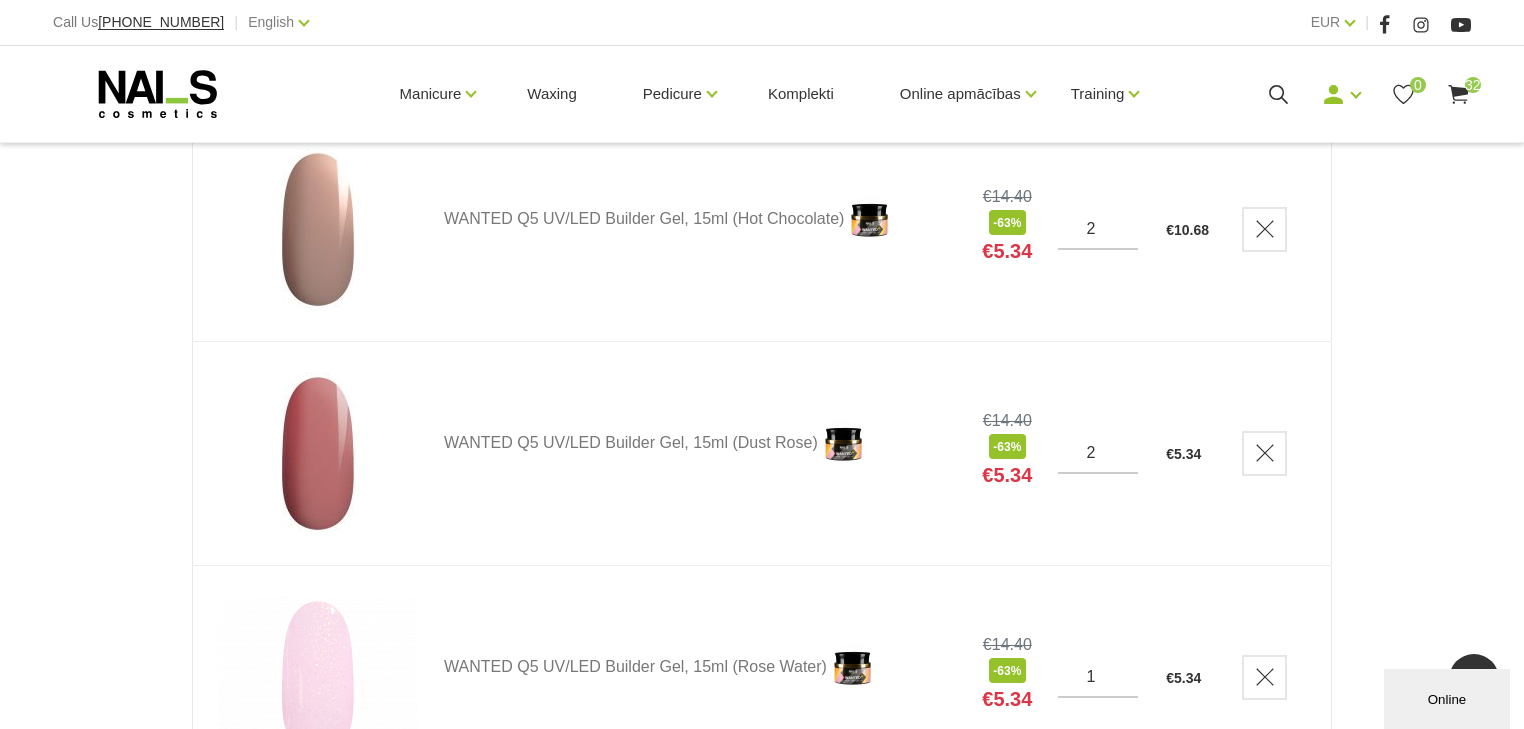
type input "2"
click at [1125, 449] on input "2" at bounding box center [1098, 453] width 80 height 18
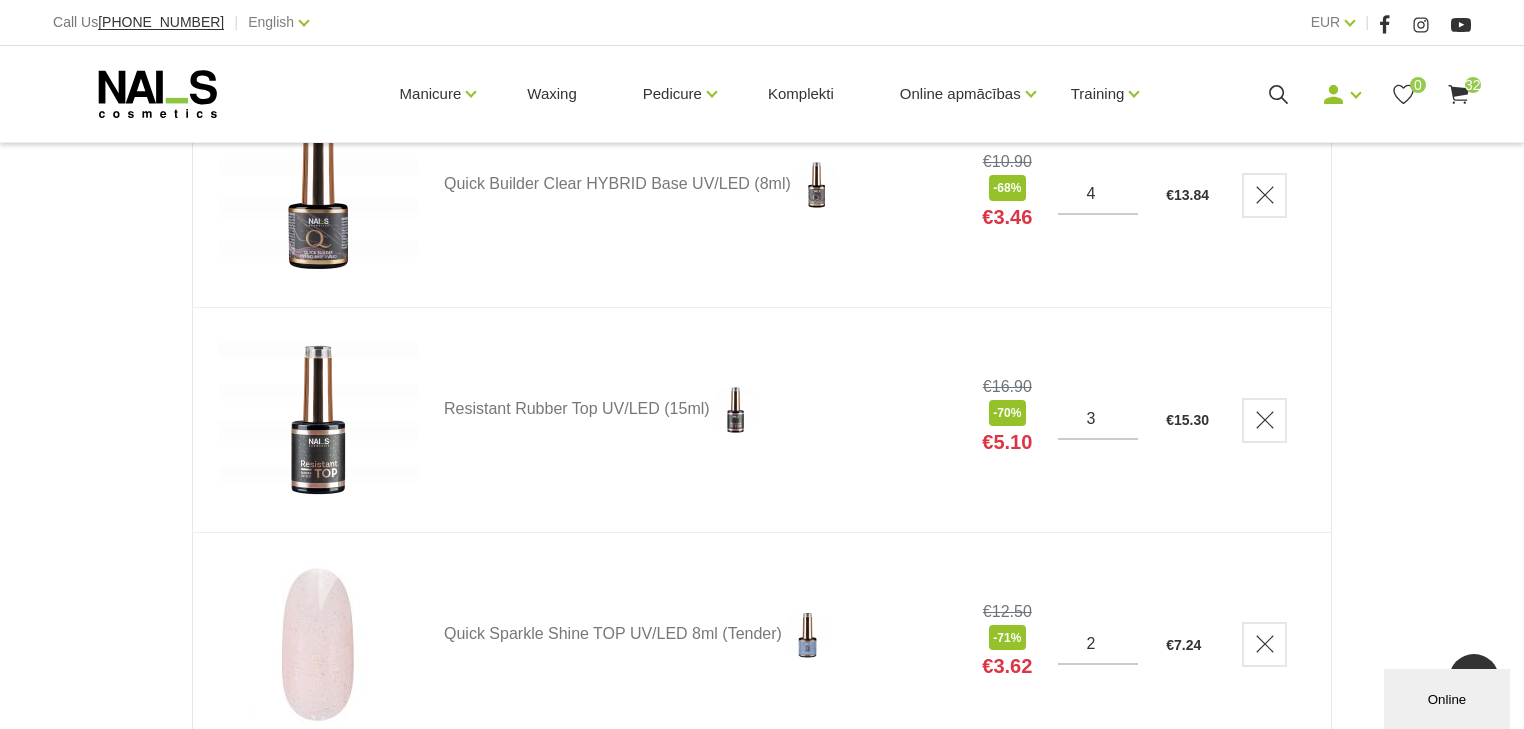
scroll to position [6480, 0]
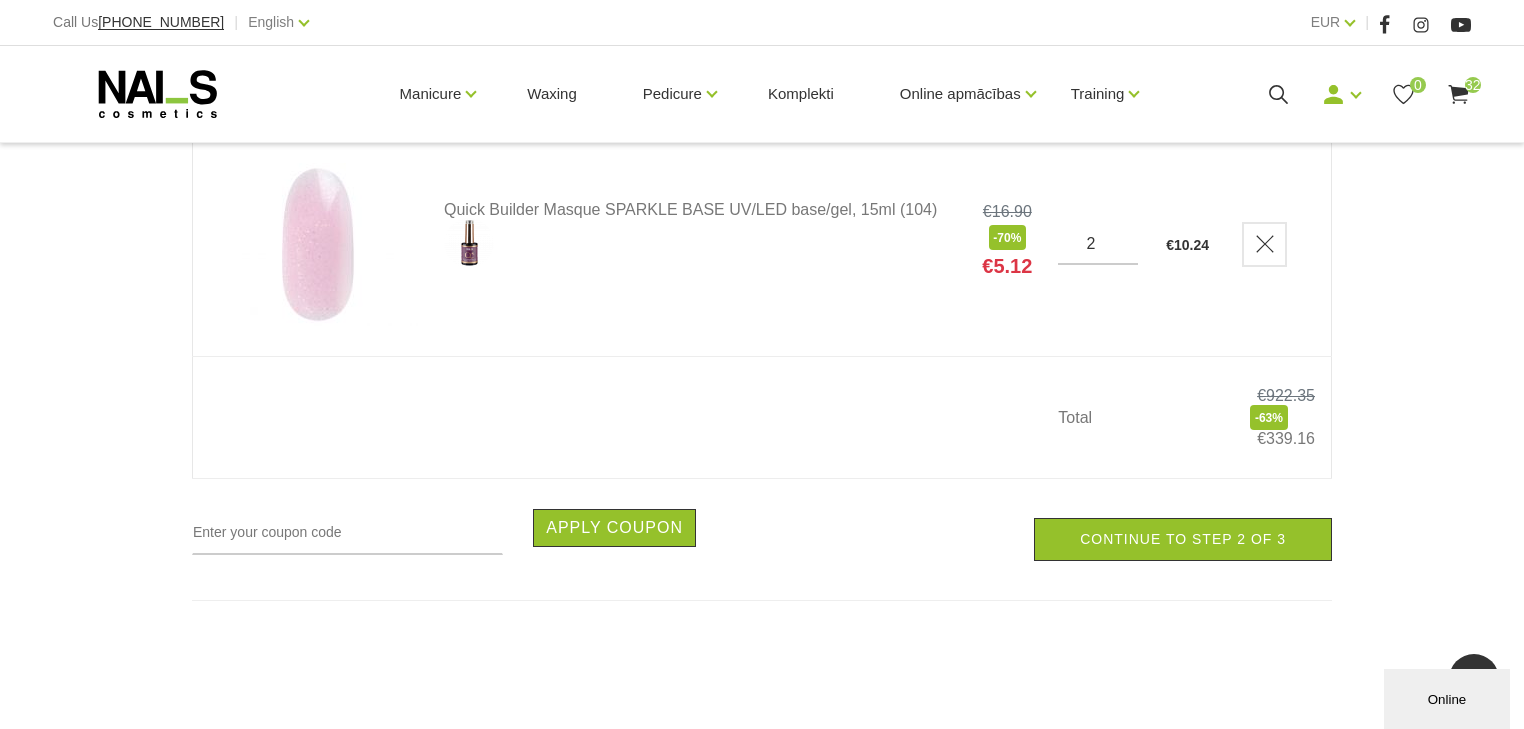
scroll to position [7360, 0]
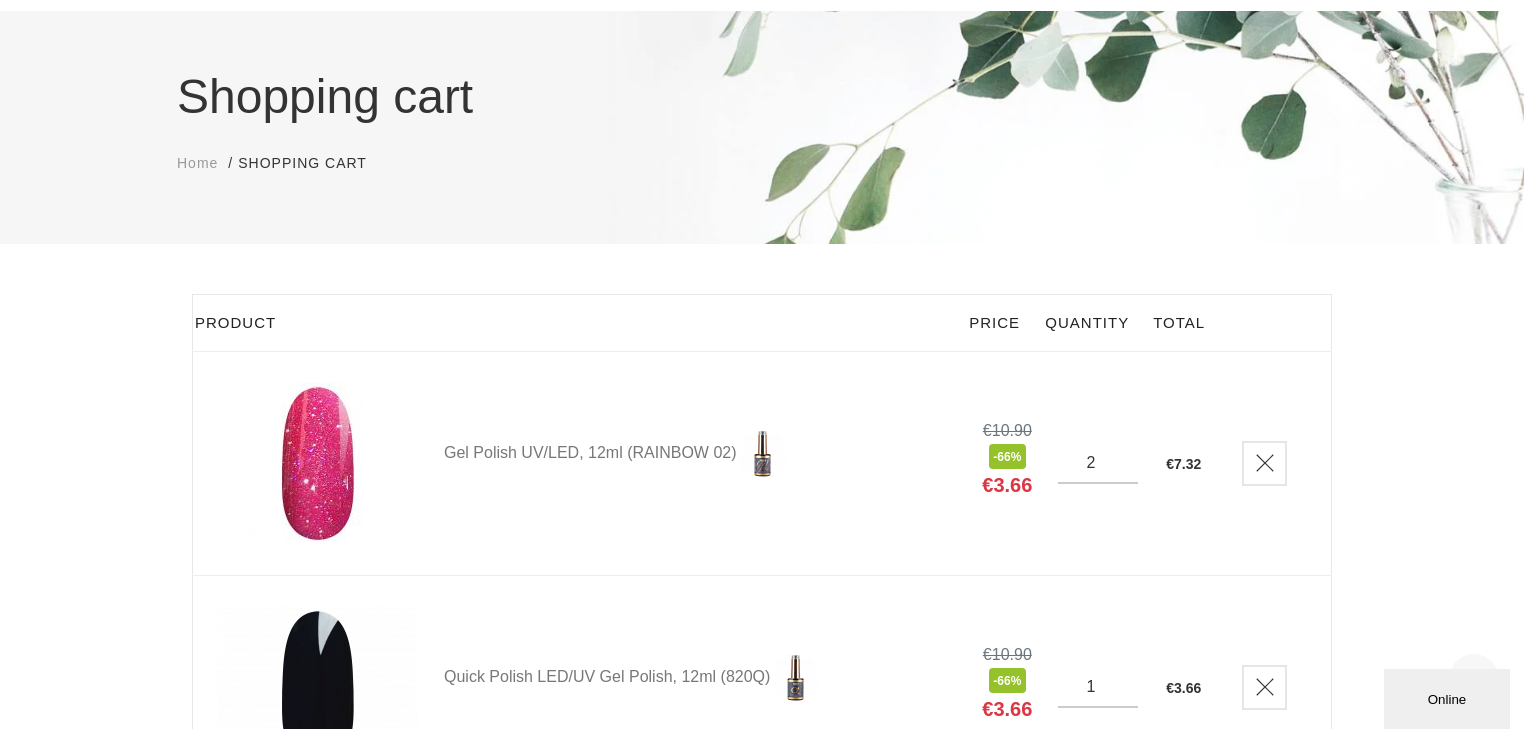
scroll to position [0, 0]
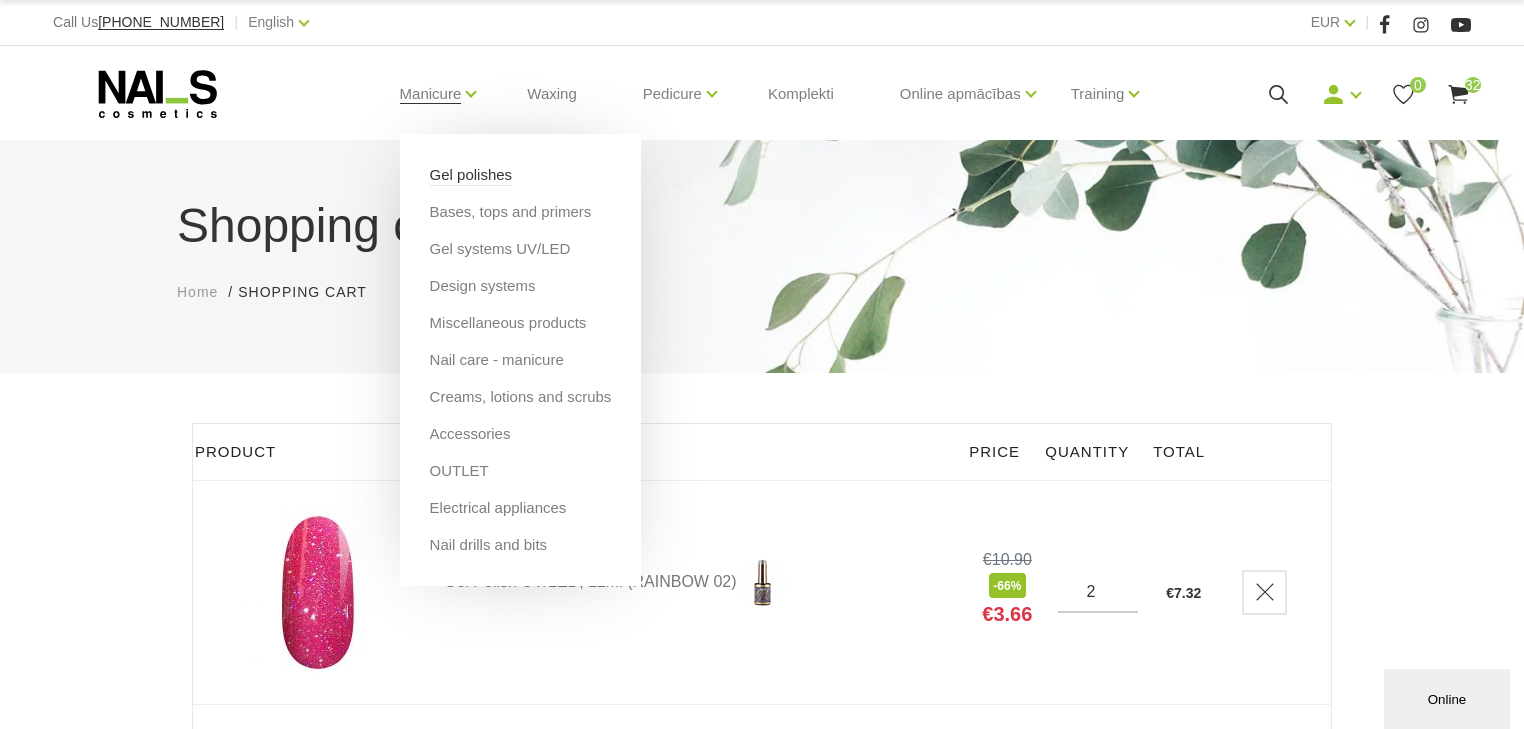
click at [464, 175] on link "Gel polishes" at bounding box center [471, 175] width 83 height 22
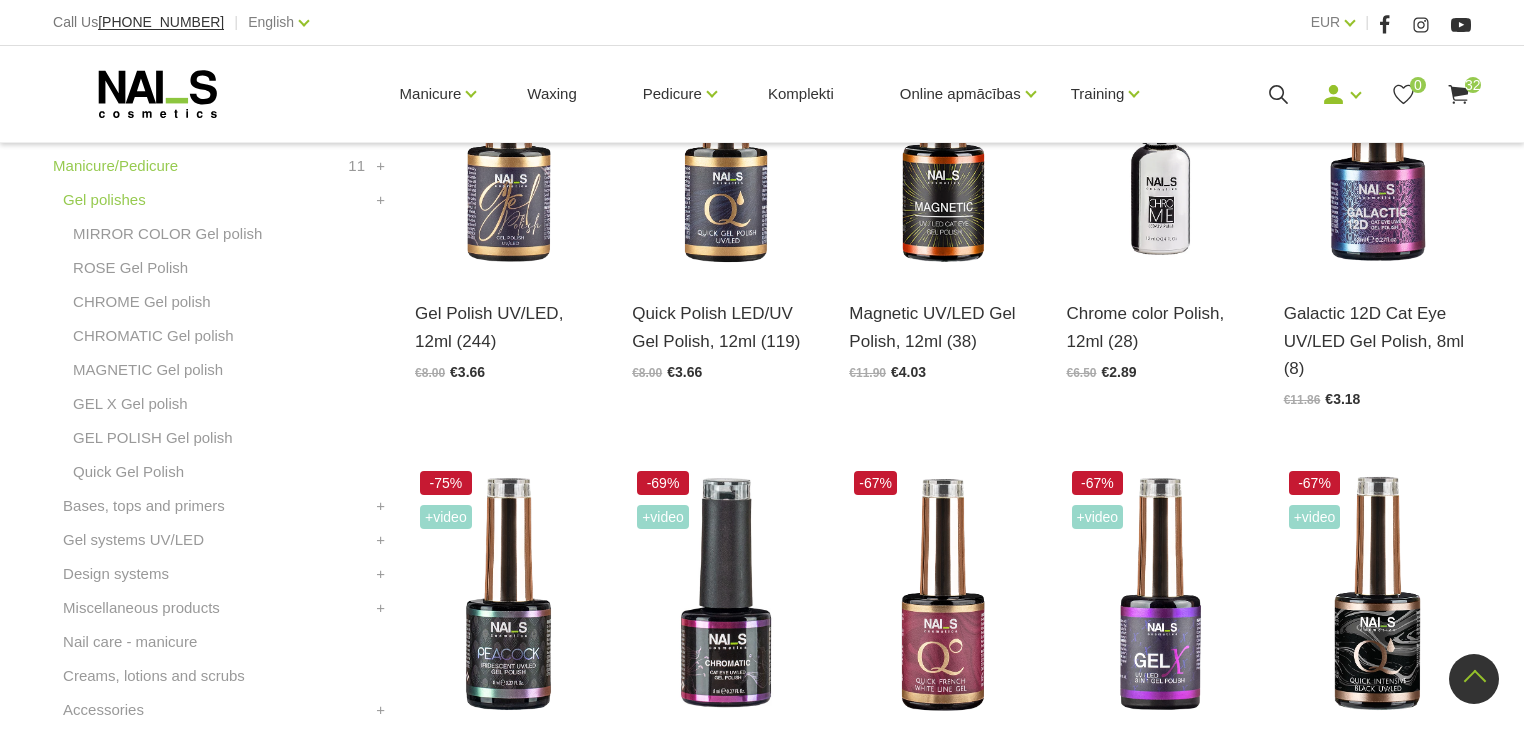
scroll to position [640, 0]
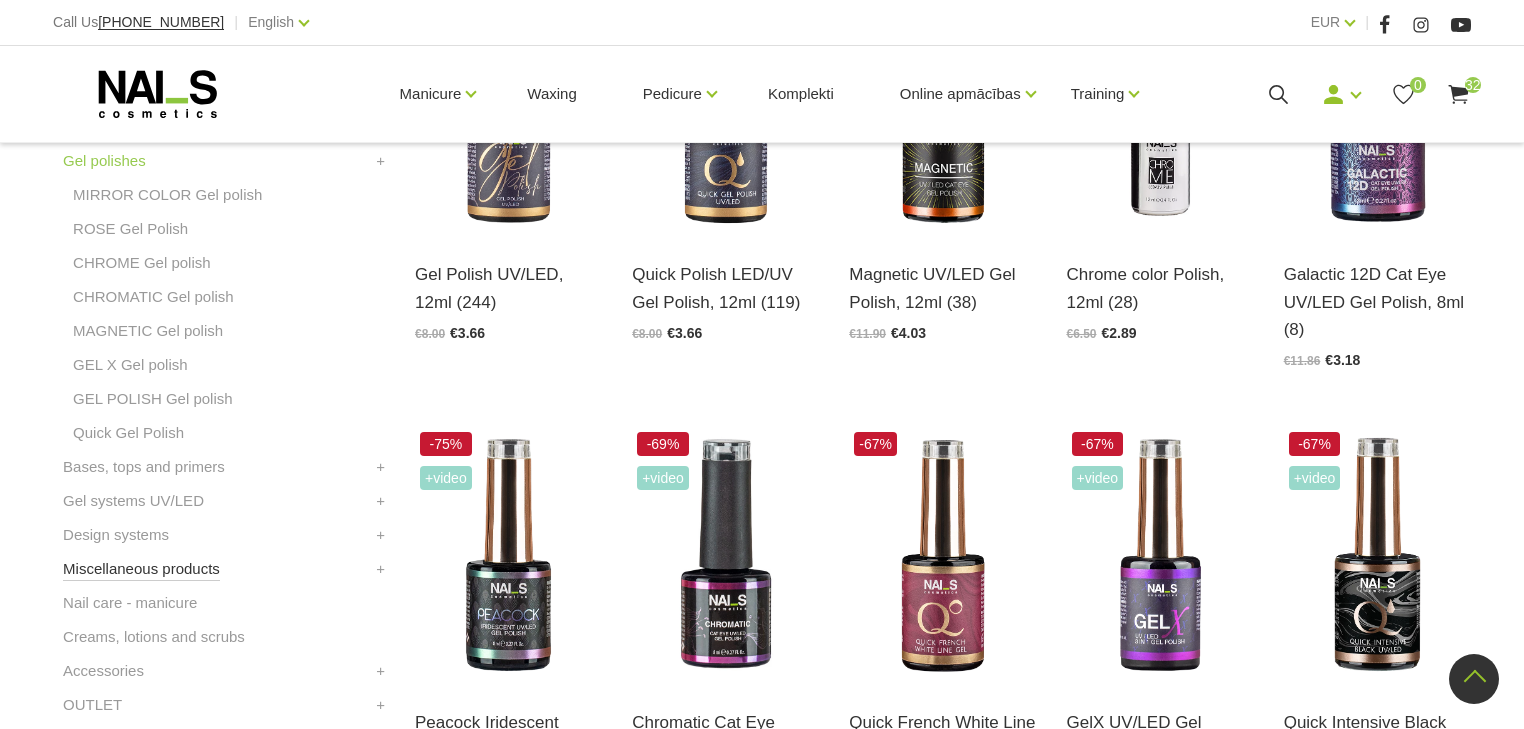
click at [161, 565] on link "Miscellaneous products" at bounding box center [141, 569] width 157 height 24
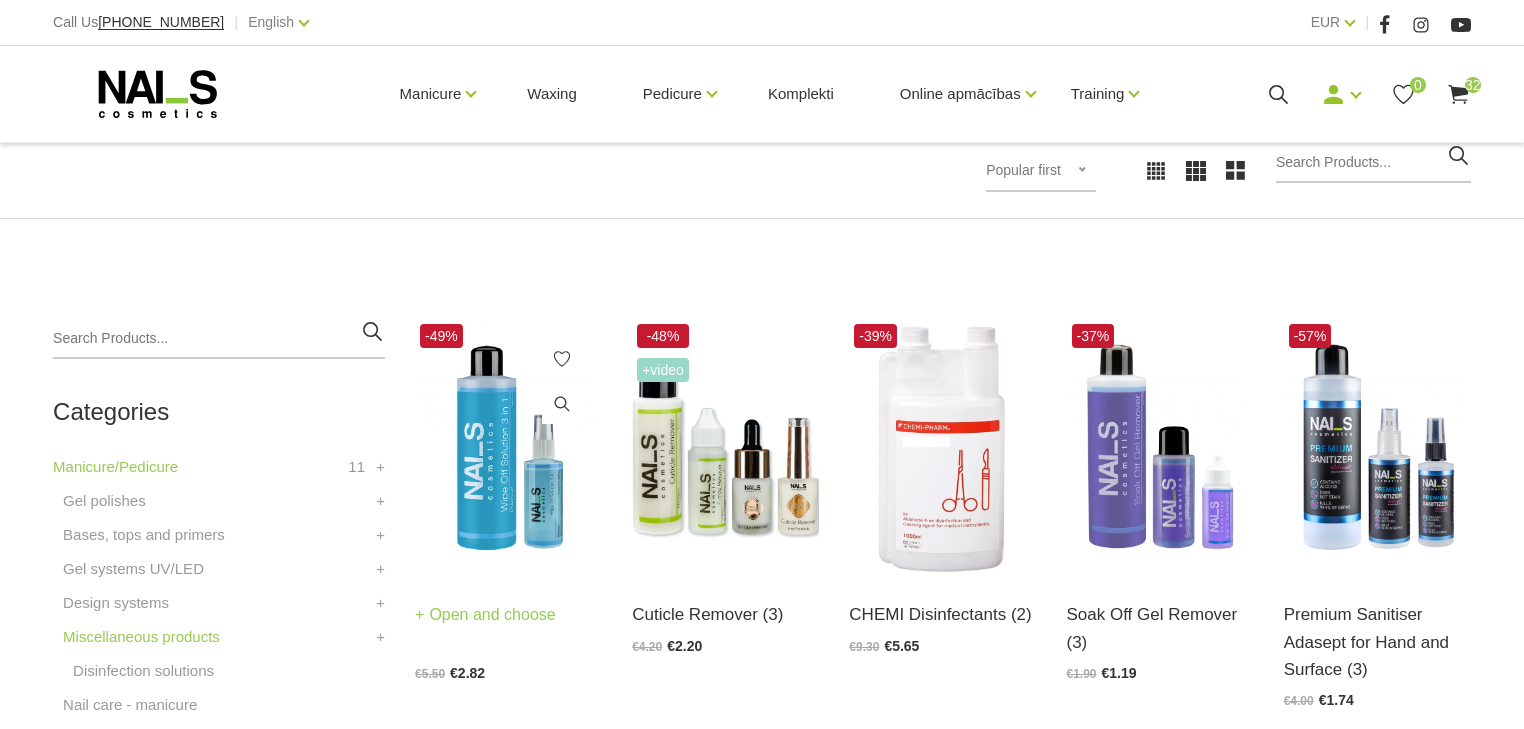
scroll to position [320, 0]
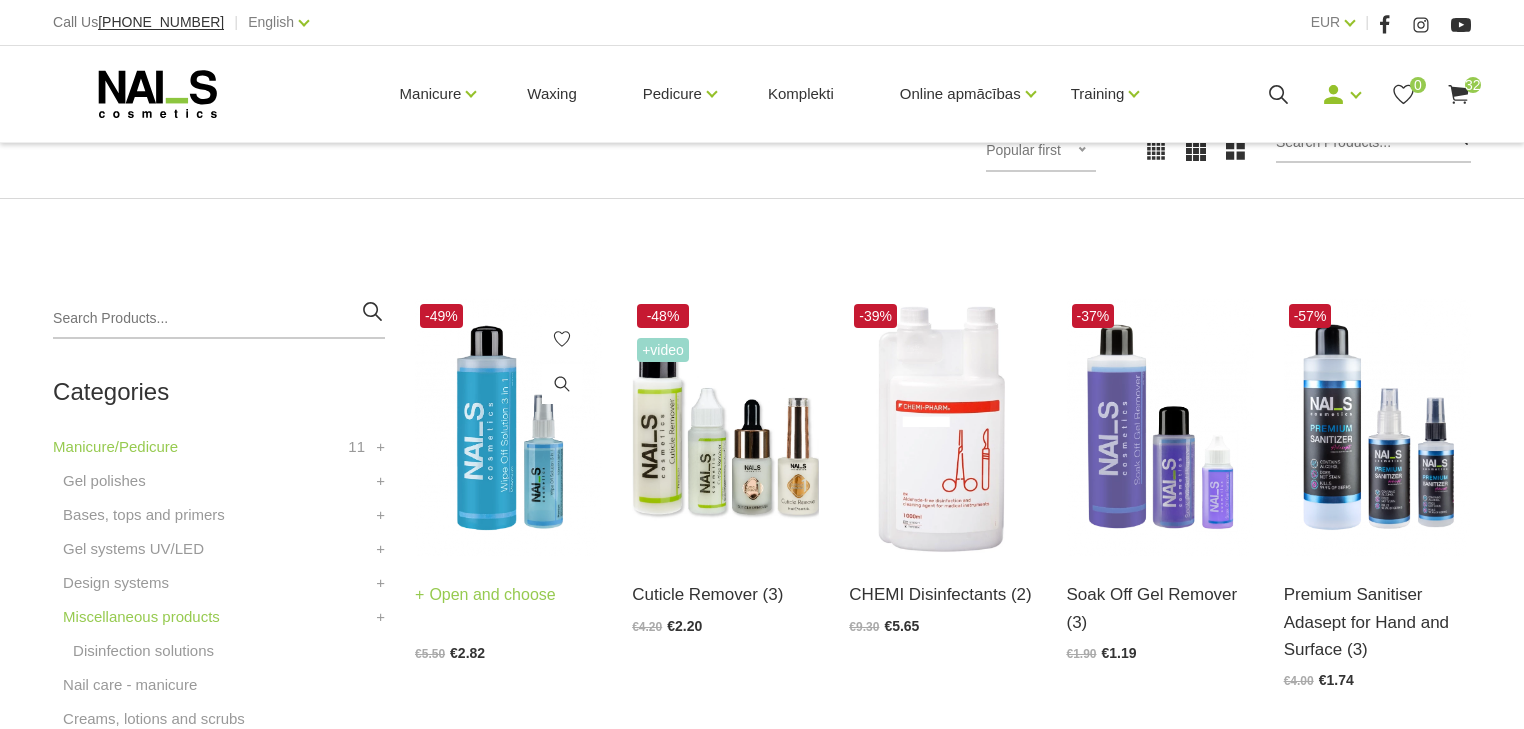
click at [514, 476] on img at bounding box center [508, 427] width 187 height 257
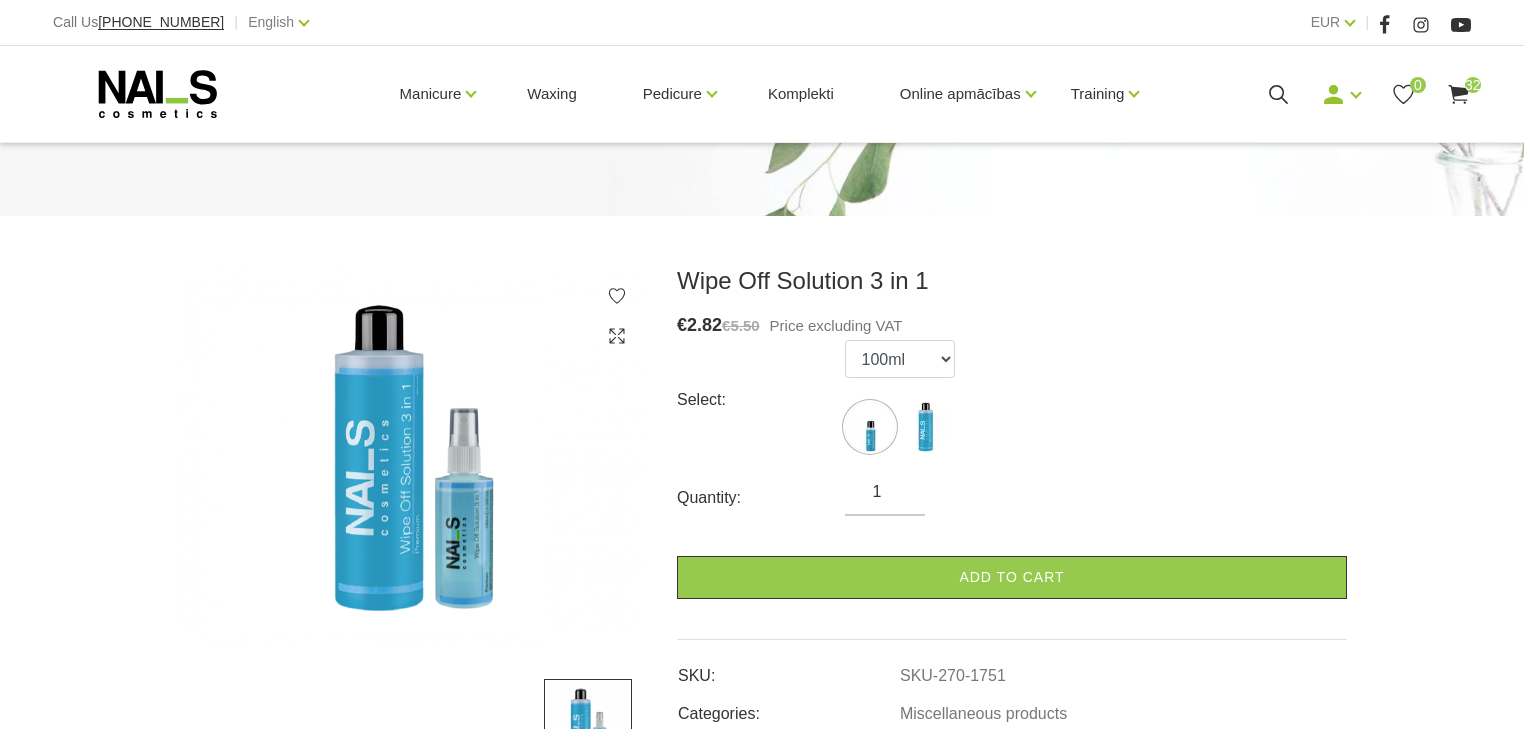
scroll to position [160, 0]
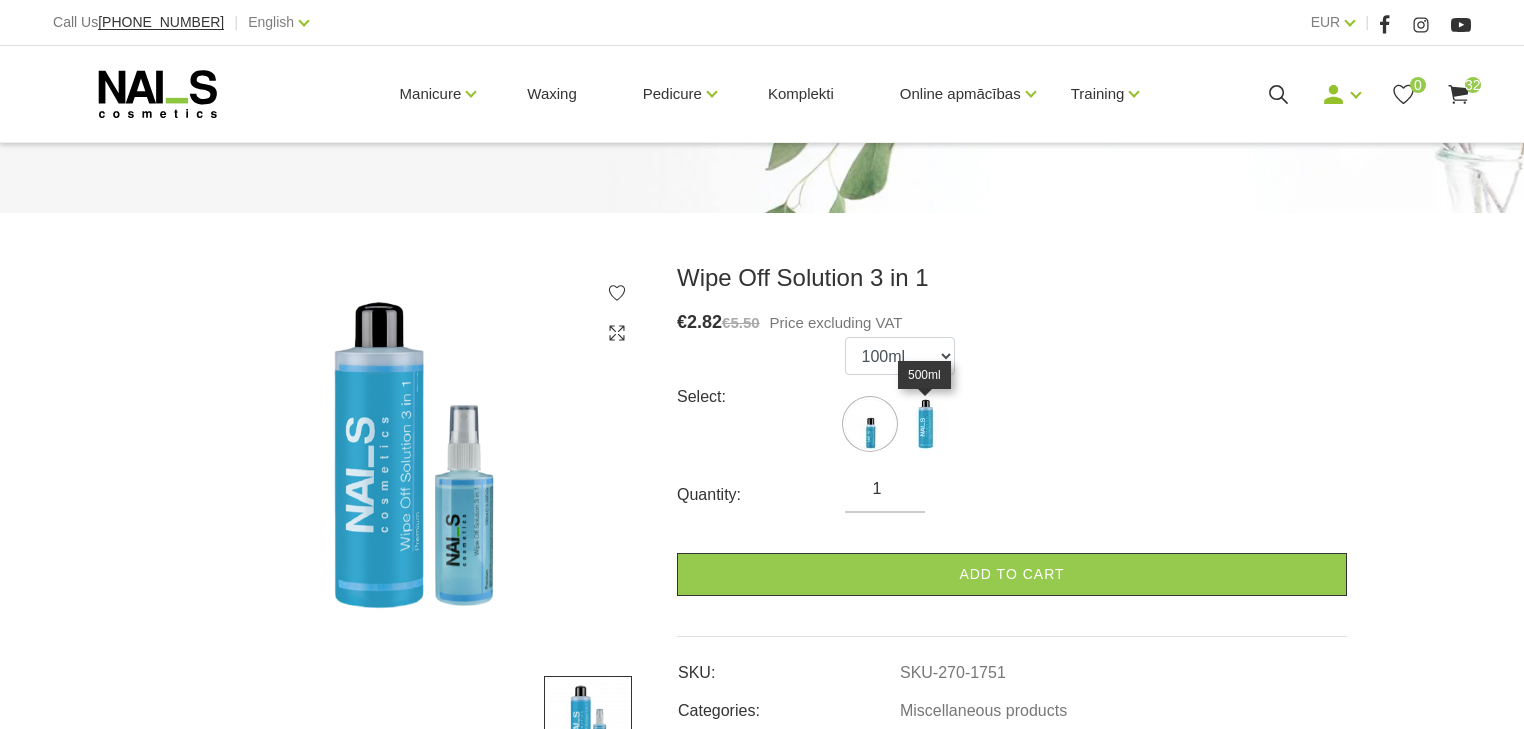
click at [936, 428] on img at bounding box center [925, 424] width 50 height 50
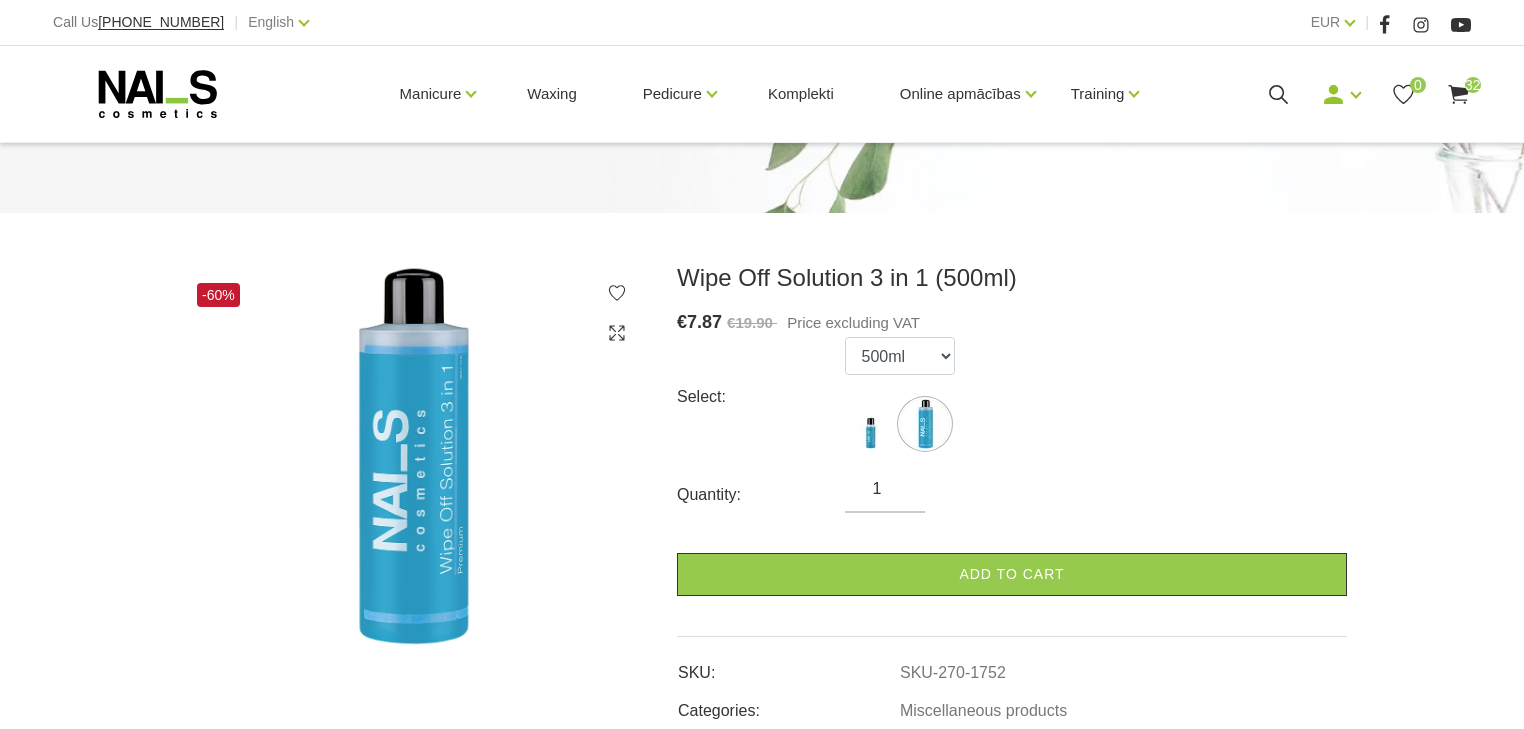
click at [904, 428] on img at bounding box center [925, 424] width 50 height 50
click at [876, 430] on img at bounding box center [870, 424] width 50 height 50
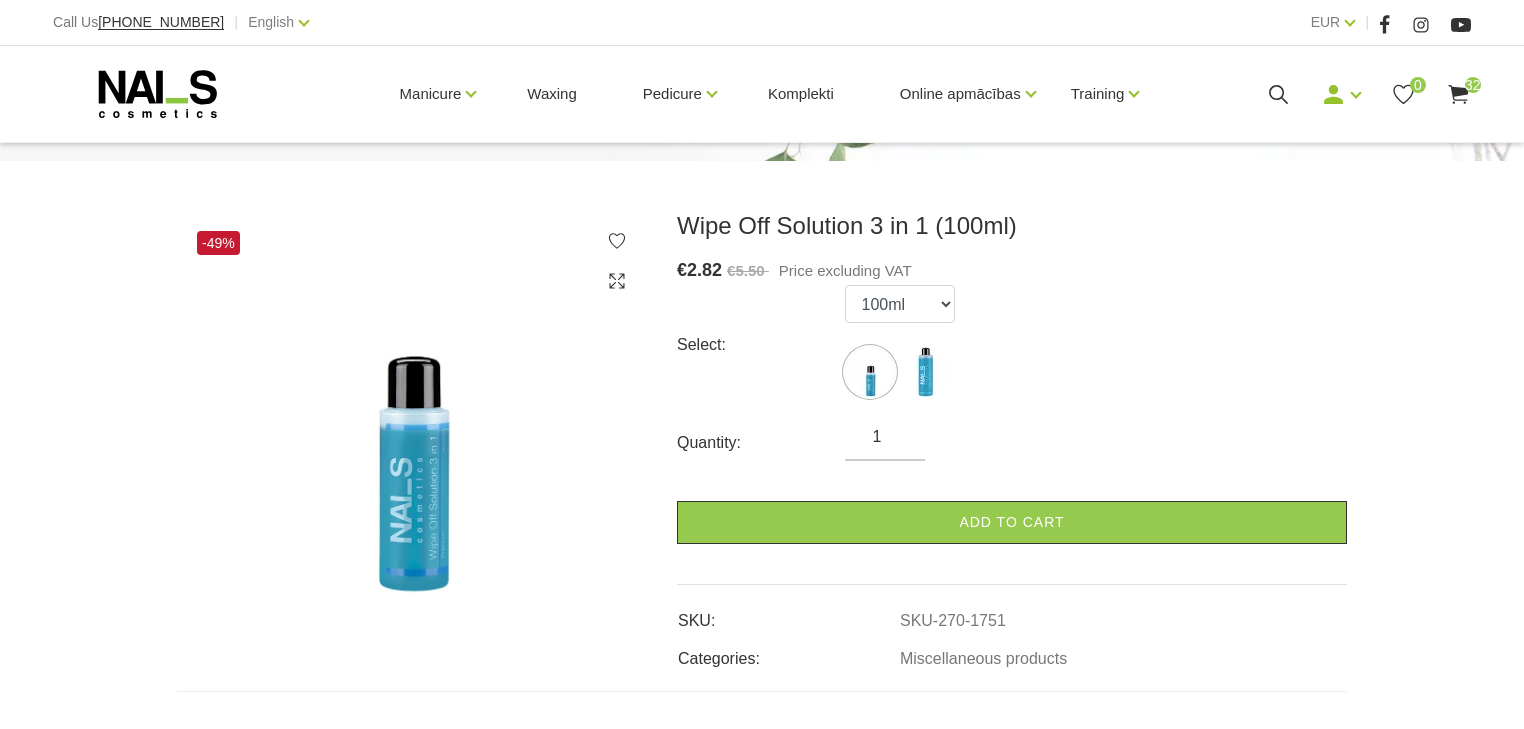
scroll to position [240, 0]
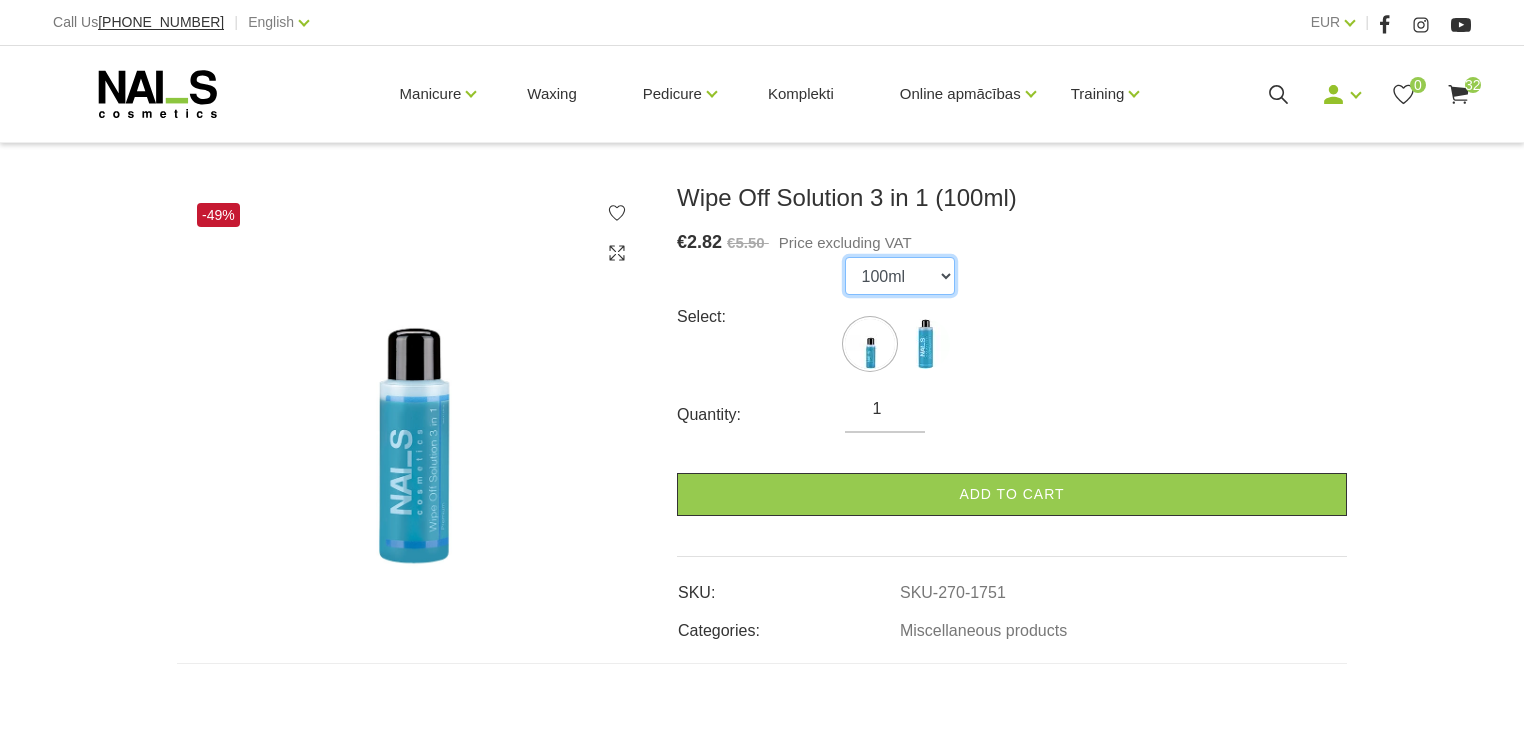
click at [852, 269] on select "100ml 500ml" at bounding box center [900, 276] width 110 height 38
click at [845, 257] on select "100ml 500ml" at bounding box center [900, 276] width 110 height 38
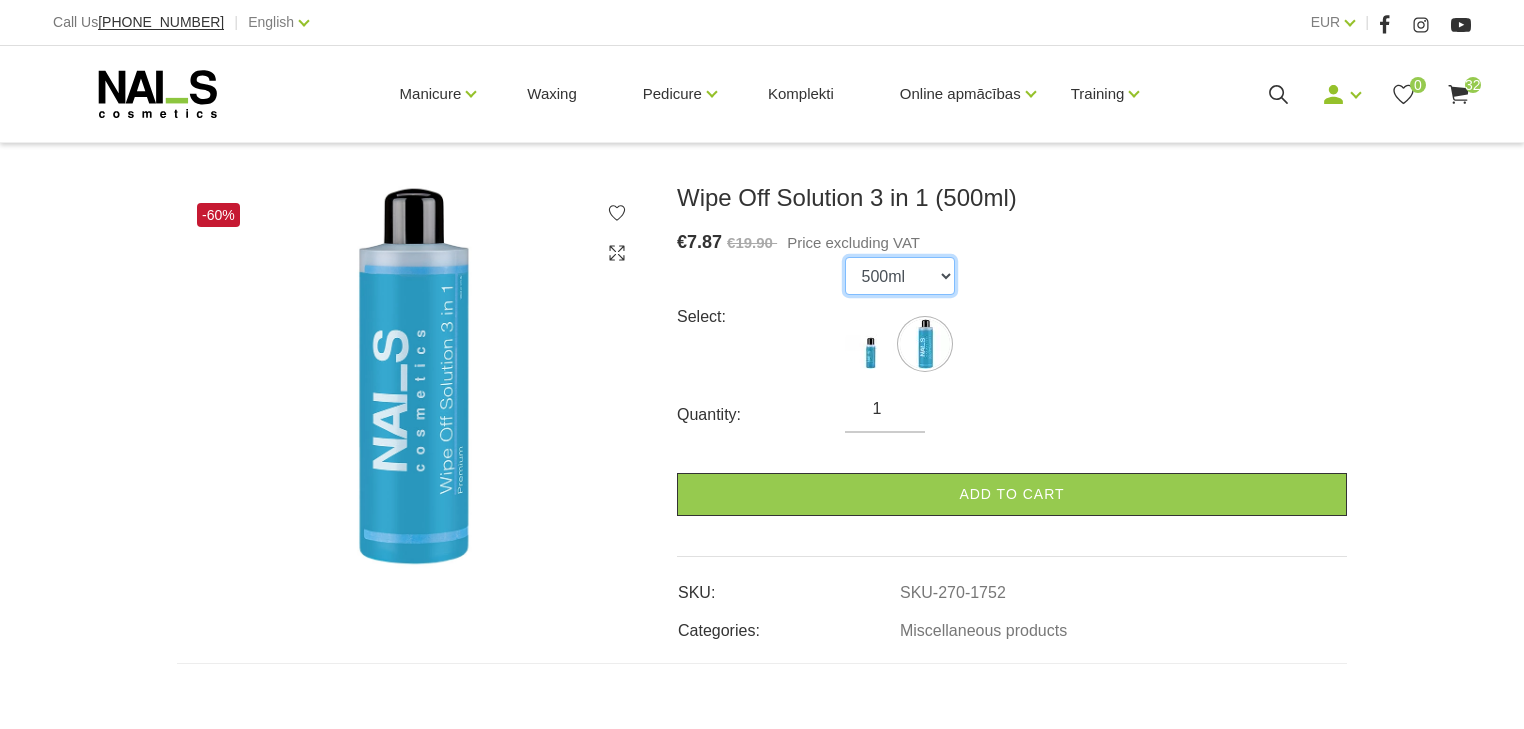
click at [881, 269] on select "100ml 500ml" at bounding box center [900, 276] width 110 height 38
click at [895, 257] on select "100ml 500ml" at bounding box center [900, 276] width 110 height 38
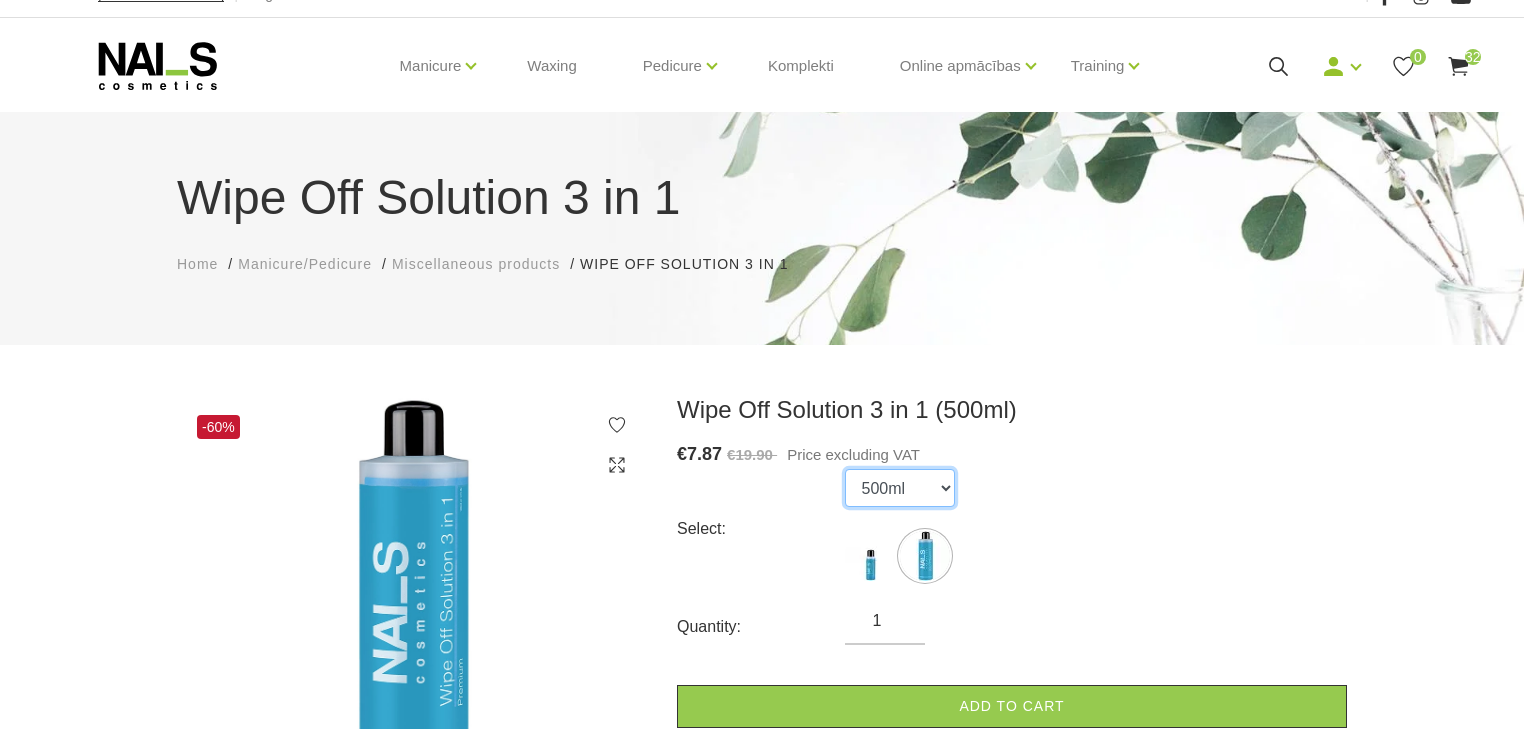
scroll to position [0, 0]
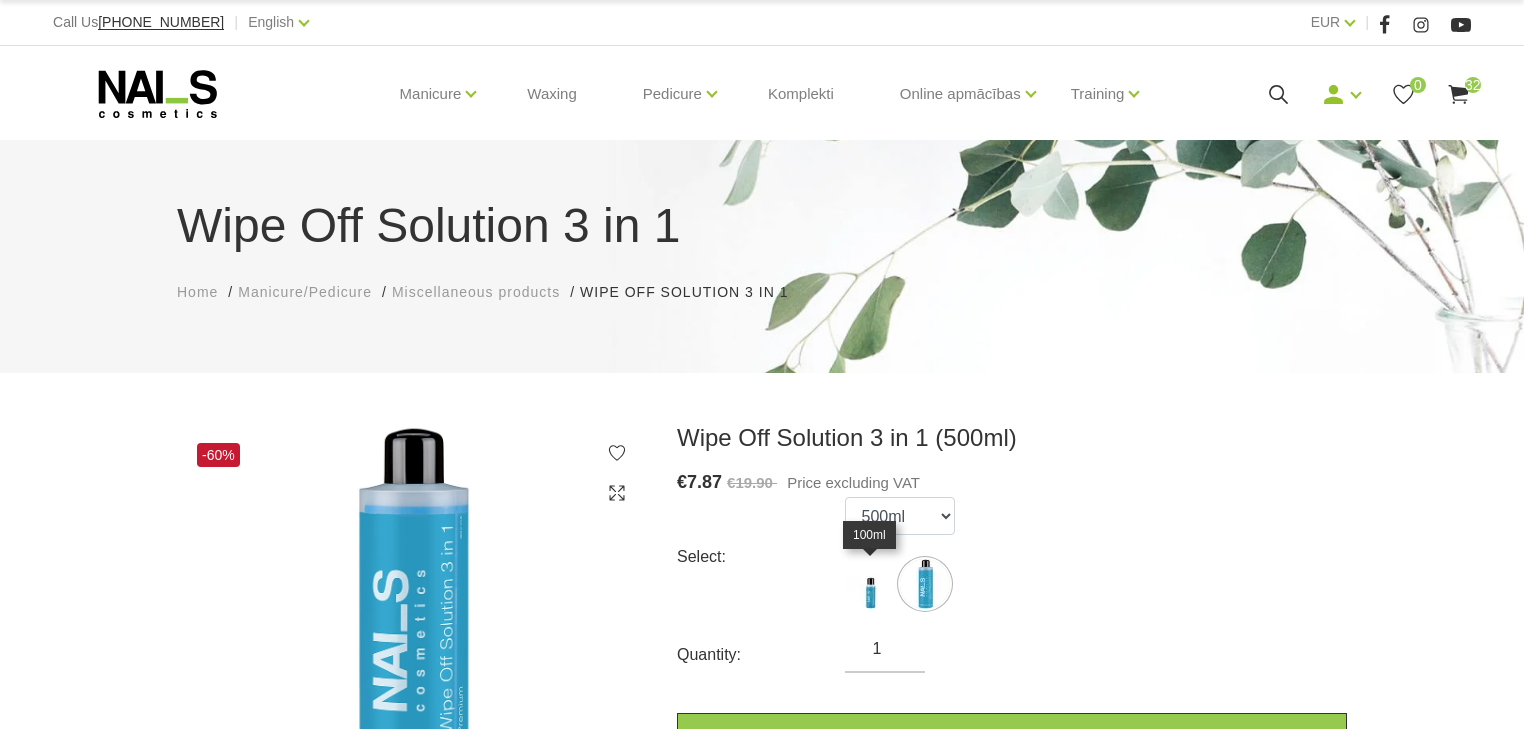
click at [868, 597] on img at bounding box center [870, 584] width 50 height 50
select select "1751"
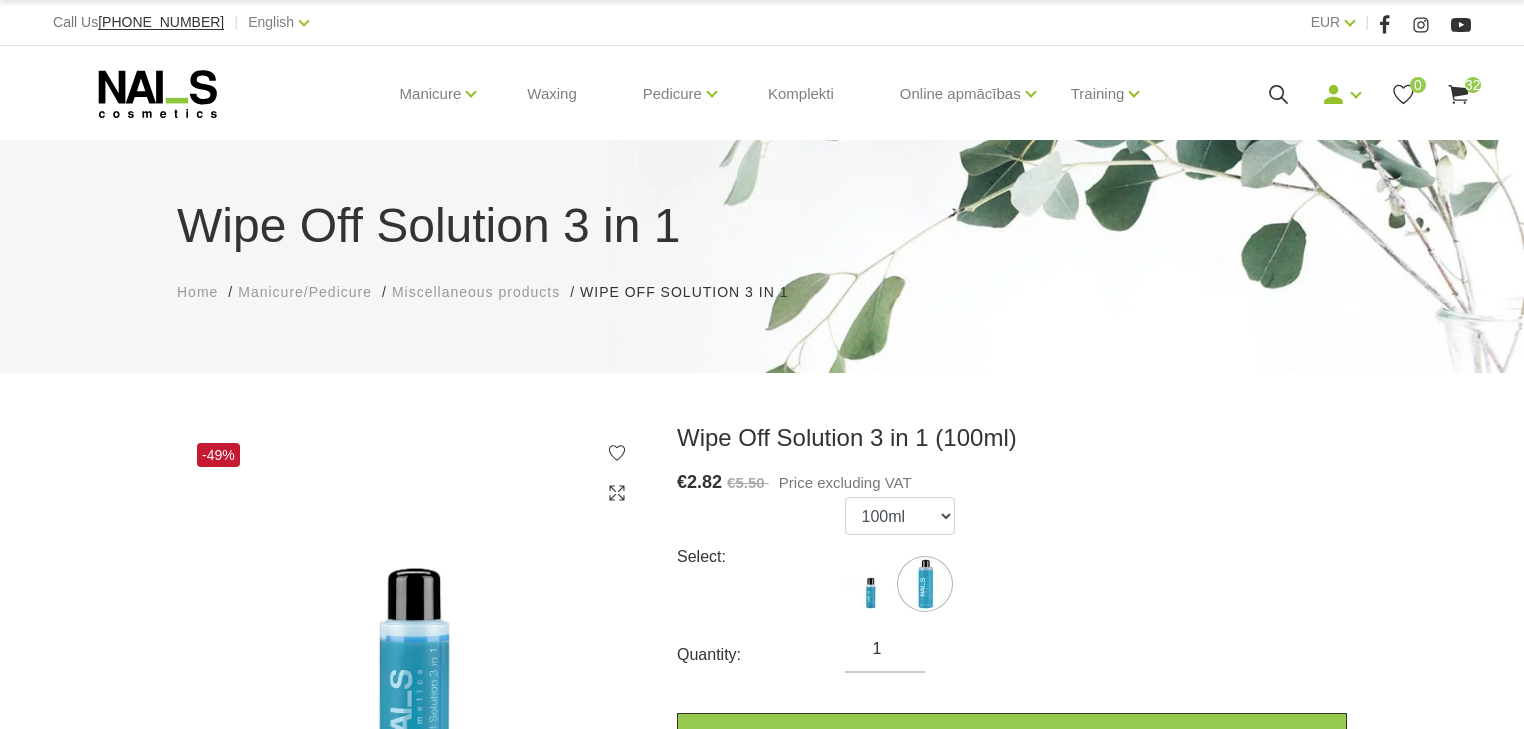
click at [1457, 90] on use at bounding box center [1458, 94] width 20 height 19
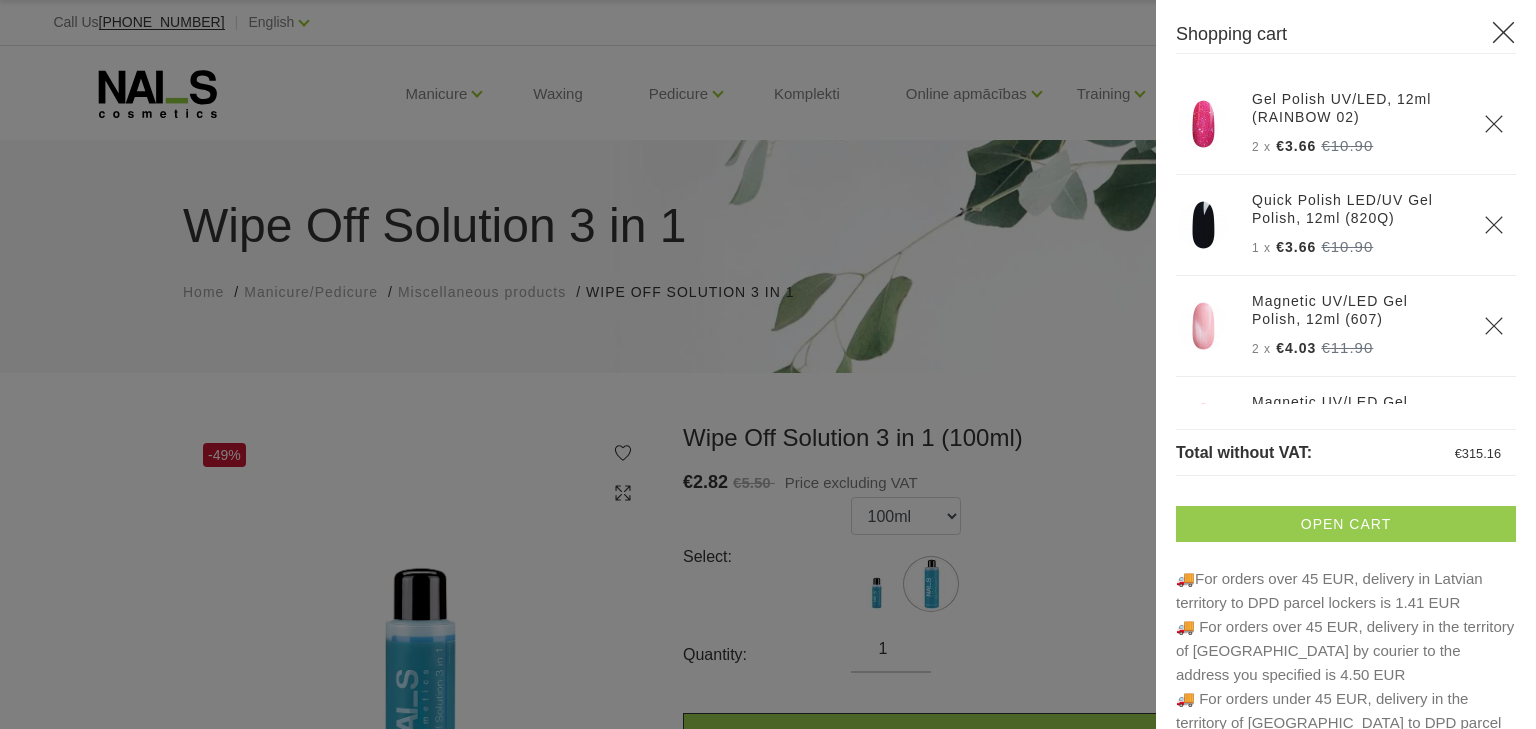
click at [1379, 524] on link "Open cart" at bounding box center [1346, 524] width 340 height 36
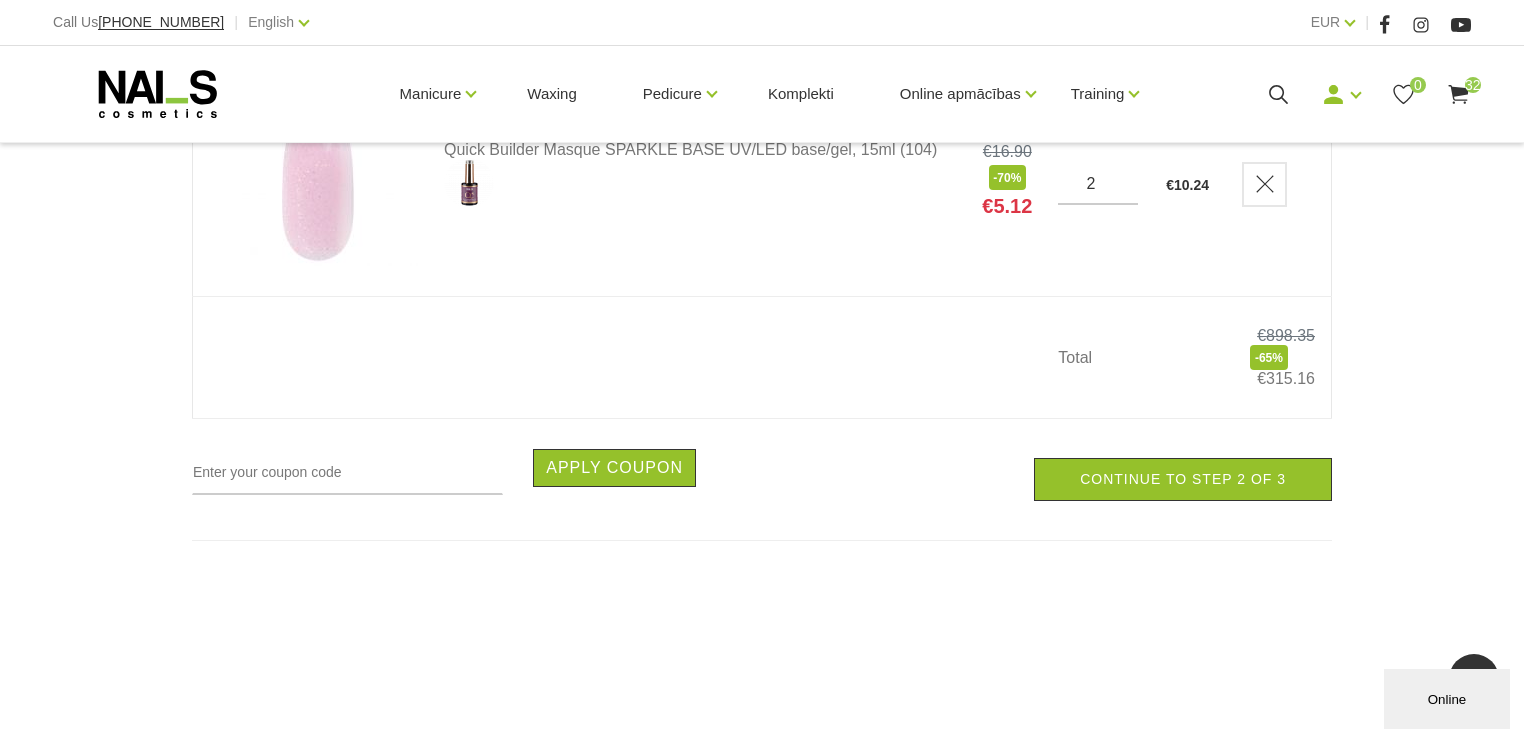
scroll to position [7280, 0]
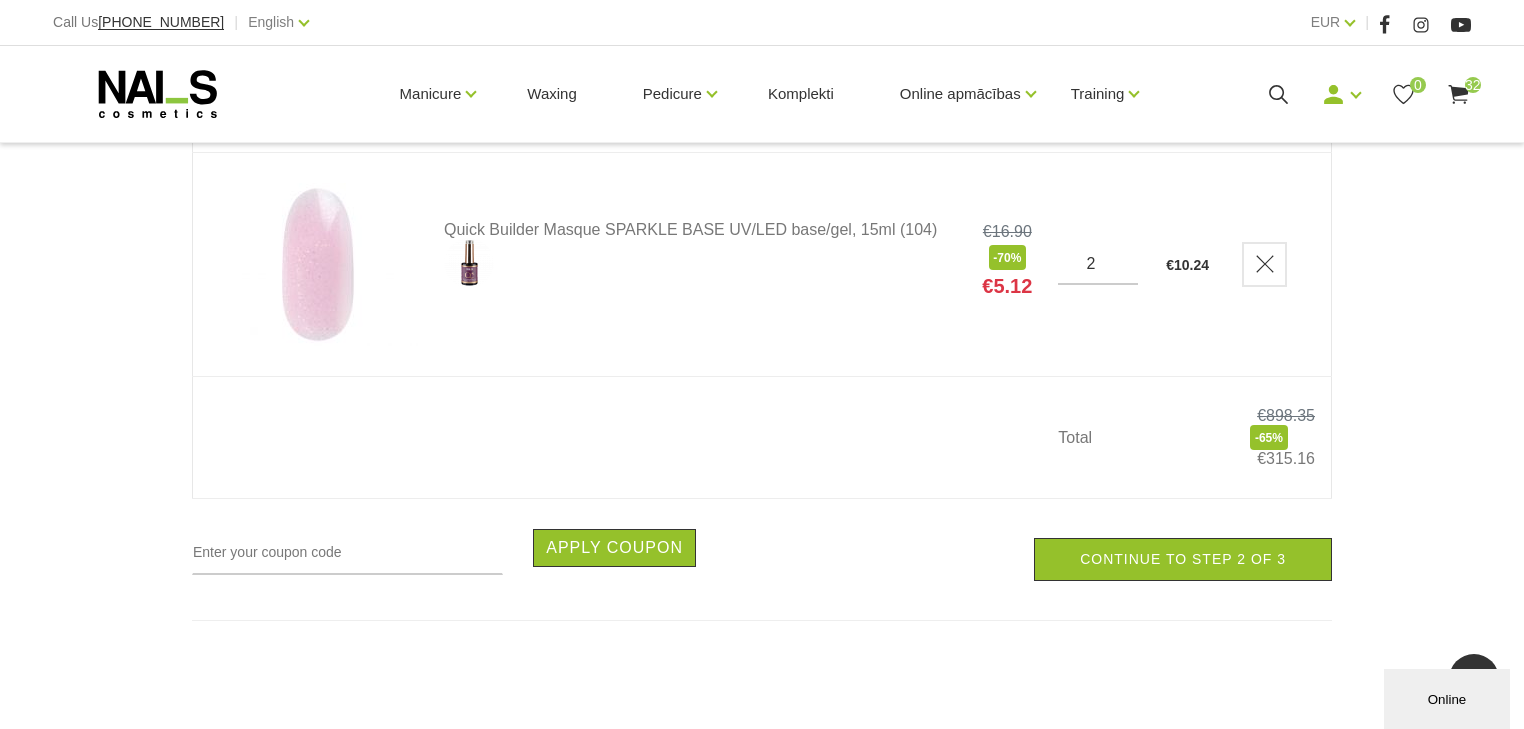
click at [880, 577] on div "Continue to step 2 of 3" at bounding box center [1054, 559] width 585 height 43
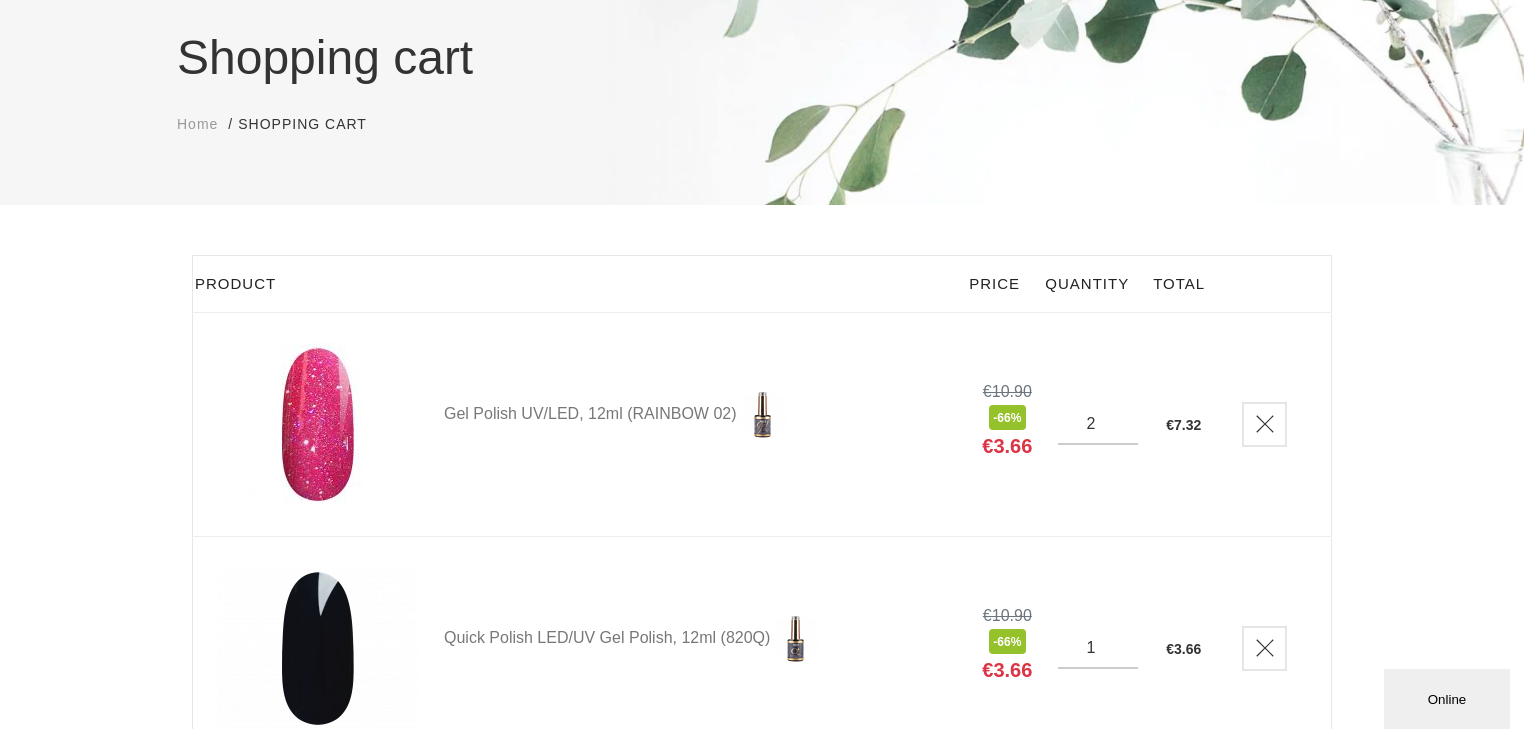
scroll to position [0, 0]
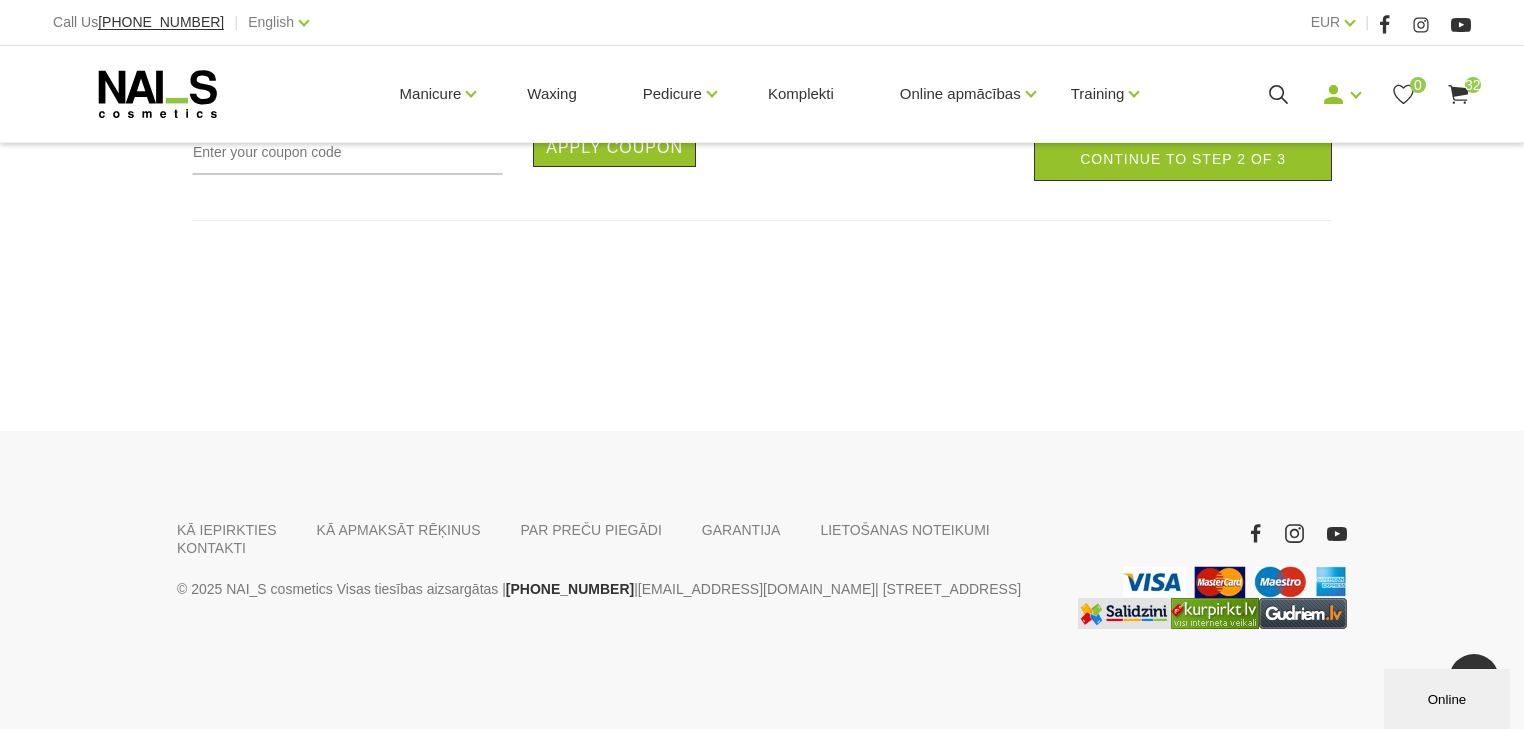
drag, startPoint x: 1530, startPoint y: 221, endPoint x: 114, endPoint y: 41, distance: 1427.4
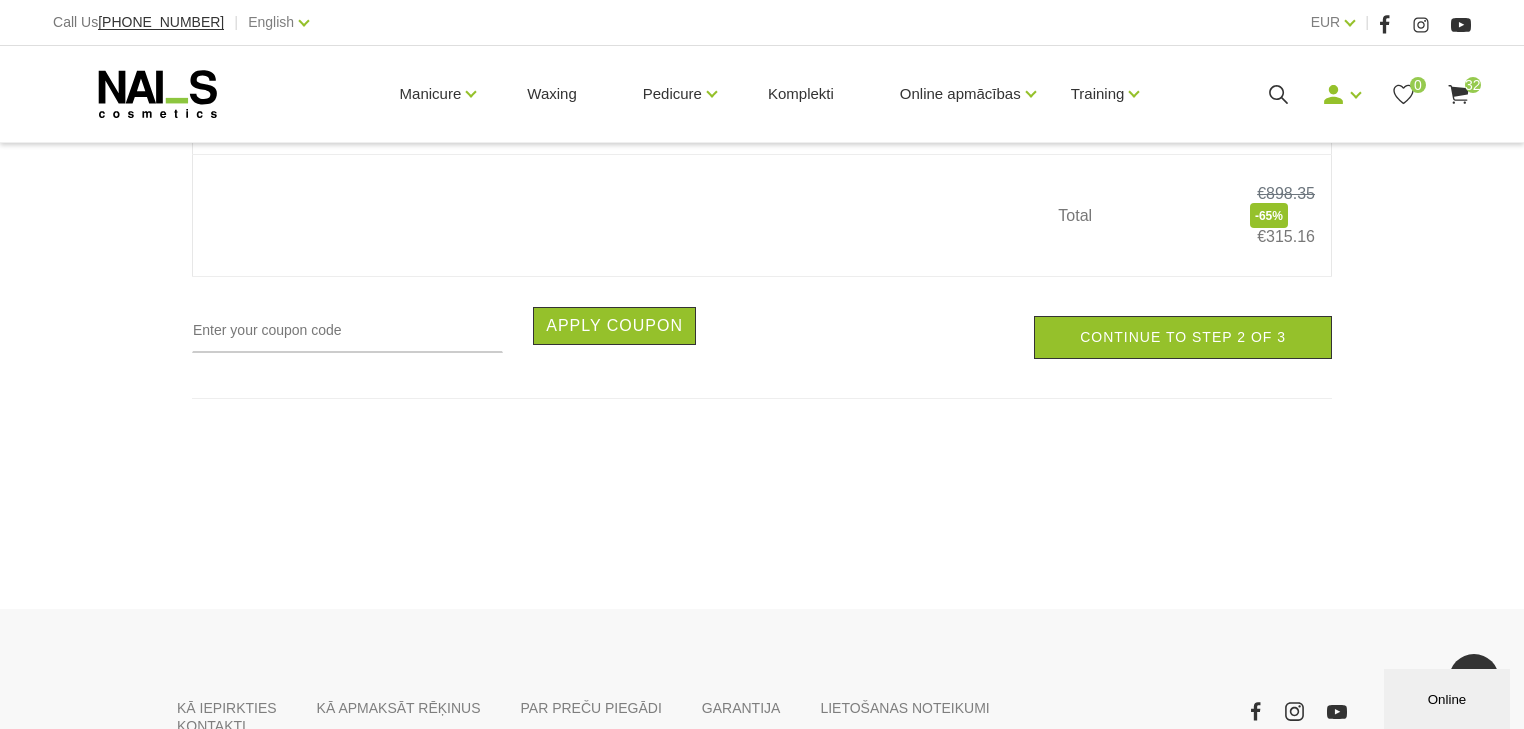
scroll to position [7364, 0]
